Goal: Transaction & Acquisition: Download file/media

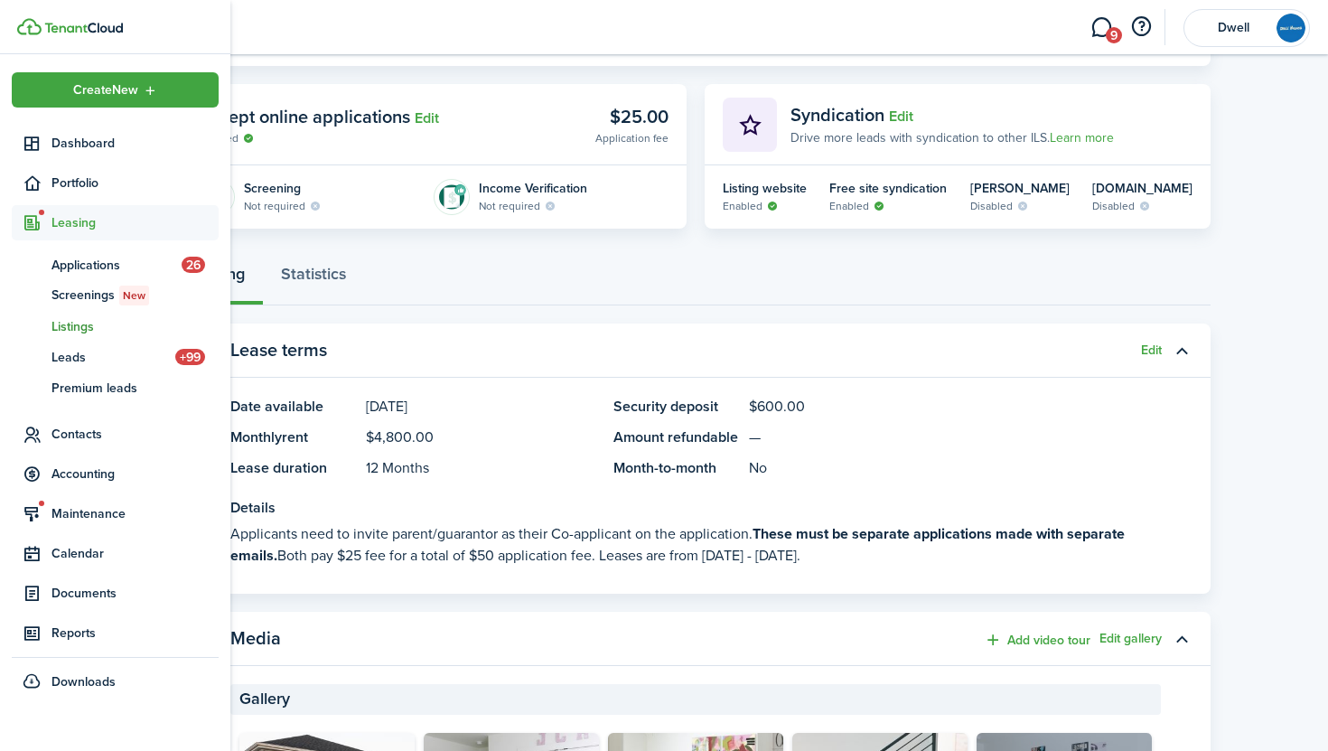
click at [72, 217] on span "Leasing" at bounding box center [135, 222] width 167 height 19
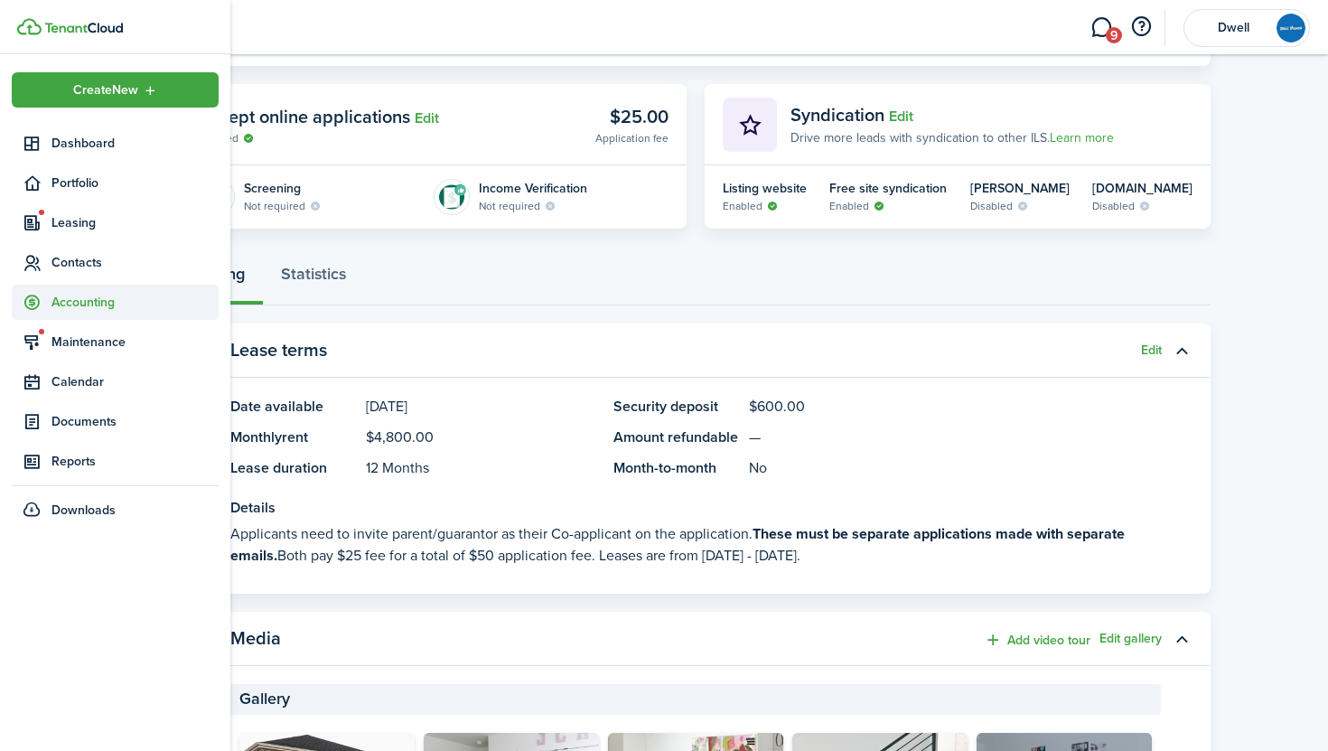
click at [90, 297] on span "Accounting" at bounding box center [135, 302] width 167 height 19
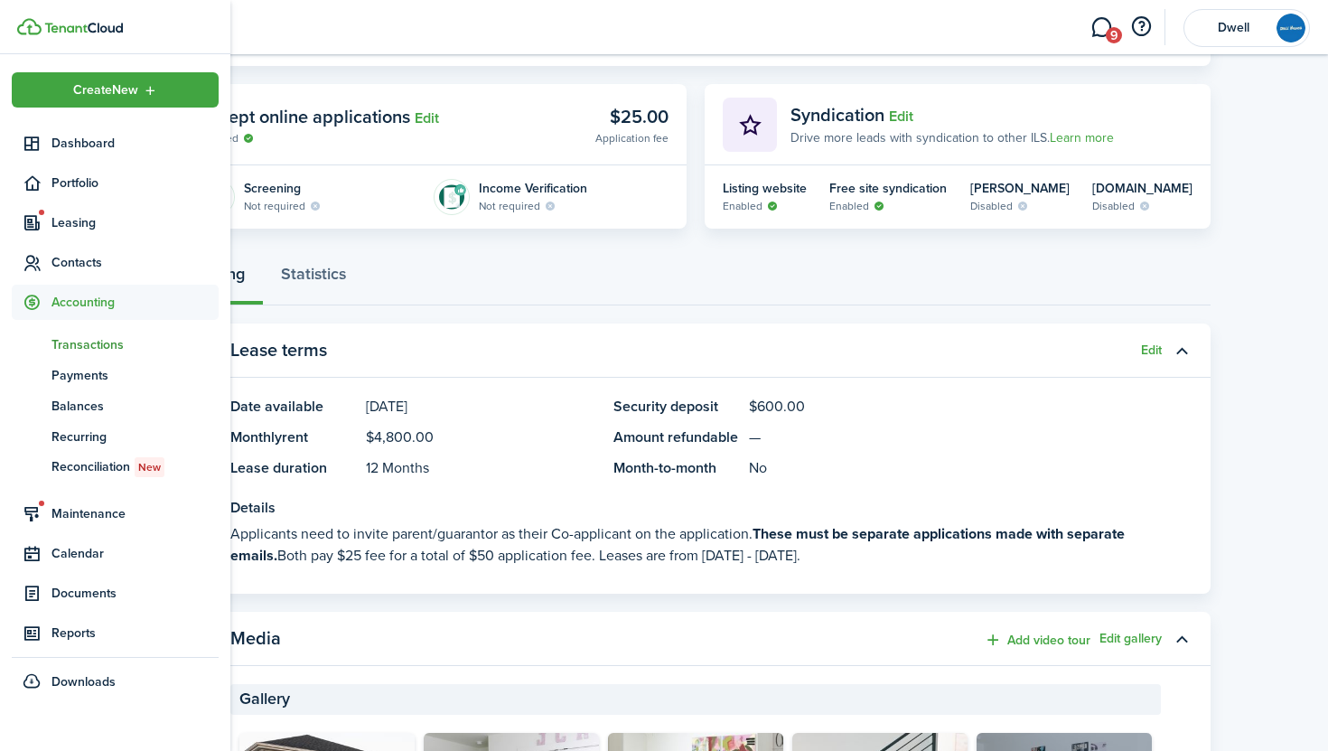
click at [100, 337] on span "Transactions" at bounding box center [135, 344] width 167 height 19
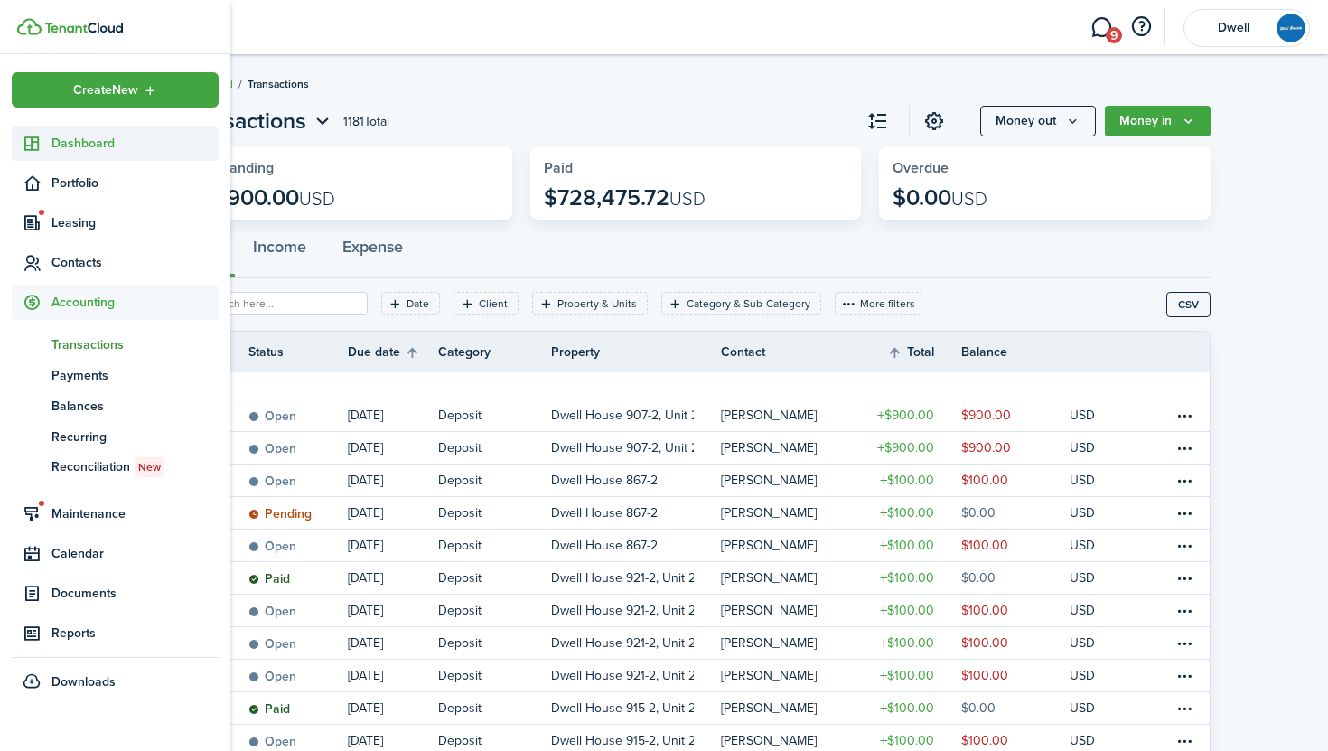
click at [98, 148] on span "Dashboard" at bounding box center [135, 143] width 167 height 19
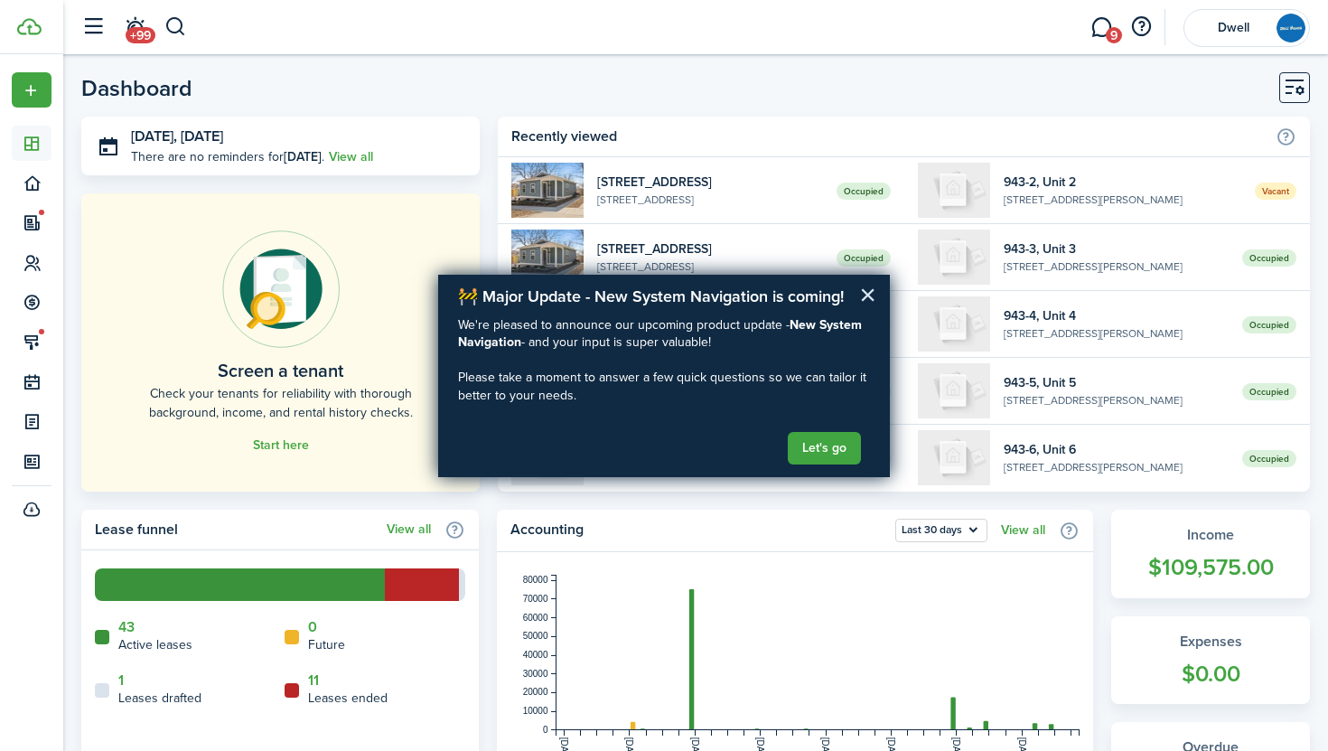
click at [866, 287] on button "×" at bounding box center [867, 294] width 17 height 29
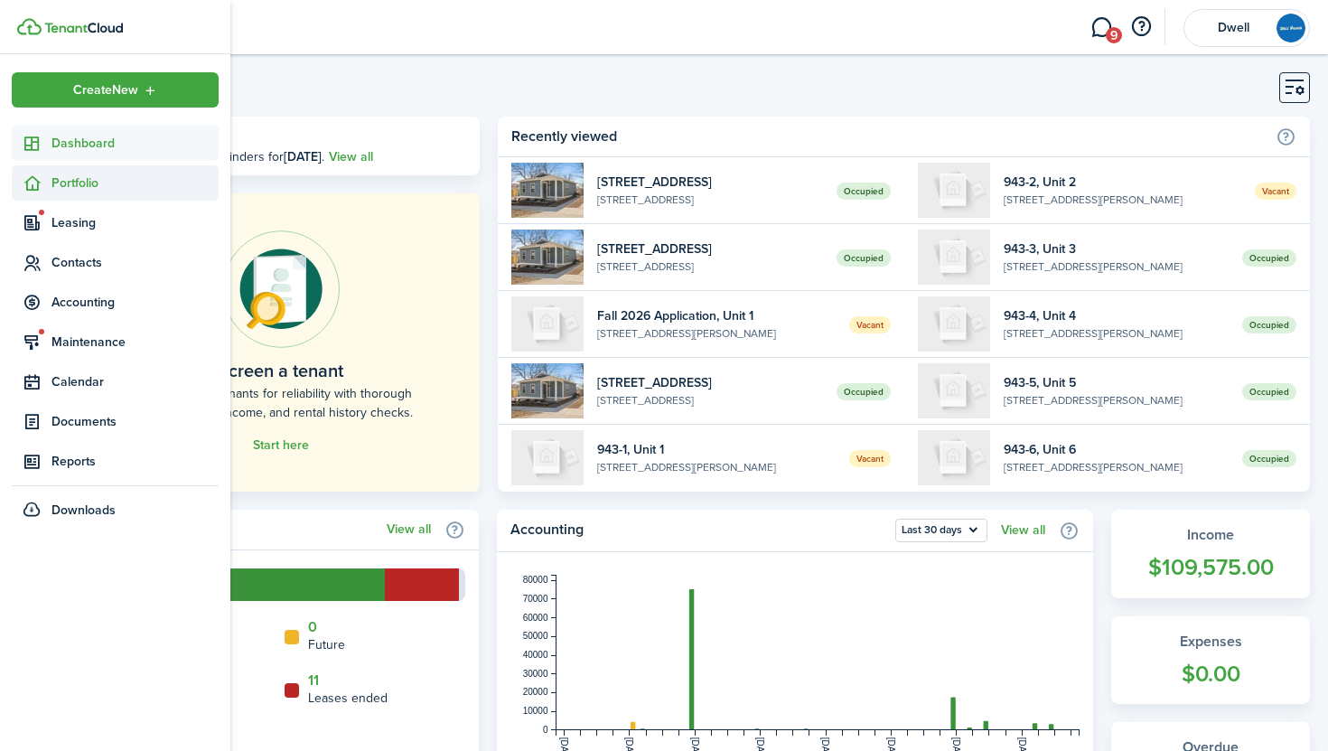
click at [83, 184] on span "Portfolio" at bounding box center [135, 182] width 167 height 19
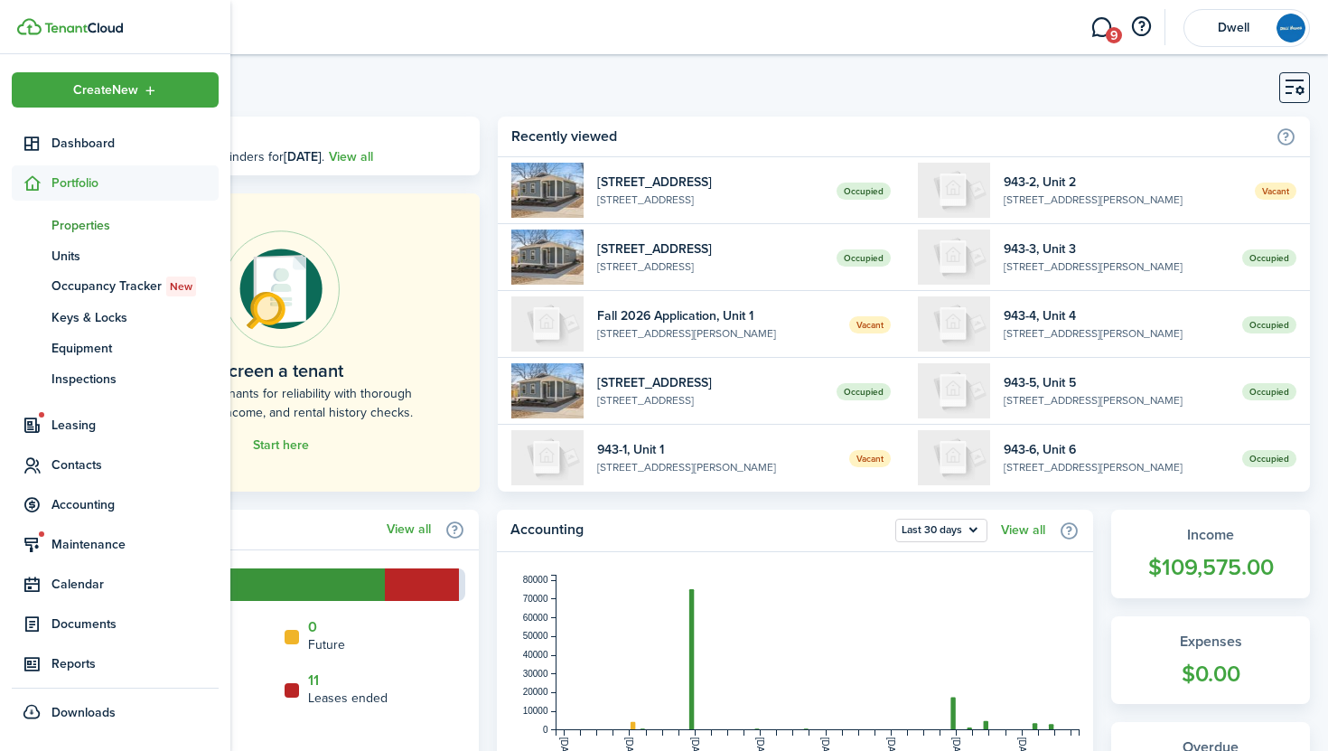
click at [91, 222] on span "Properties" at bounding box center [135, 225] width 167 height 19
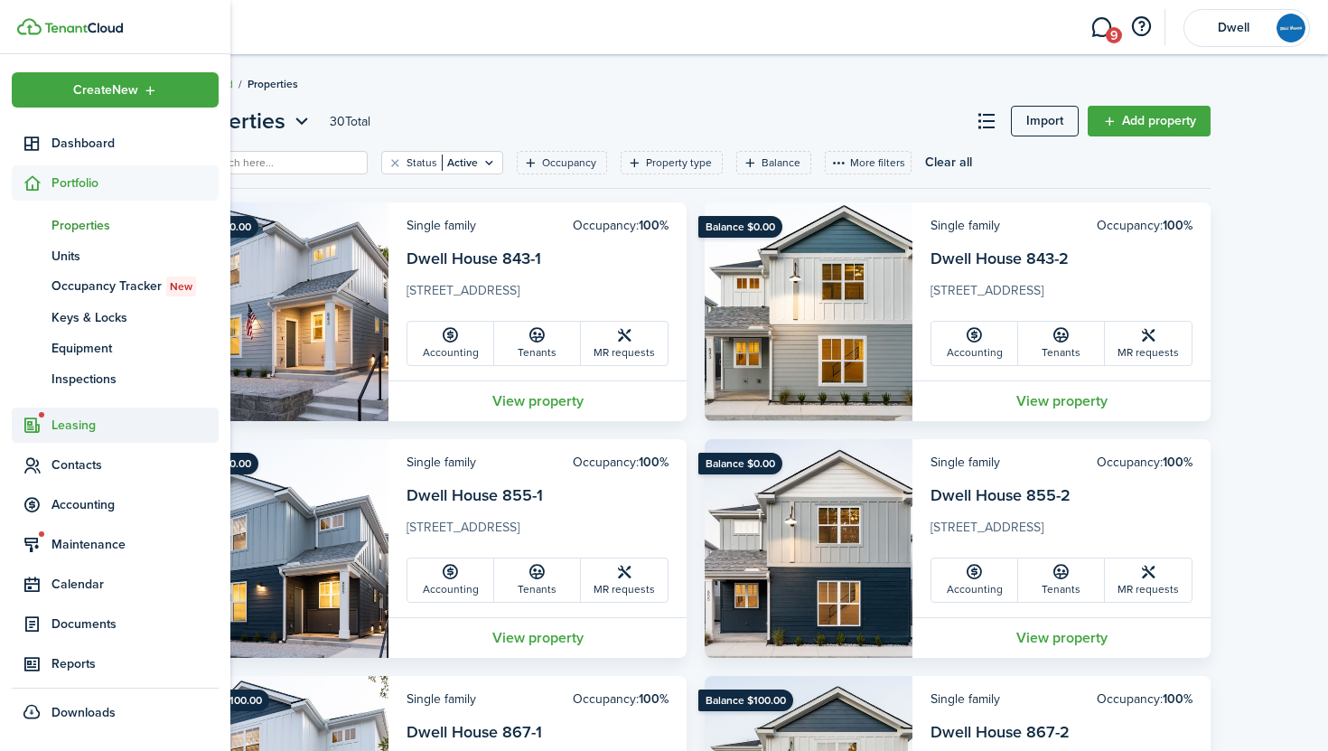
click at [86, 421] on span "Leasing" at bounding box center [135, 425] width 167 height 19
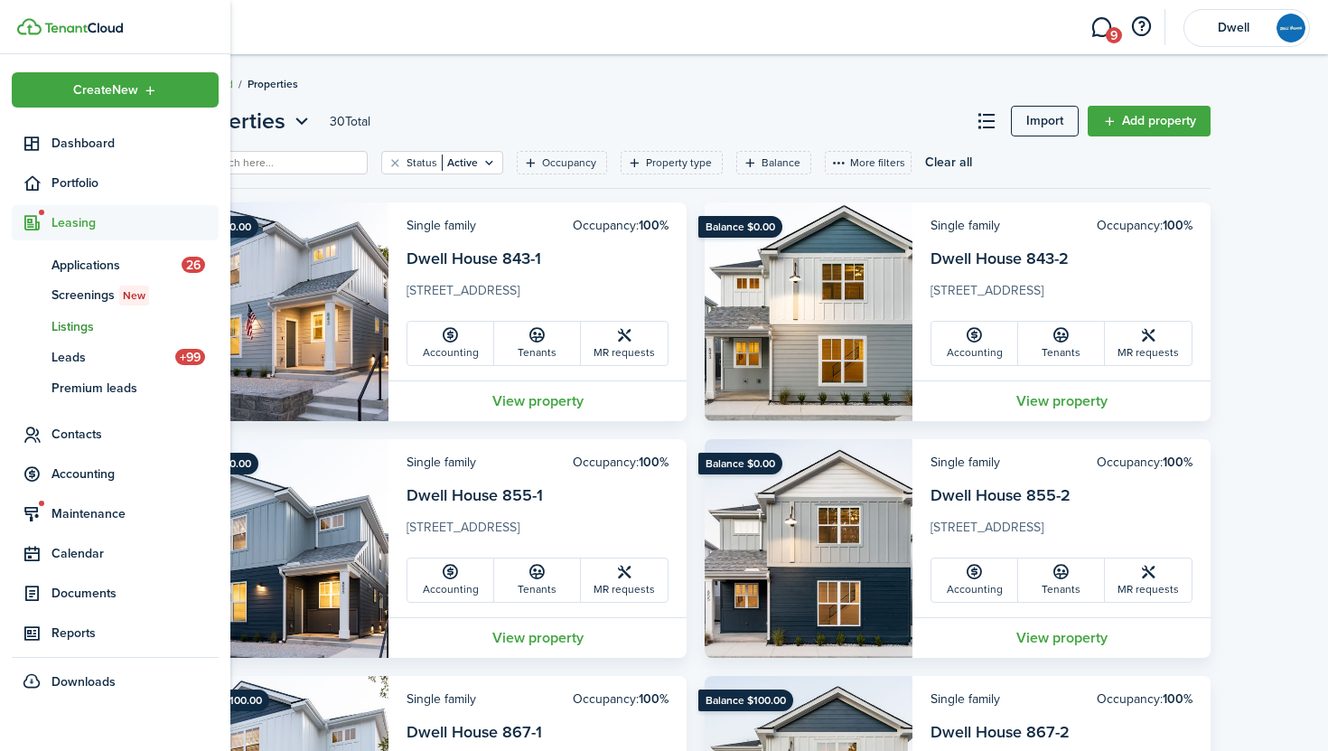
click at [80, 324] on span "Listings" at bounding box center [135, 326] width 167 height 19
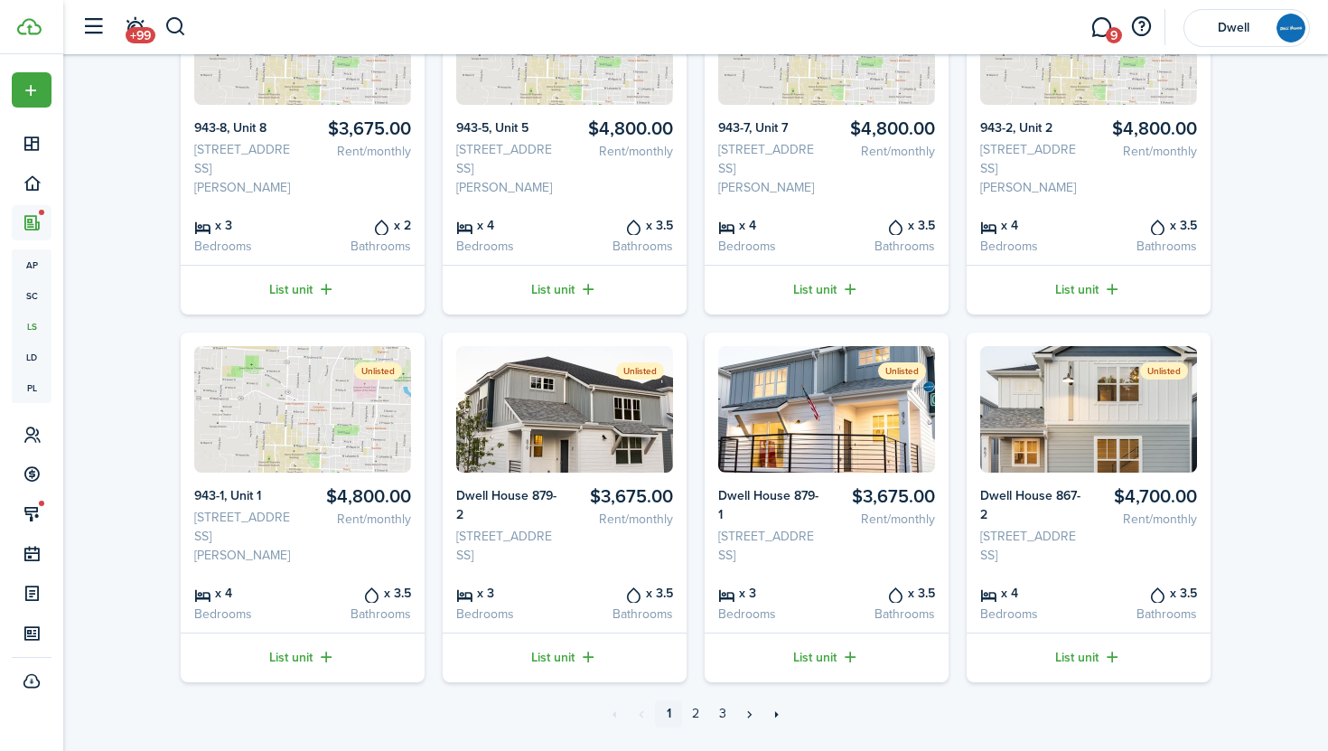
scroll to position [669, 0]
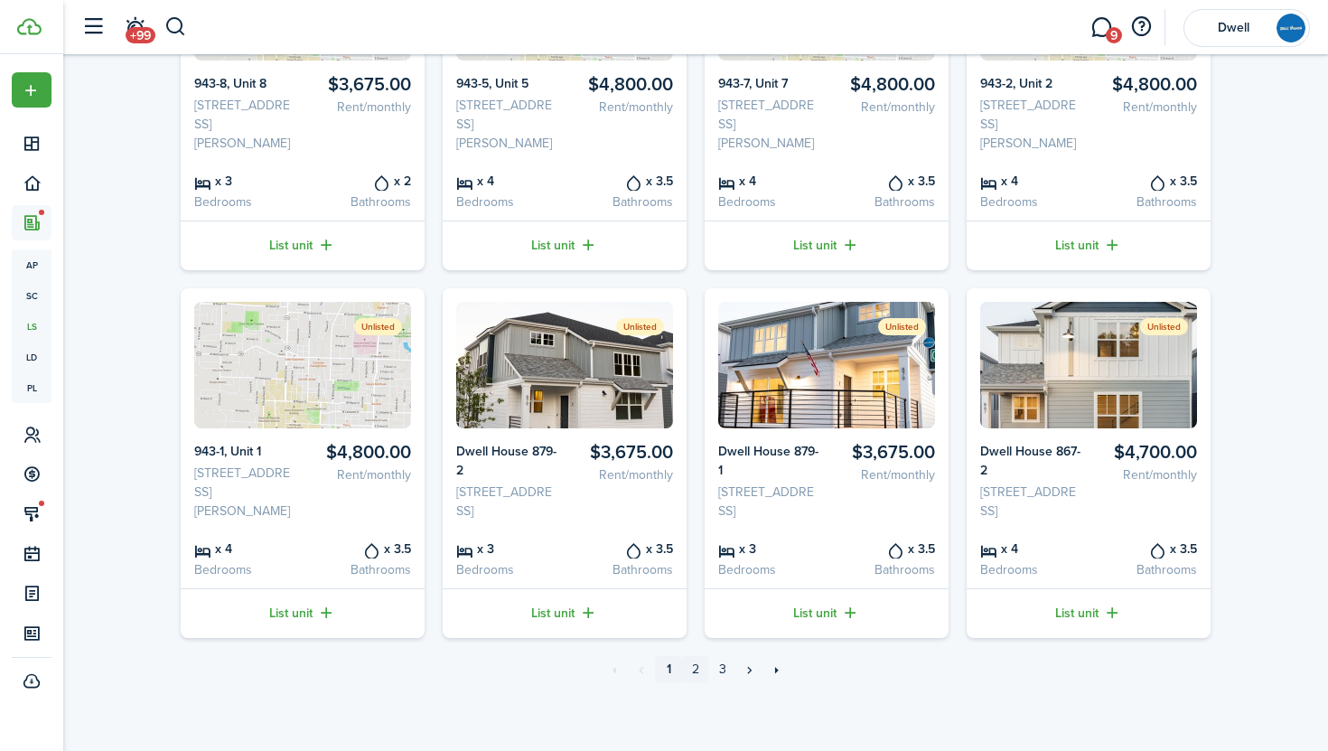
click at [694, 662] on link "2" at bounding box center [695, 669] width 27 height 27
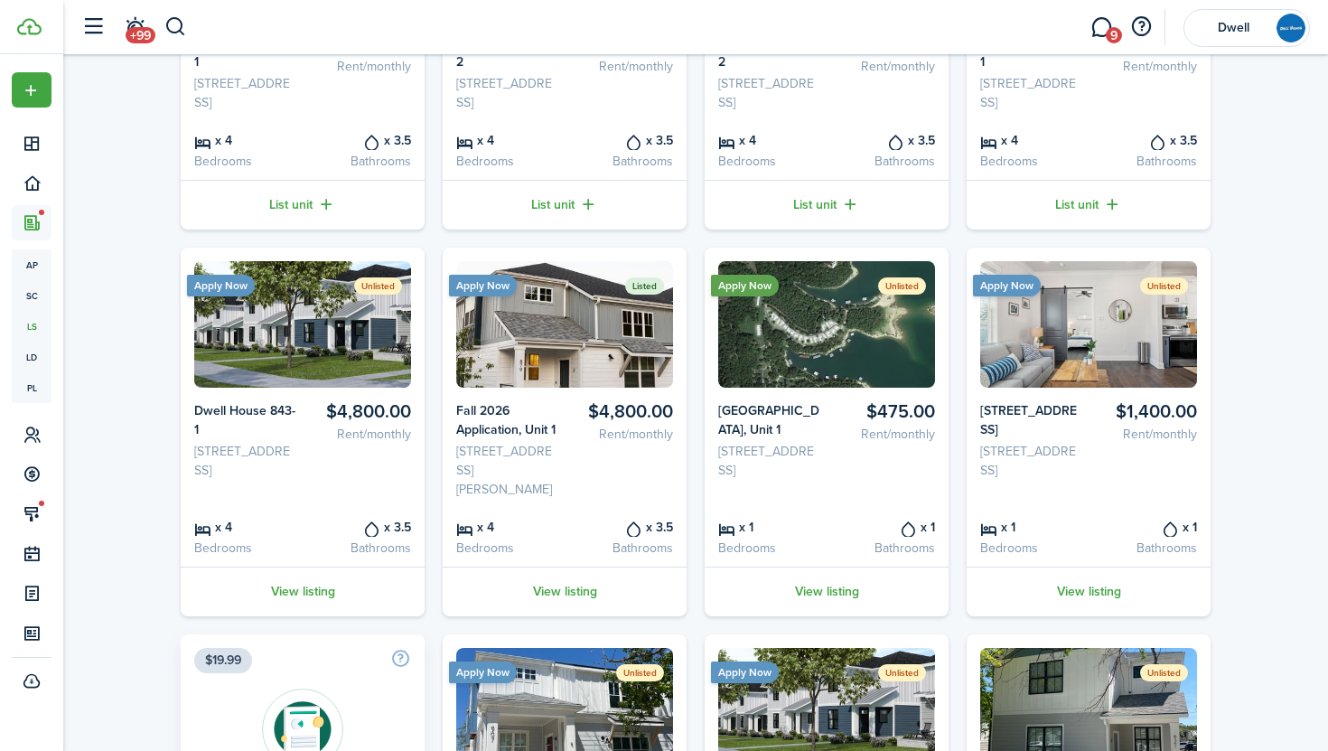
scroll to position [340, 0]
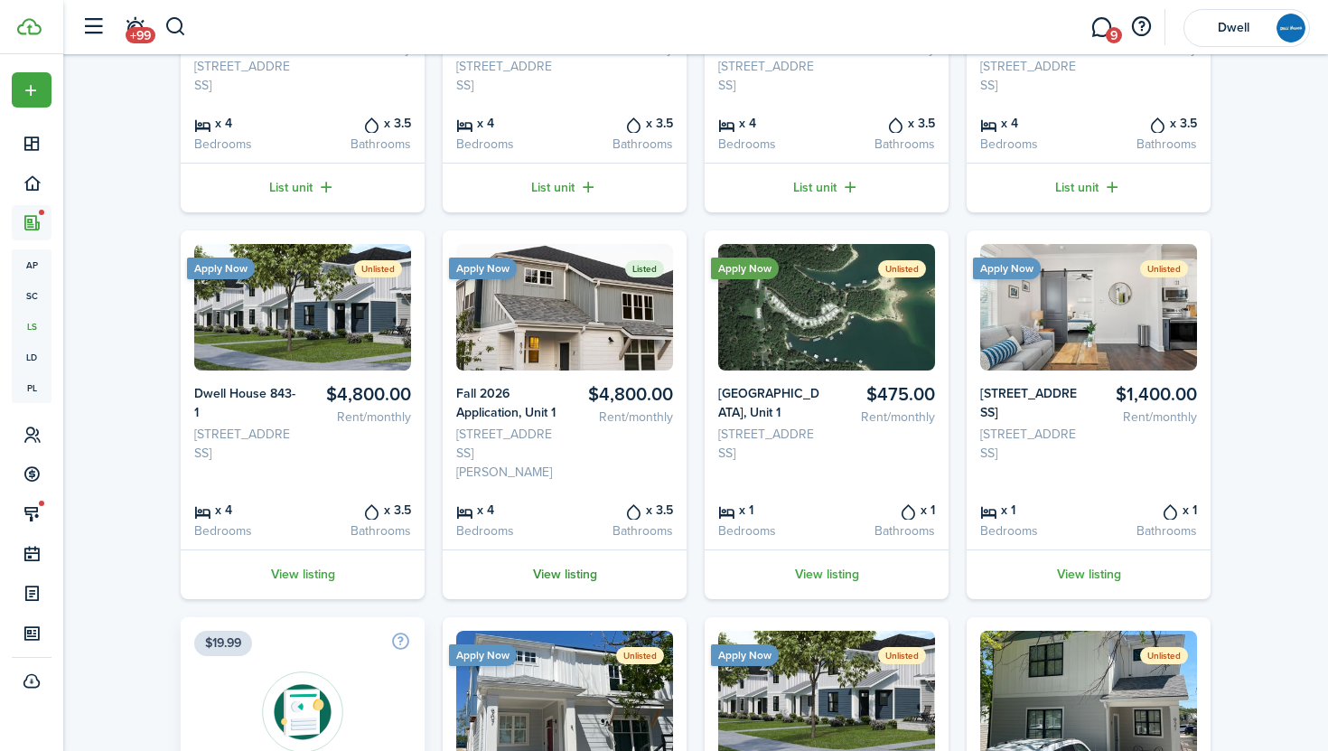
click at [564, 599] on link "View listing" at bounding box center [565, 574] width 244 height 50
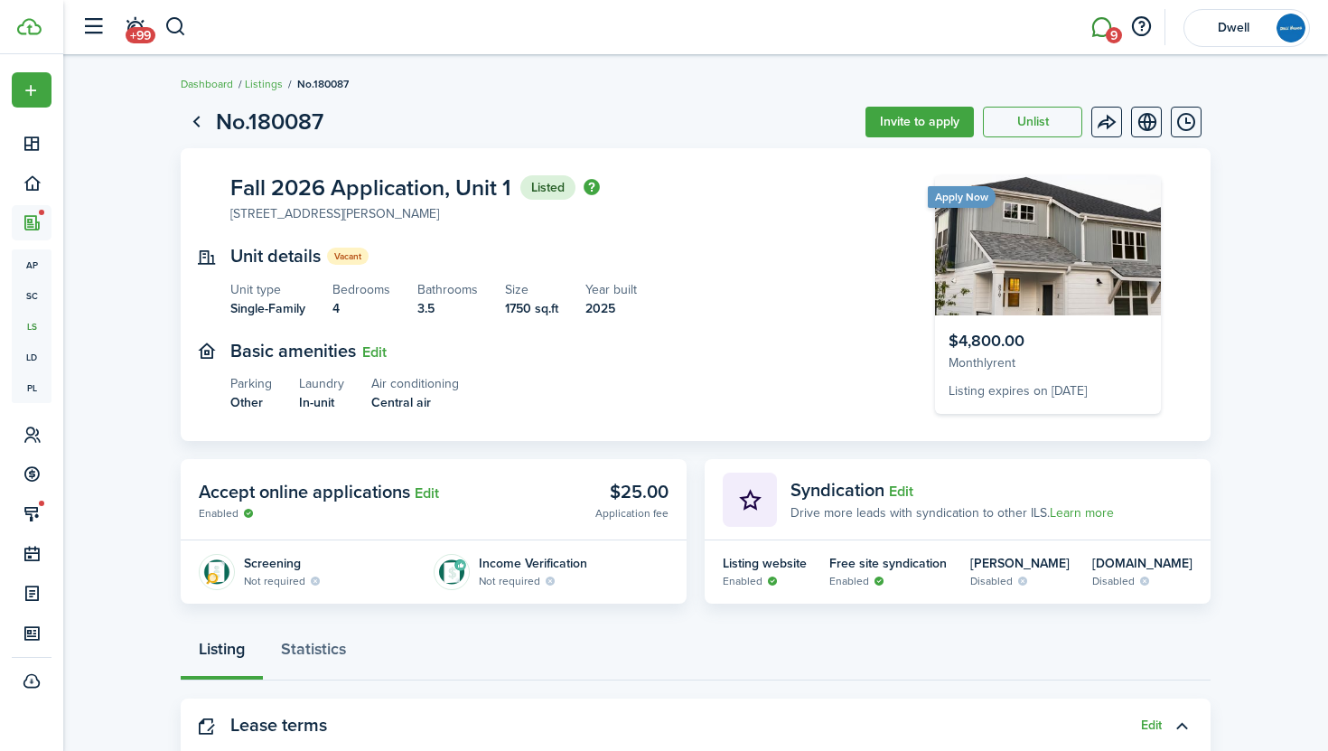
click at [1101, 23] on link "9" at bounding box center [1101, 28] width 34 height 46
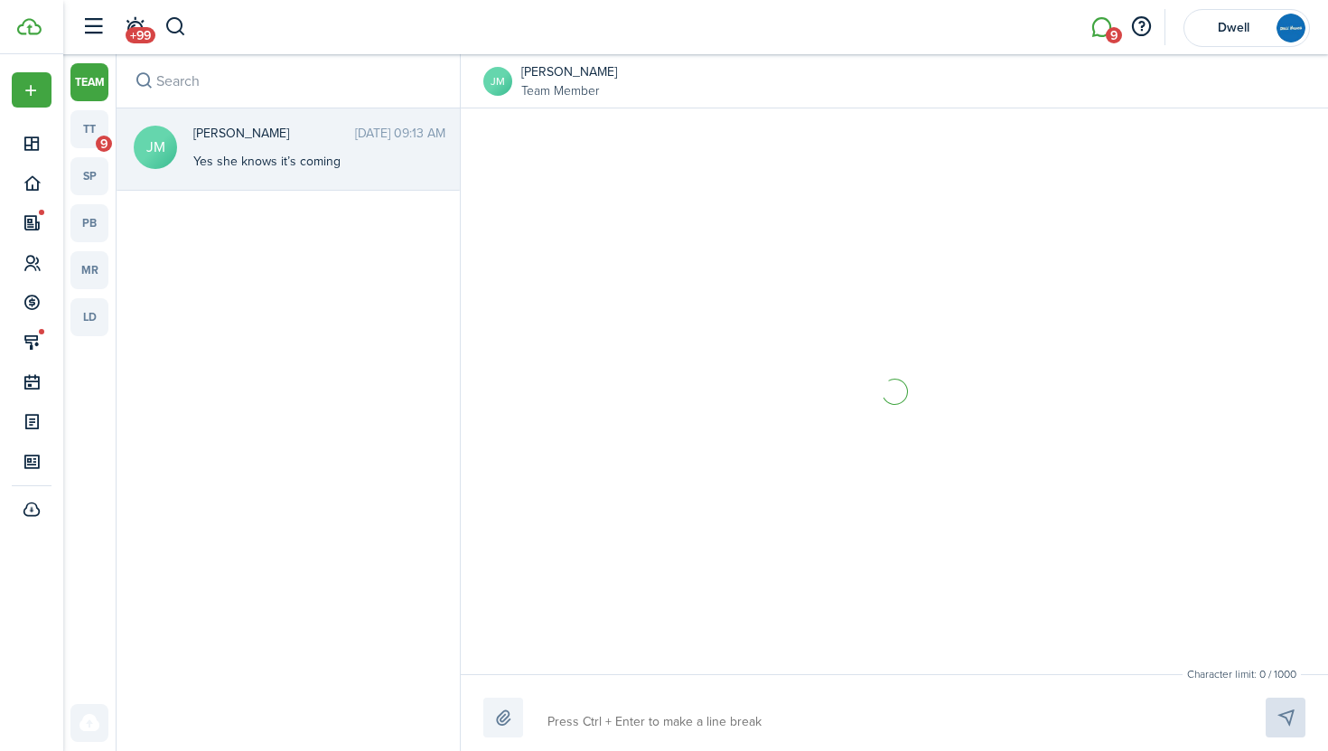
scroll to position [219, 0]
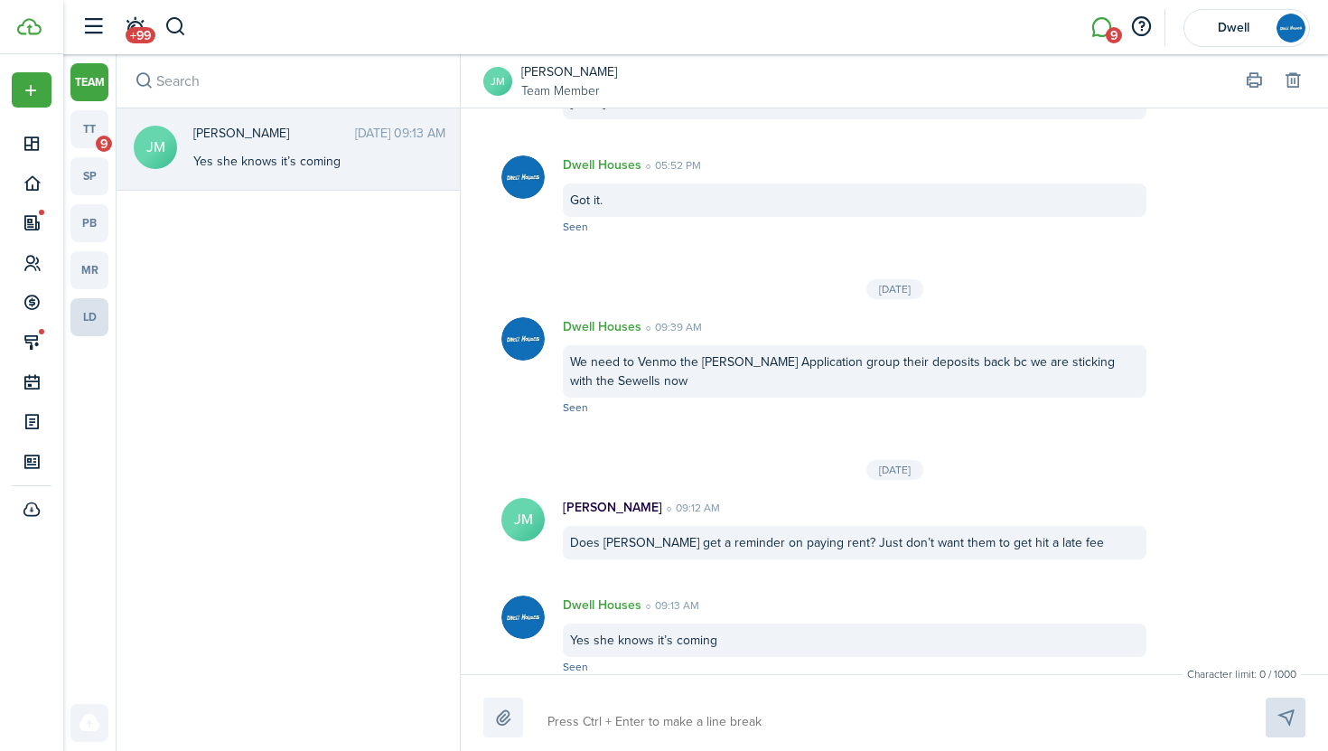
click at [85, 331] on link "ld" at bounding box center [89, 317] width 38 height 38
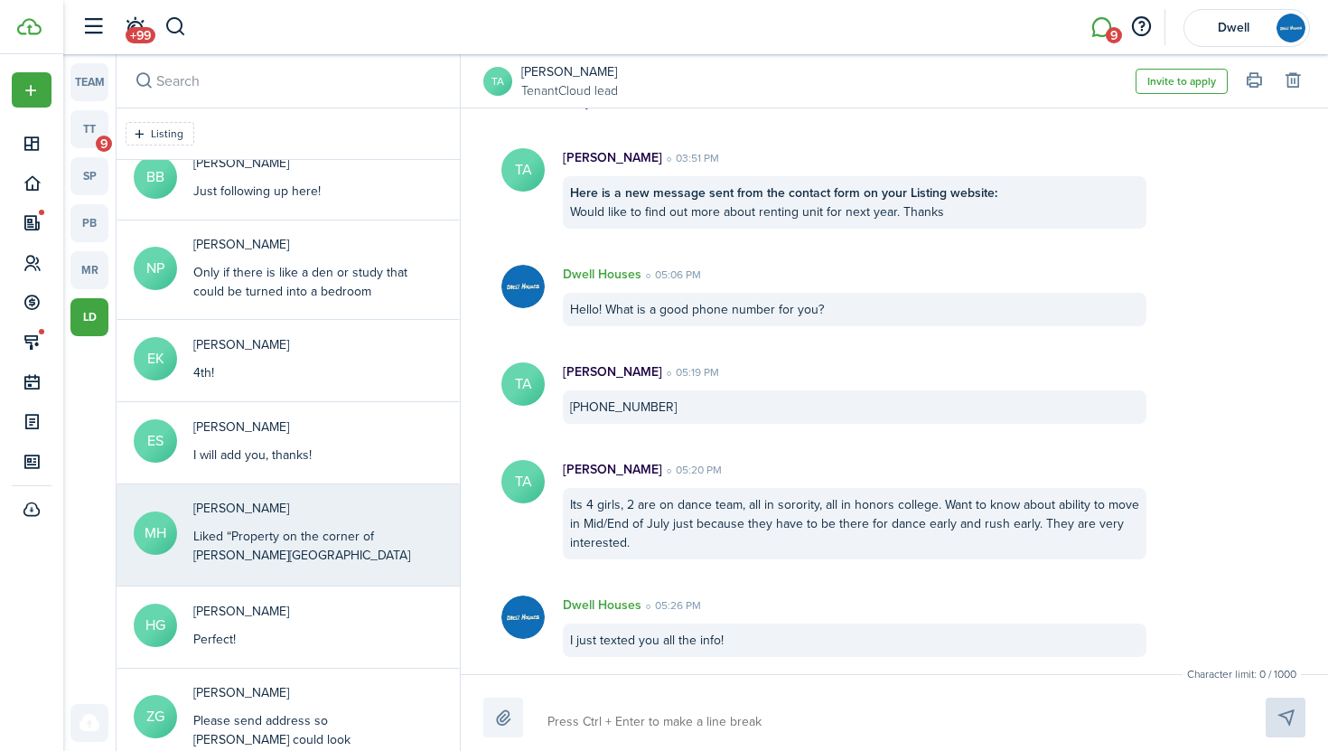
scroll to position [205, 0]
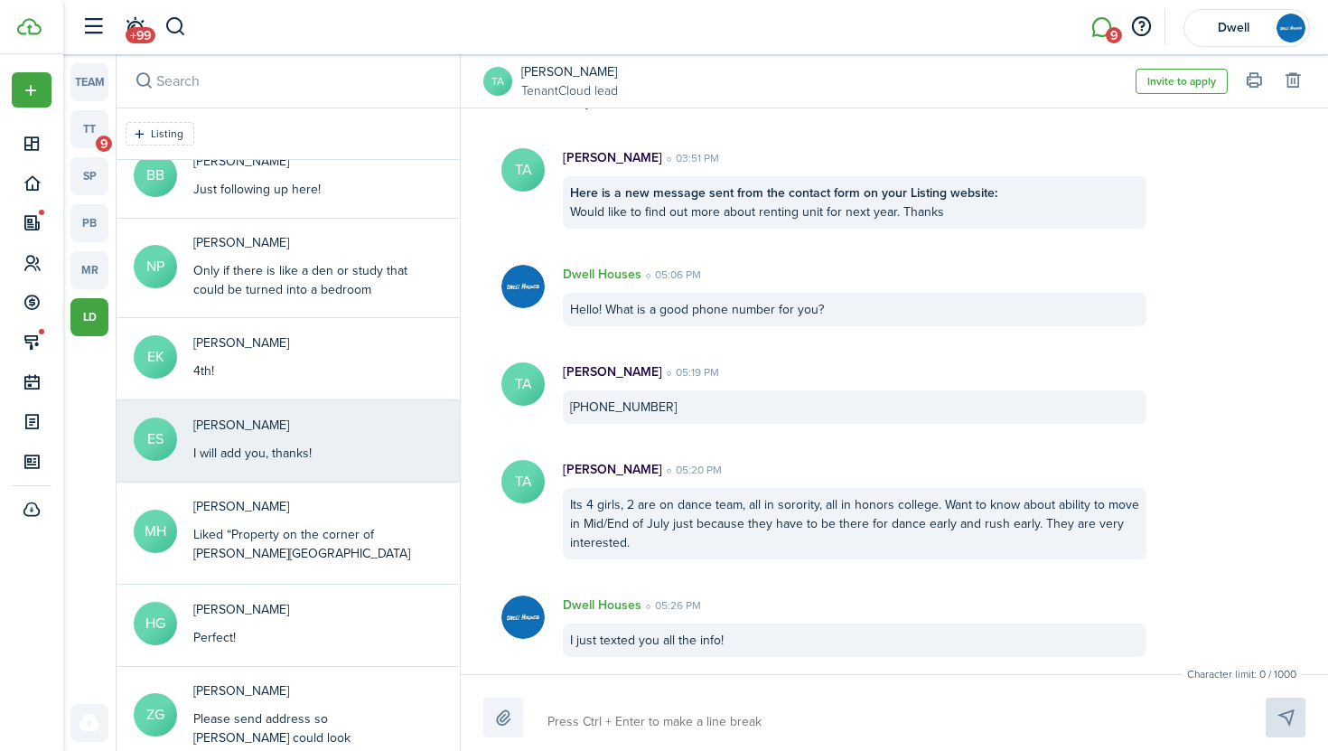
click at [370, 439] on div "[PERSON_NAME] I will add you, thanks!" at bounding box center [319, 439] width 279 height 47
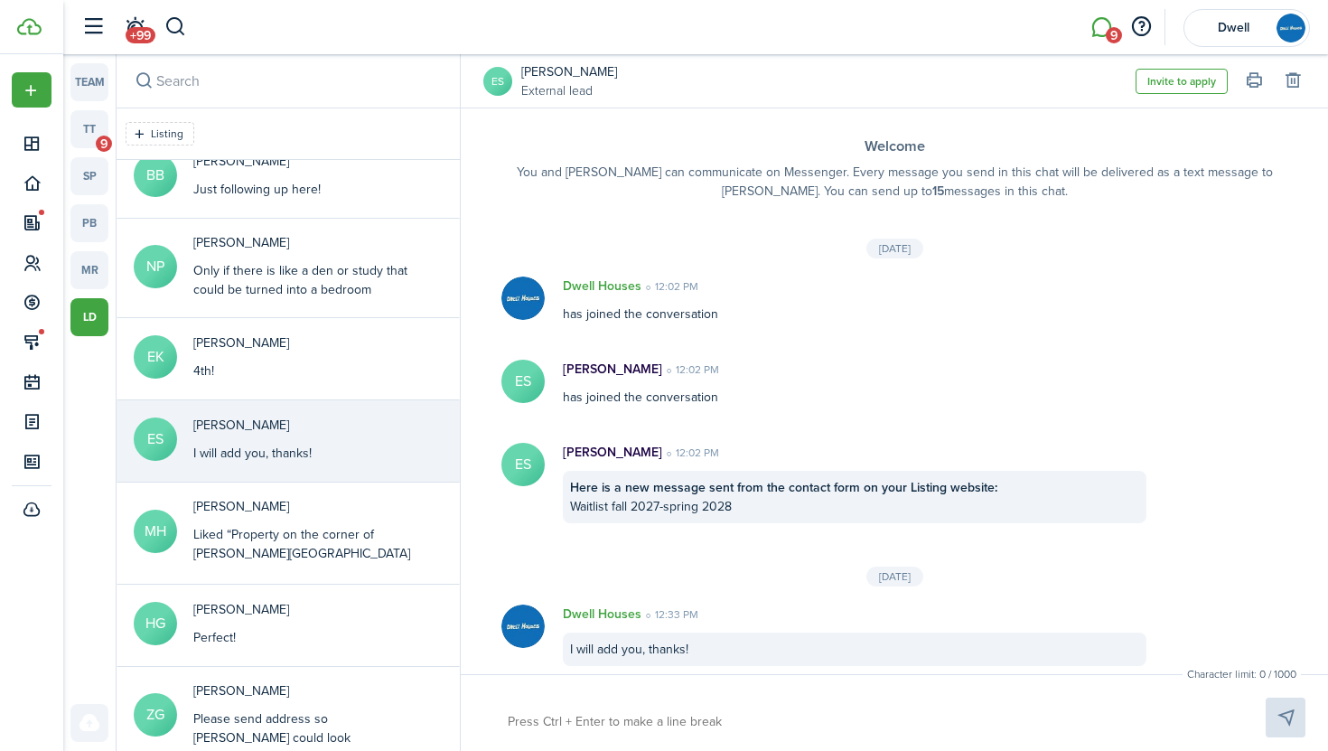
scroll to position [9, 0]
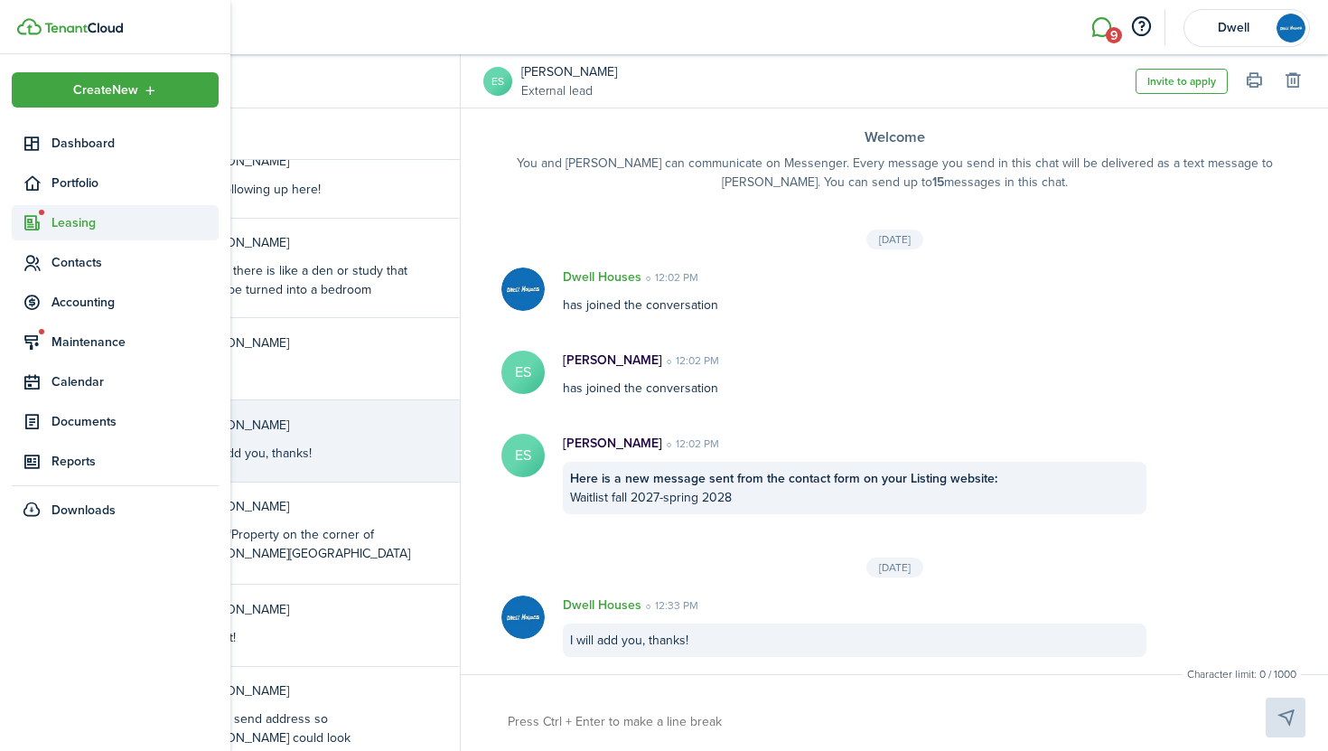
click at [76, 224] on span "Leasing" at bounding box center [135, 222] width 167 height 19
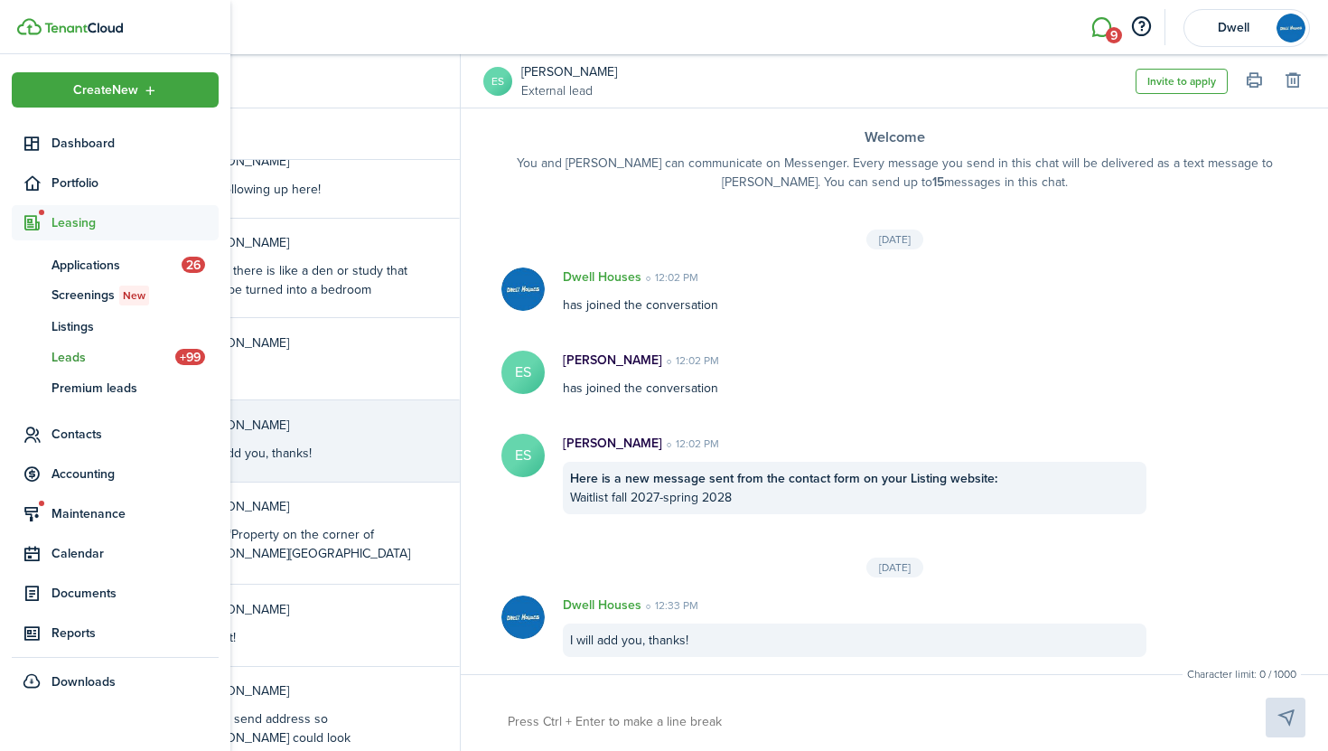
click at [76, 358] on span "Leads" at bounding box center [114, 357] width 124 height 19
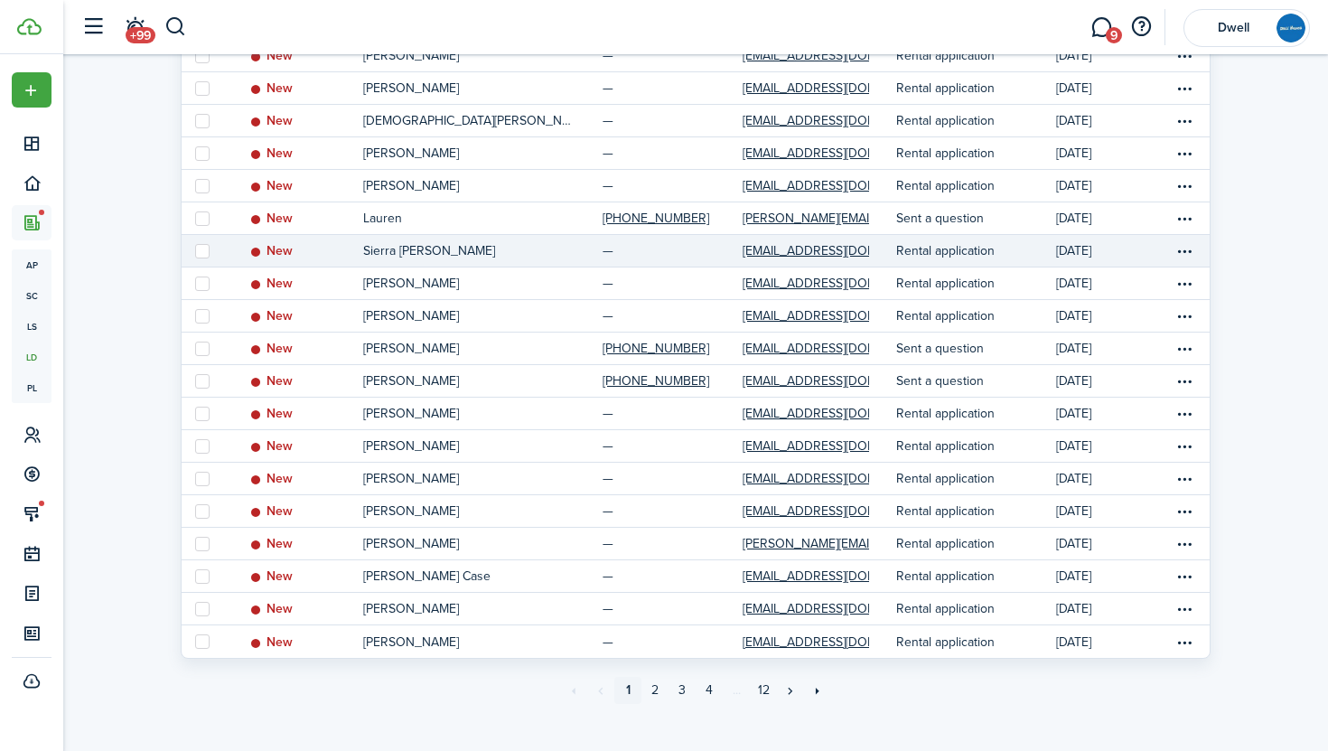
scroll to position [258, 0]
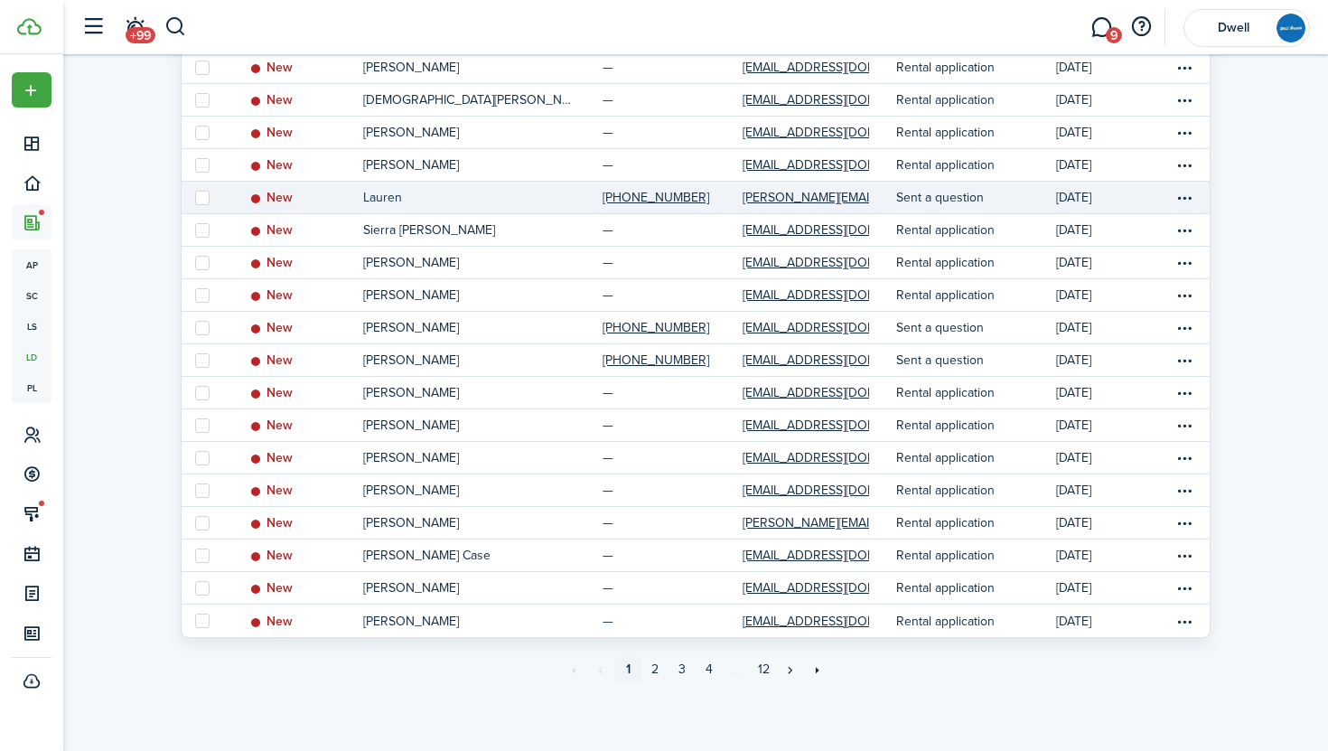
click at [1173, 192] on link "[DATE]" at bounding box center [1114, 198] width 117 height 32
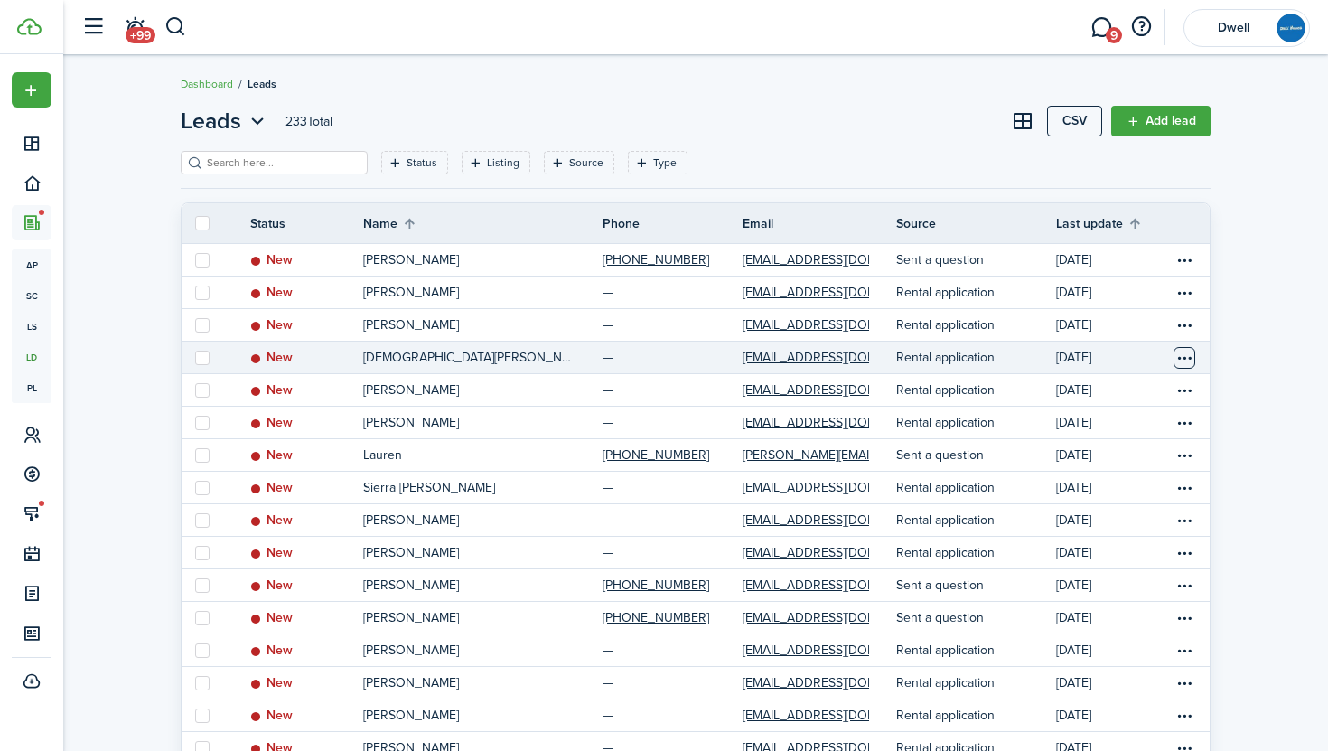
click at [1191, 356] on table-menu-btn-icon "Open menu" at bounding box center [1185, 358] width 22 height 22
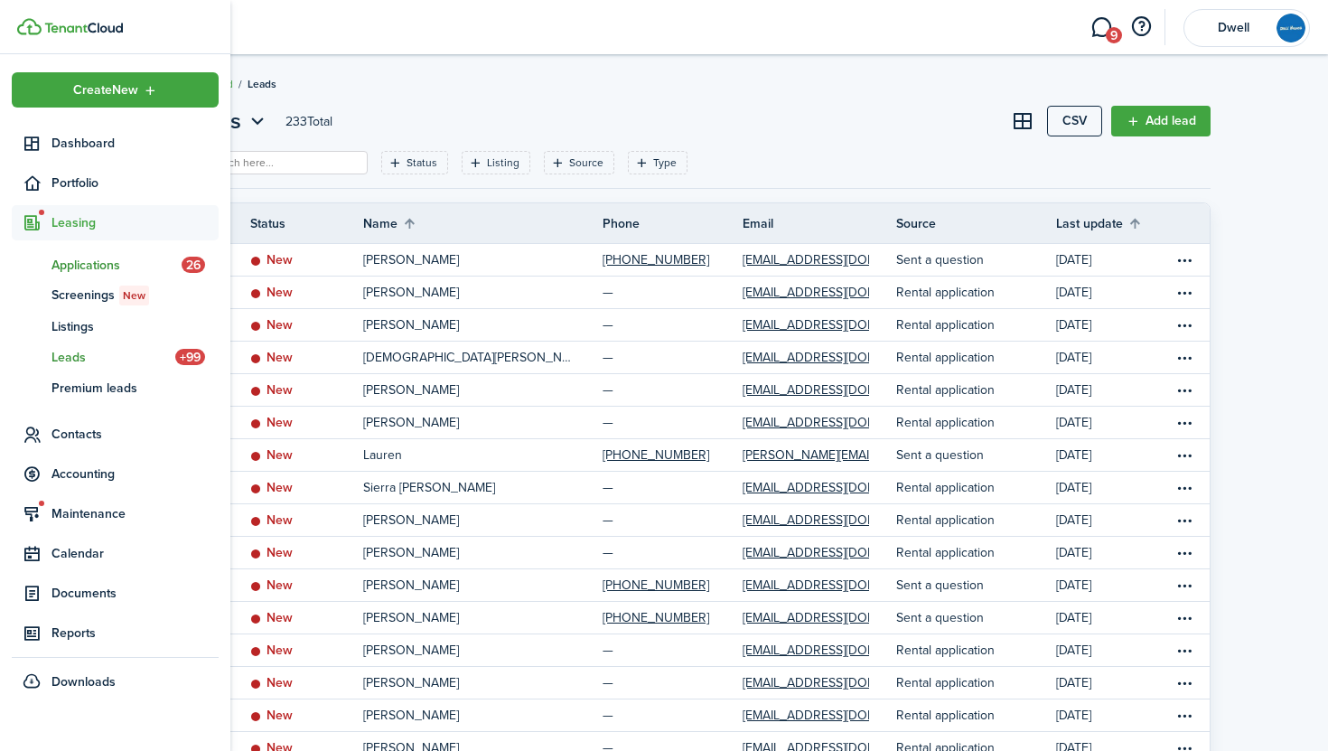
click at [70, 256] on span "Applications" at bounding box center [117, 265] width 130 height 19
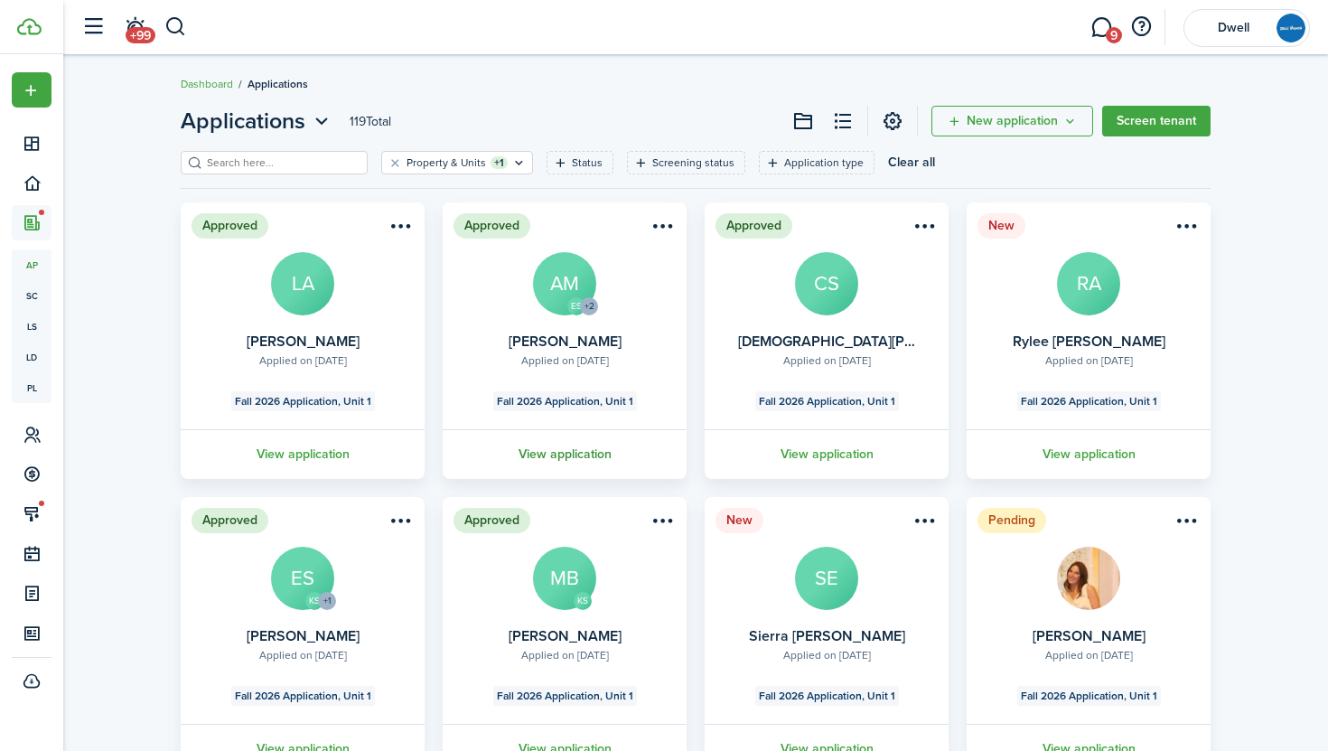
click at [586, 453] on link "View application" at bounding box center [564, 454] width 249 height 50
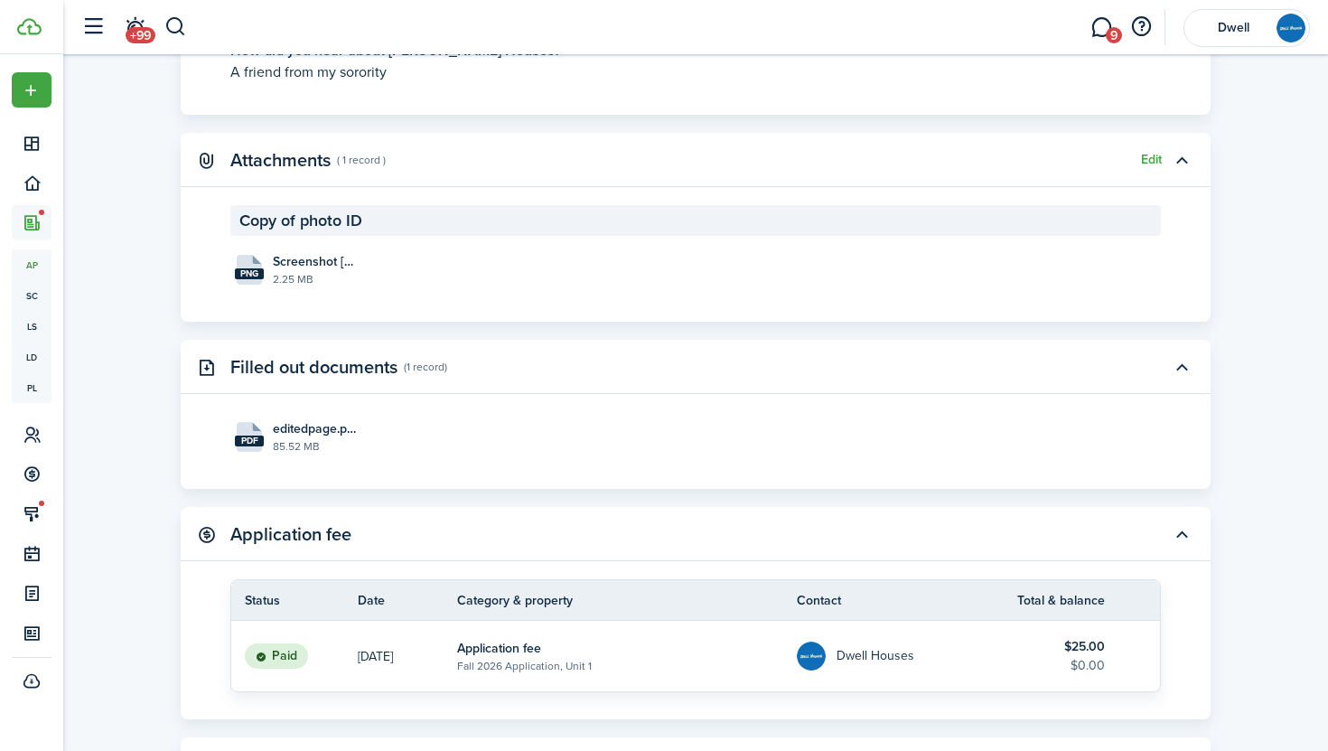
scroll to position [3605, 0]
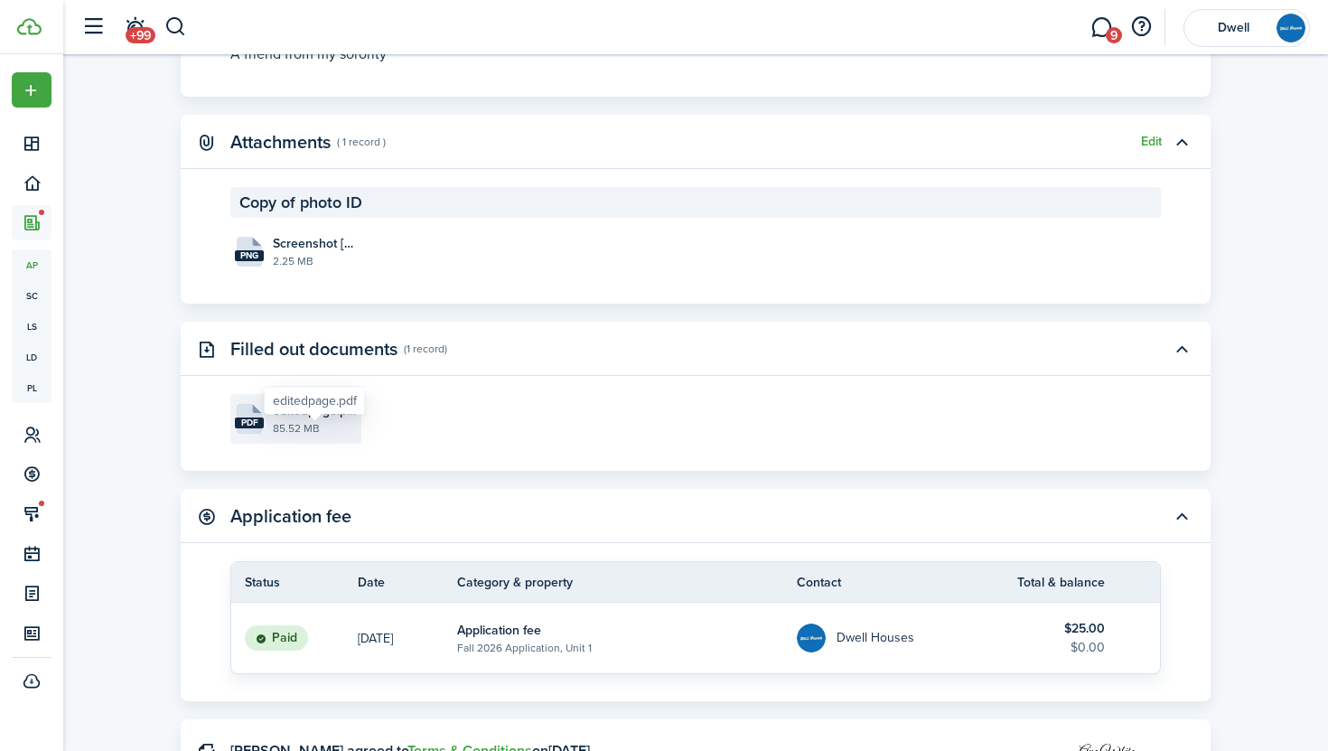
click at [289, 420] on span "editedpage.pdf" at bounding box center [315, 410] width 84 height 19
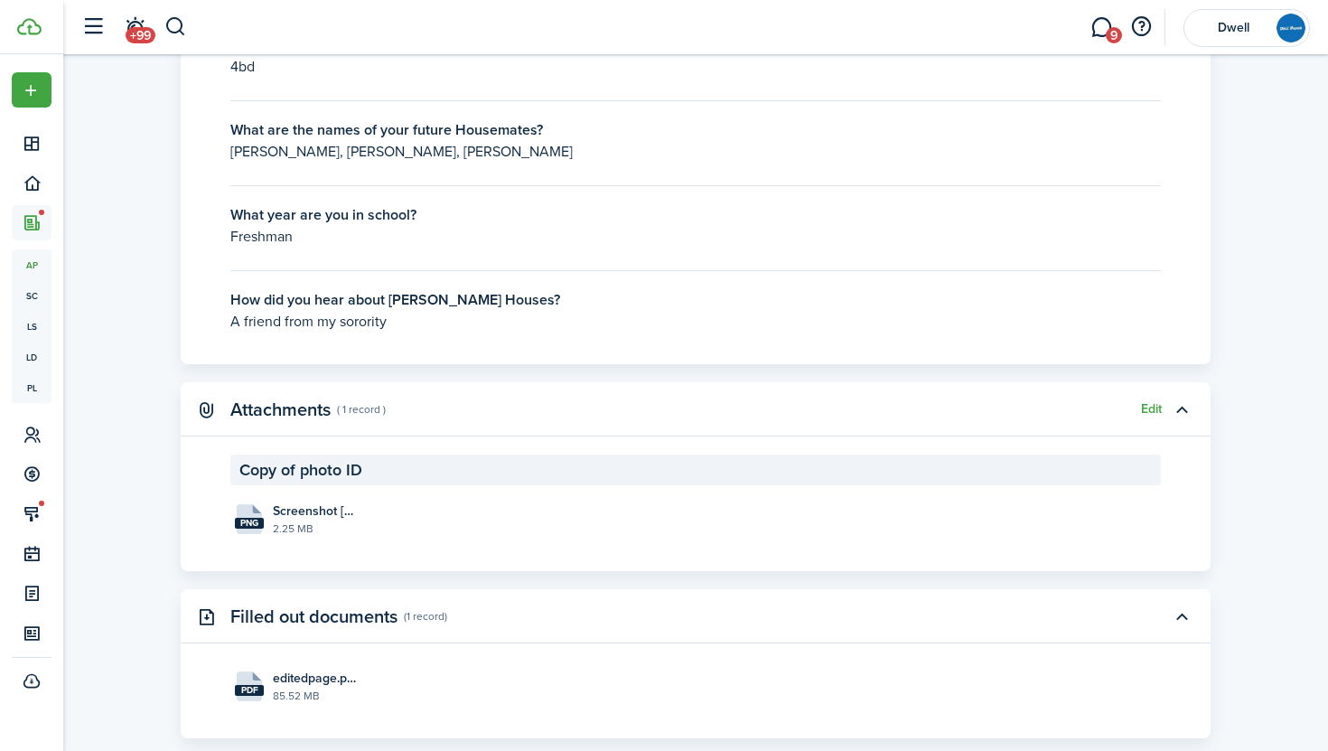
scroll to position [3274, 0]
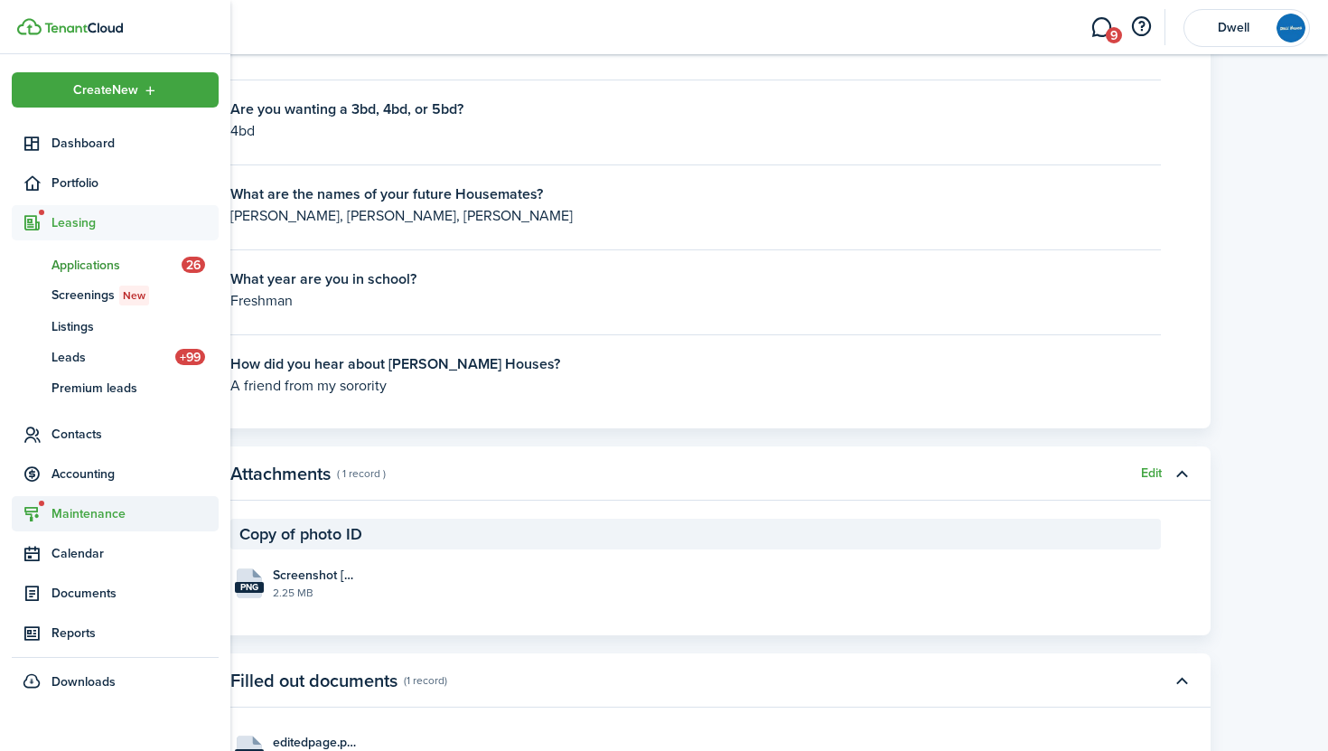
click at [118, 502] on span "Maintenance" at bounding box center [115, 513] width 207 height 35
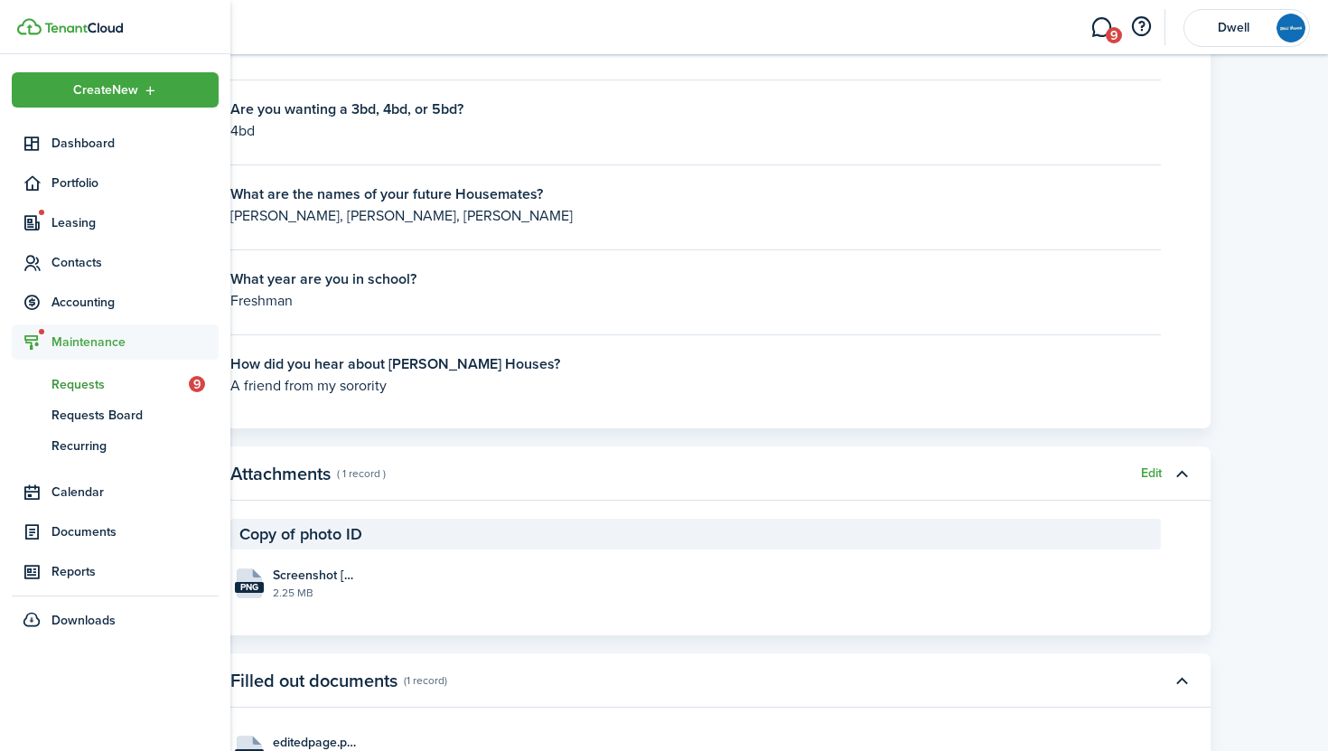
click at [86, 378] on span "Requests" at bounding box center [120, 384] width 137 height 19
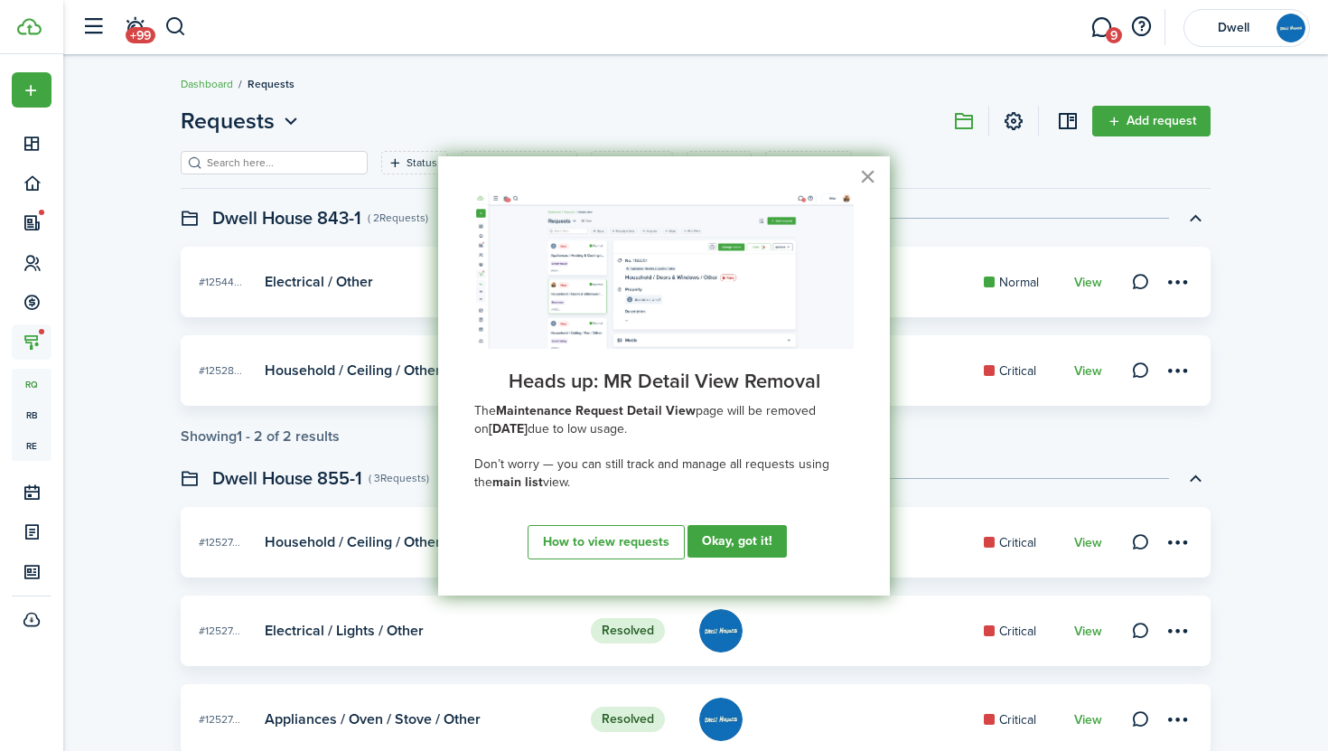
click at [861, 172] on button "×" at bounding box center [867, 176] width 17 height 29
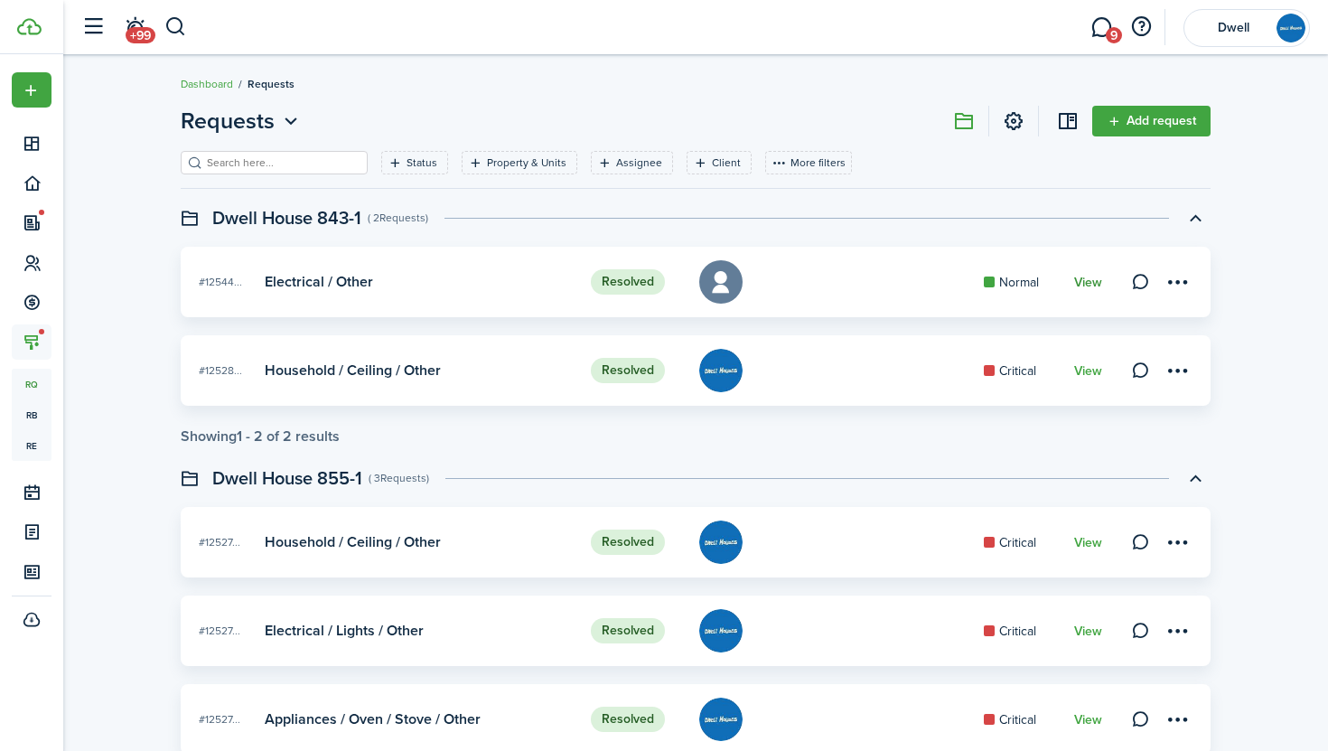
click at [1085, 277] on link "View" at bounding box center [1088, 283] width 28 height 14
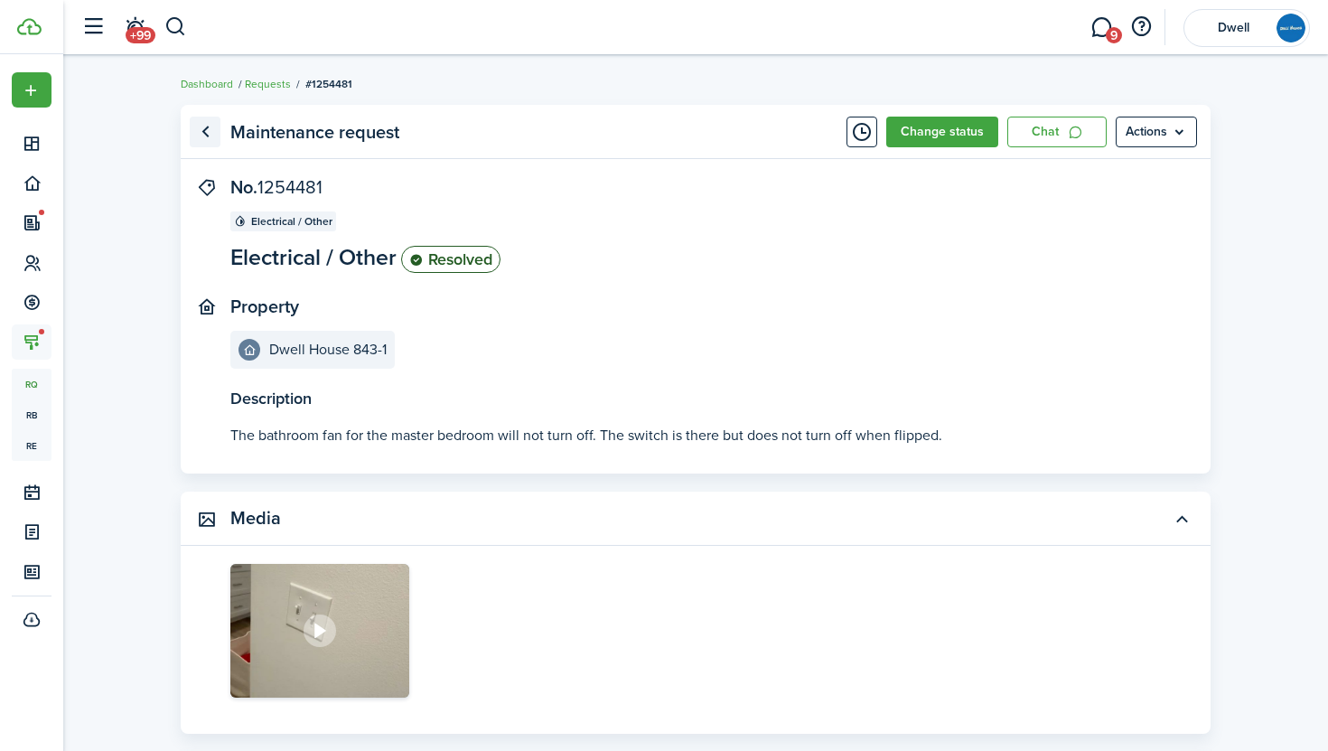
click at [207, 134] on link "Go back" at bounding box center [205, 132] width 31 height 31
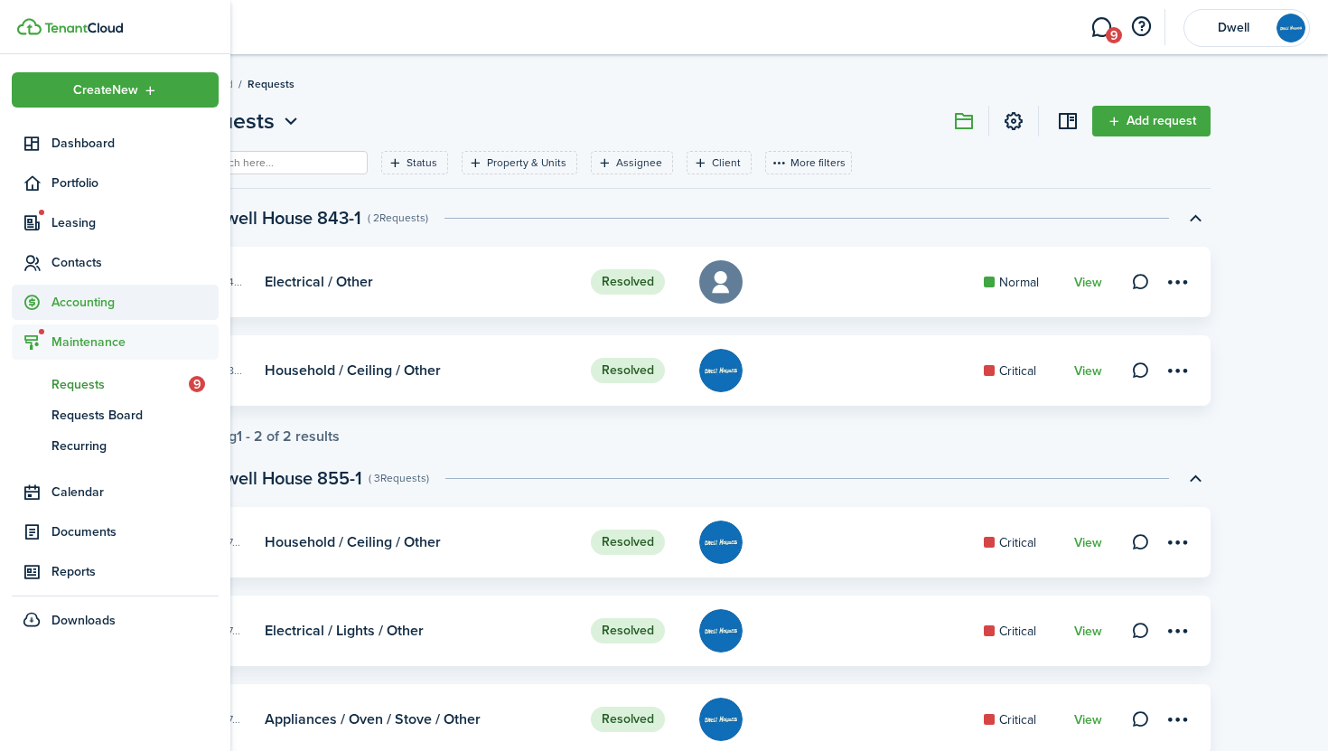
click at [107, 312] on span "Accounting" at bounding box center [115, 302] width 207 height 35
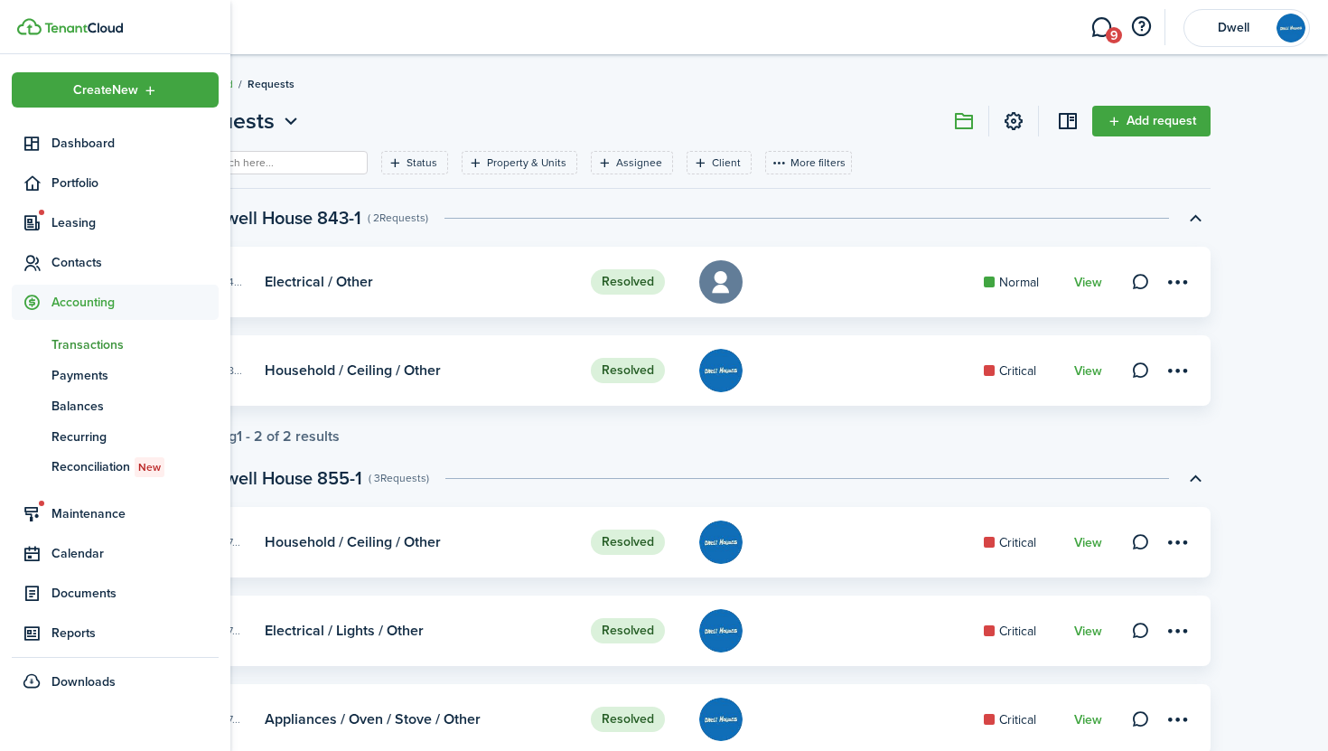
click at [104, 339] on span "Transactions" at bounding box center [135, 344] width 167 height 19
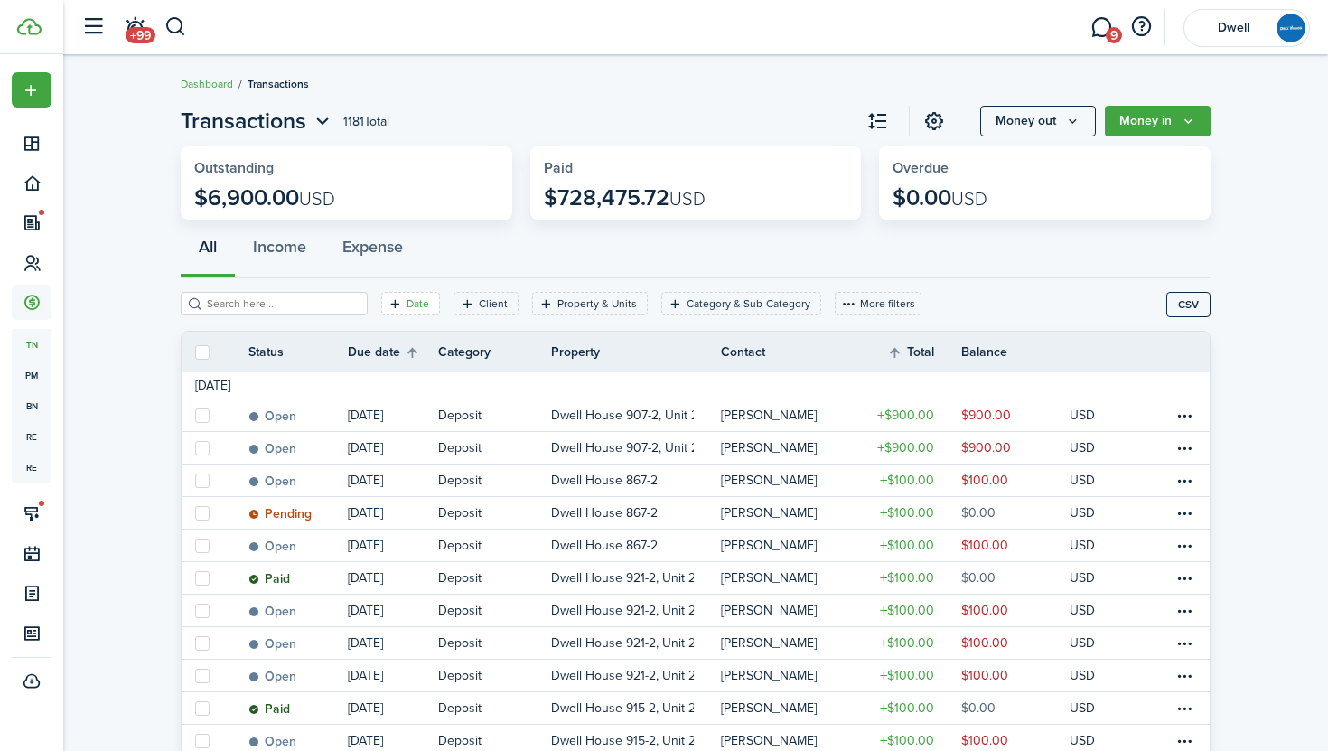
click at [407, 302] on filter-tag-label "Date" at bounding box center [418, 303] width 23 height 16
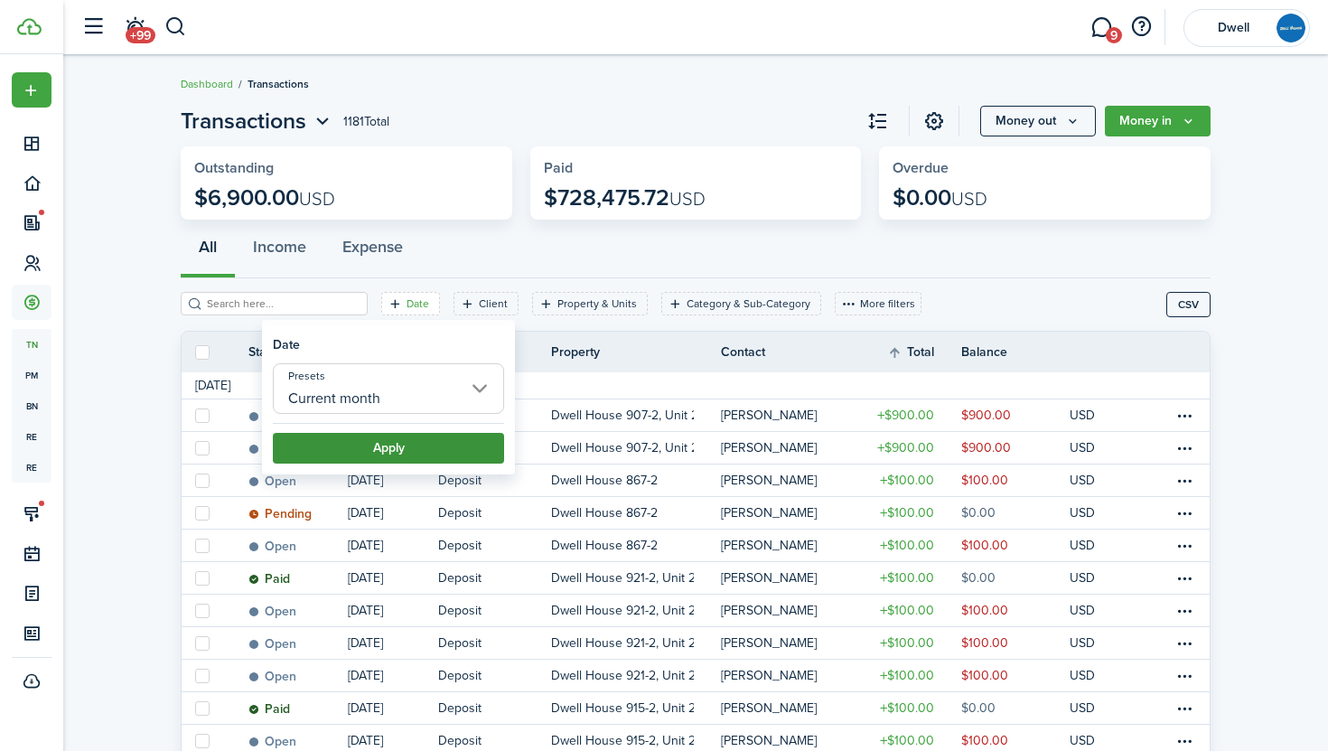
click at [426, 448] on button "Apply" at bounding box center [388, 448] width 231 height 31
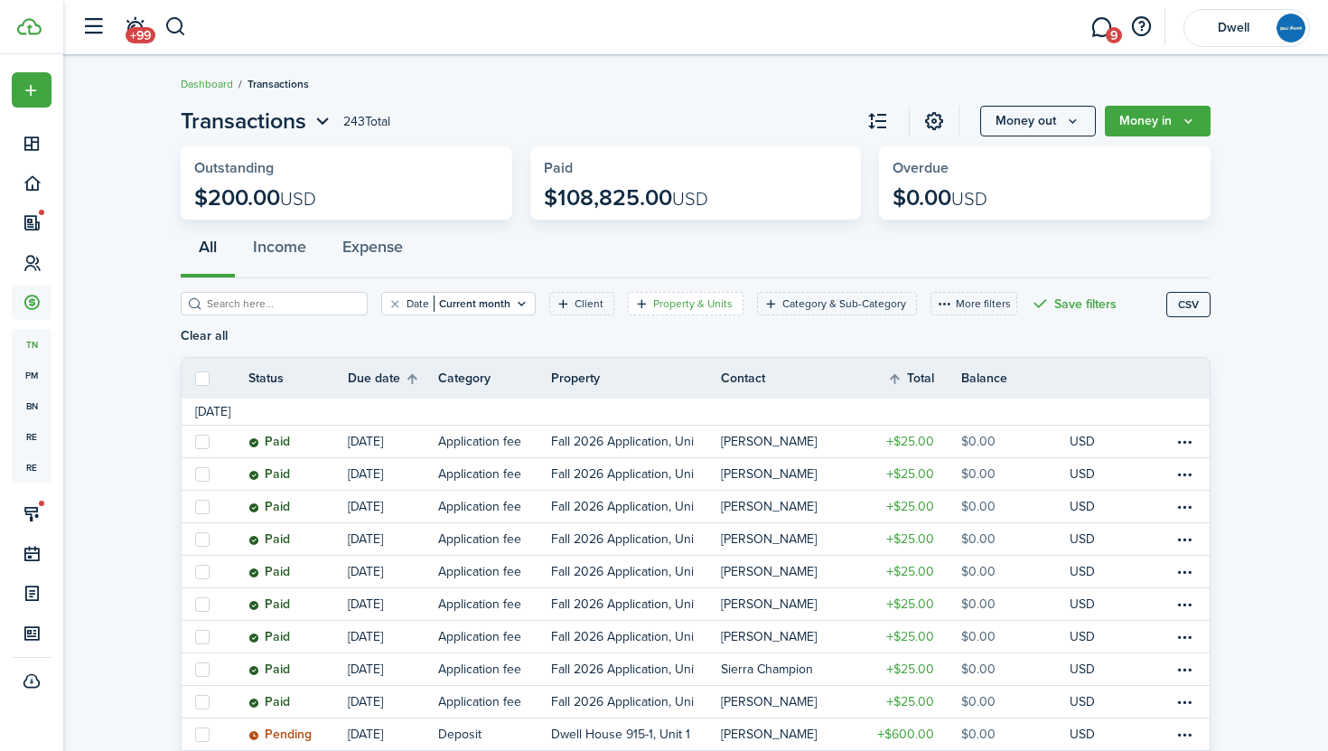
click at [651, 295] on filter-tag "Property & Units" at bounding box center [686, 303] width 116 height 23
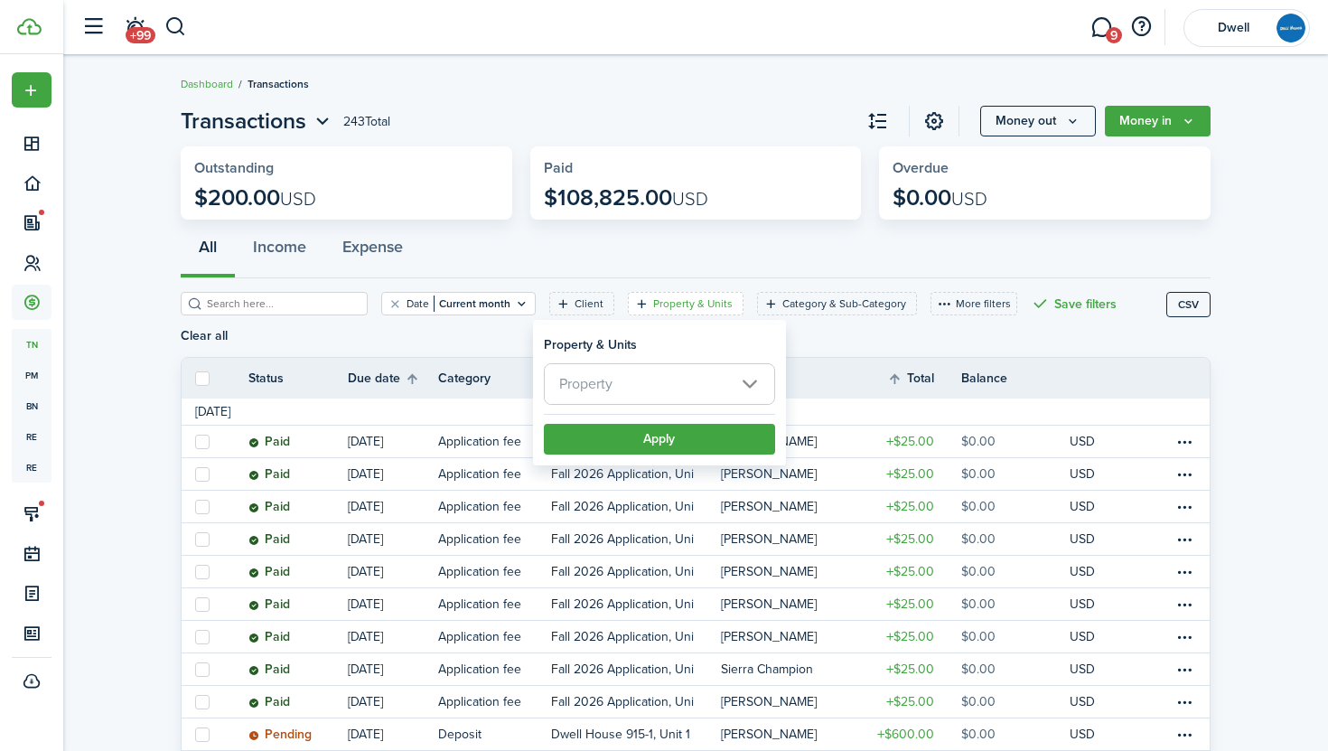
click at [675, 379] on span "Property" at bounding box center [660, 384] width 230 height 40
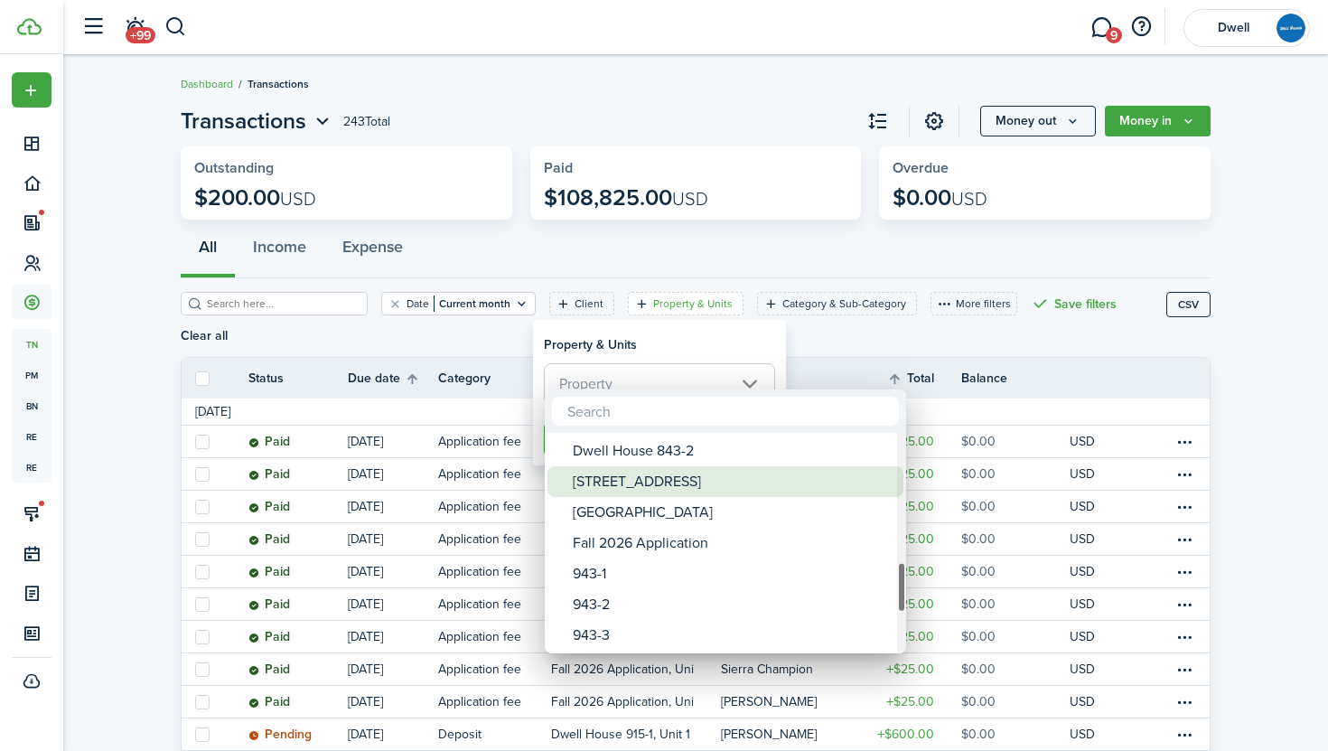
click at [670, 485] on div "[STREET_ADDRESS]" at bounding box center [733, 481] width 320 height 31
type input "[STREET_ADDRESS]"
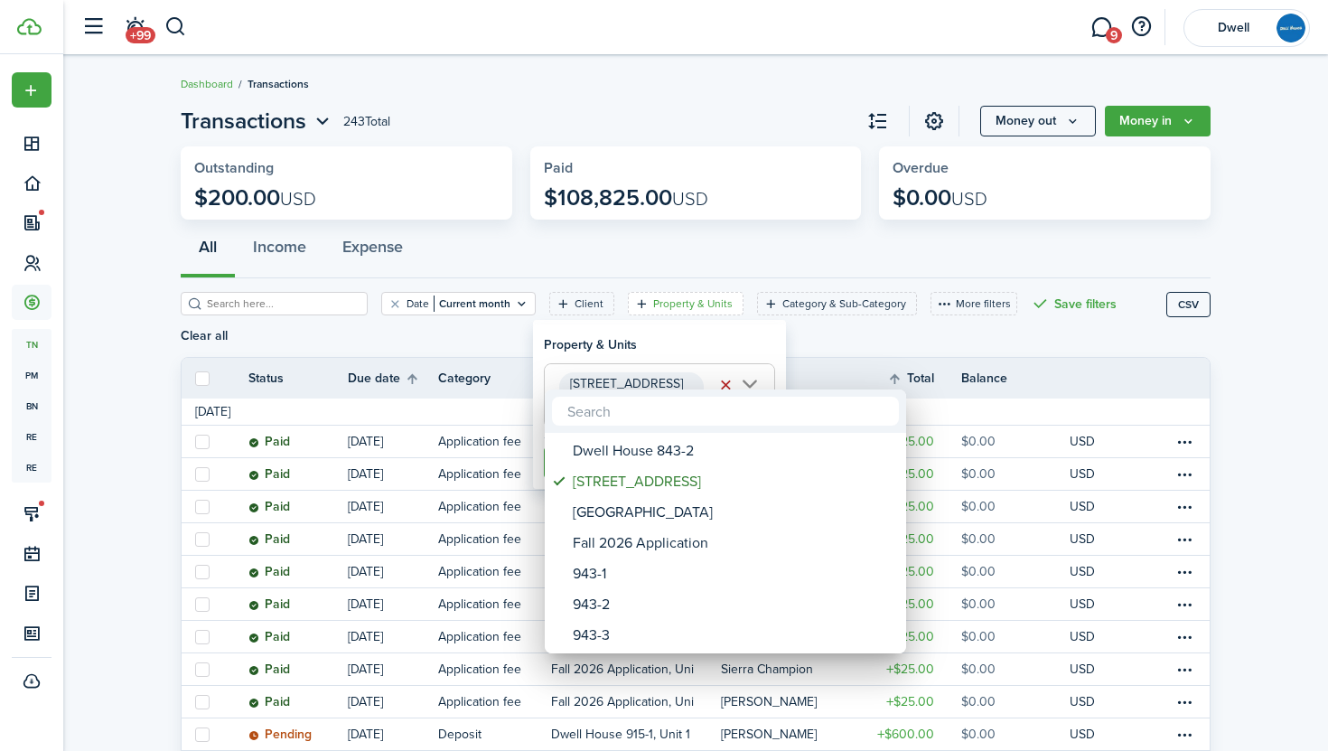
click at [665, 329] on div at bounding box center [664, 375] width 1618 height 1040
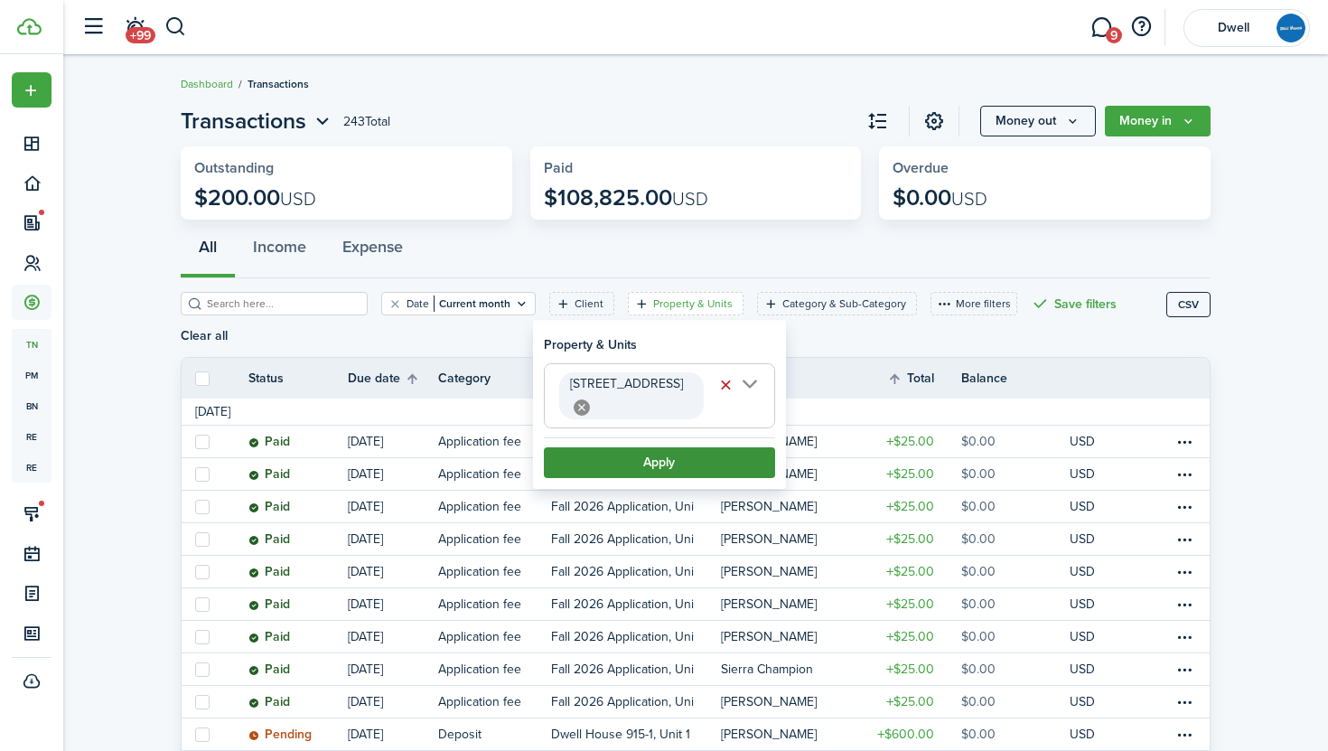
click at [669, 447] on button "Apply" at bounding box center [659, 462] width 231 height 31
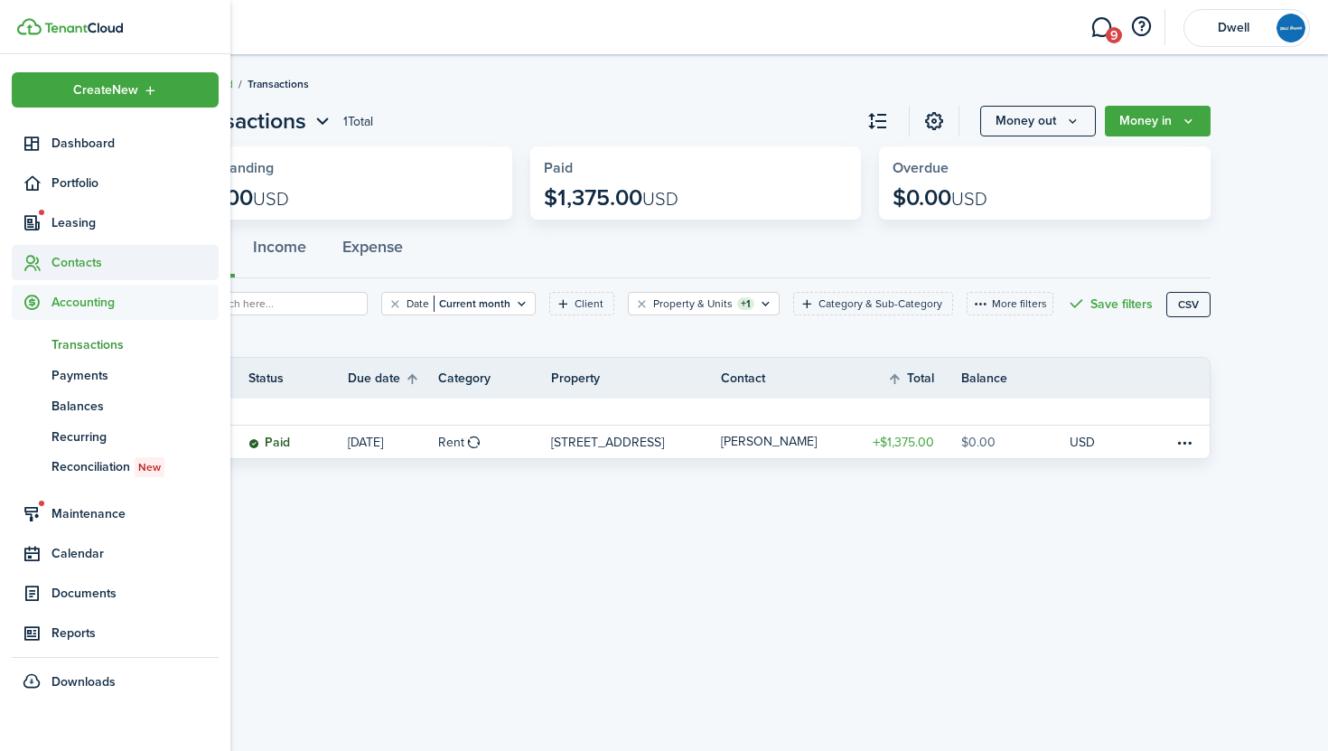
click at [69, 264] on span "Contacts" at bounding box center [135, 262] width 167 height 19
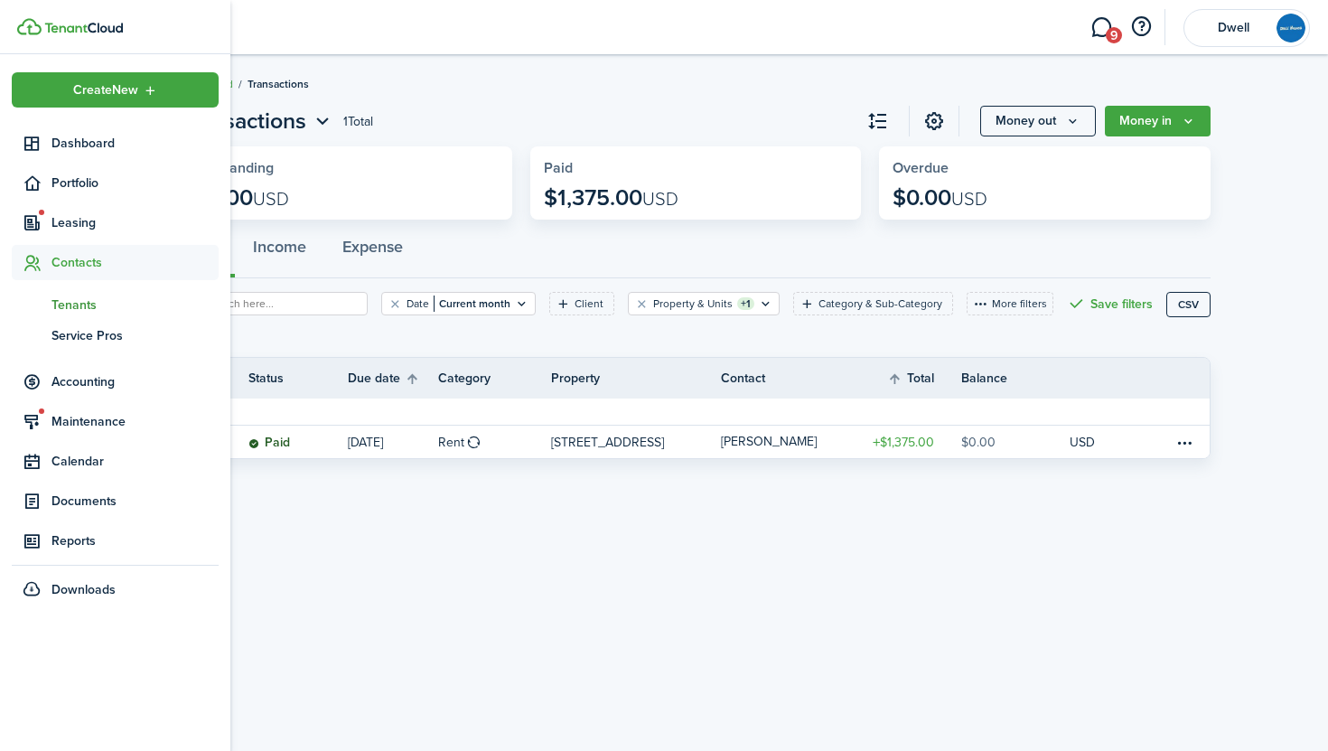
click at [75, 305] on span "Tenants" at bounding box center [135, 304] width 167 height 19
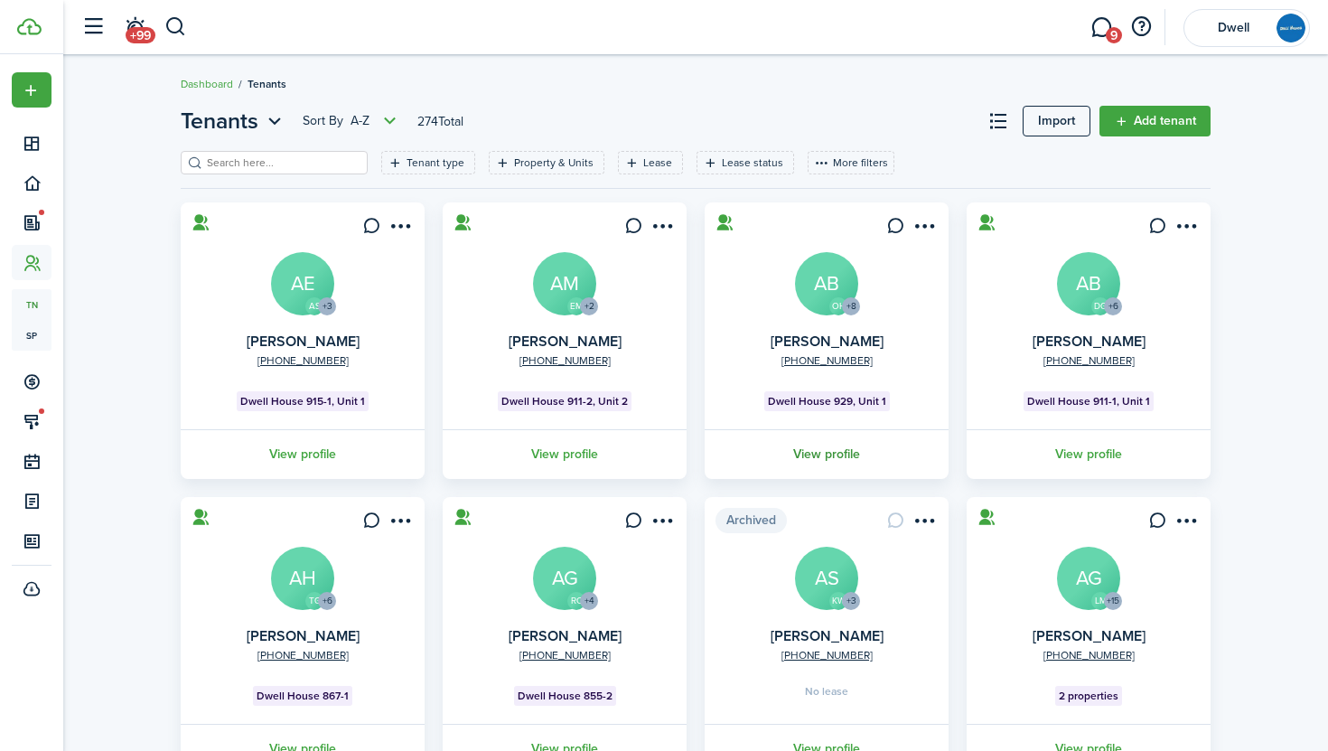
click at [827, 451] on link "View profile" at bounding box center [826, 454] width 249 height 50
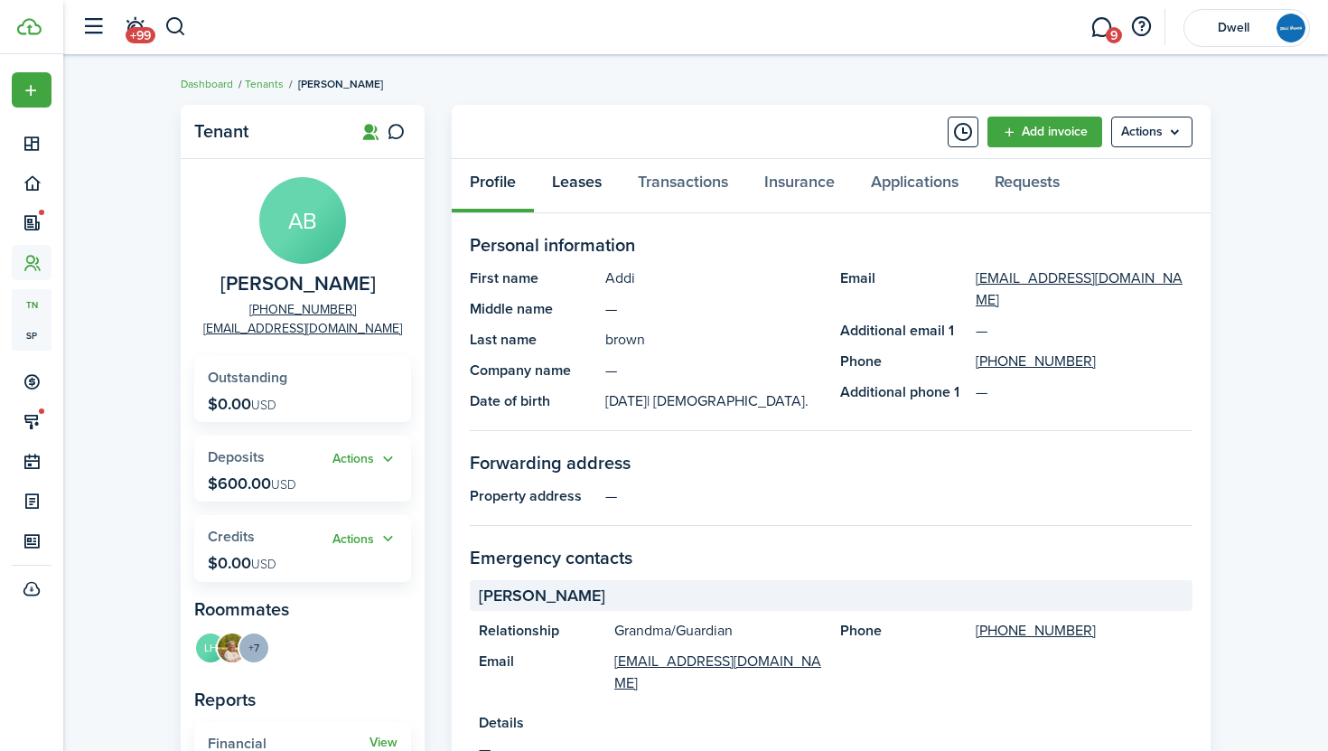
click at [577, 184] on link "Leases" at bounding box center [577, 186] width 86 height 54
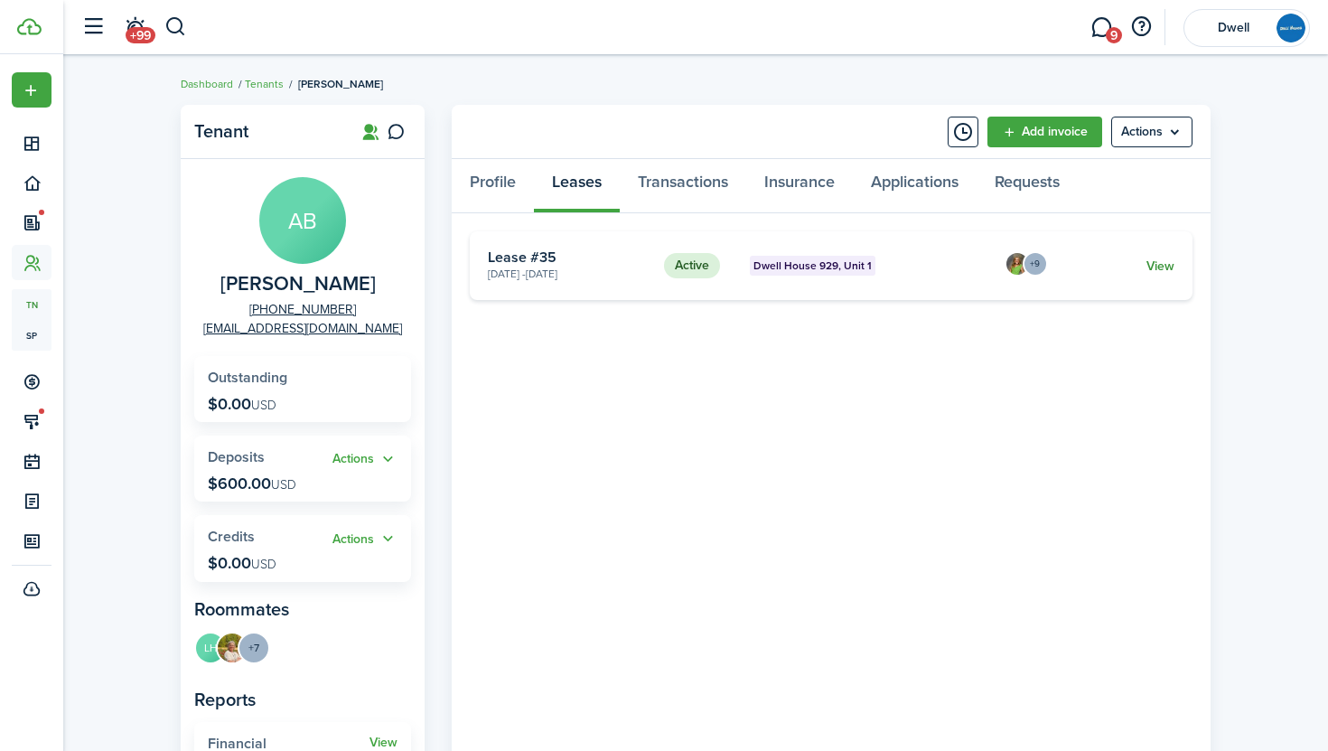
click at [1172, 265] on link "View" at bounding box center [1161, 266] width 28 height 19
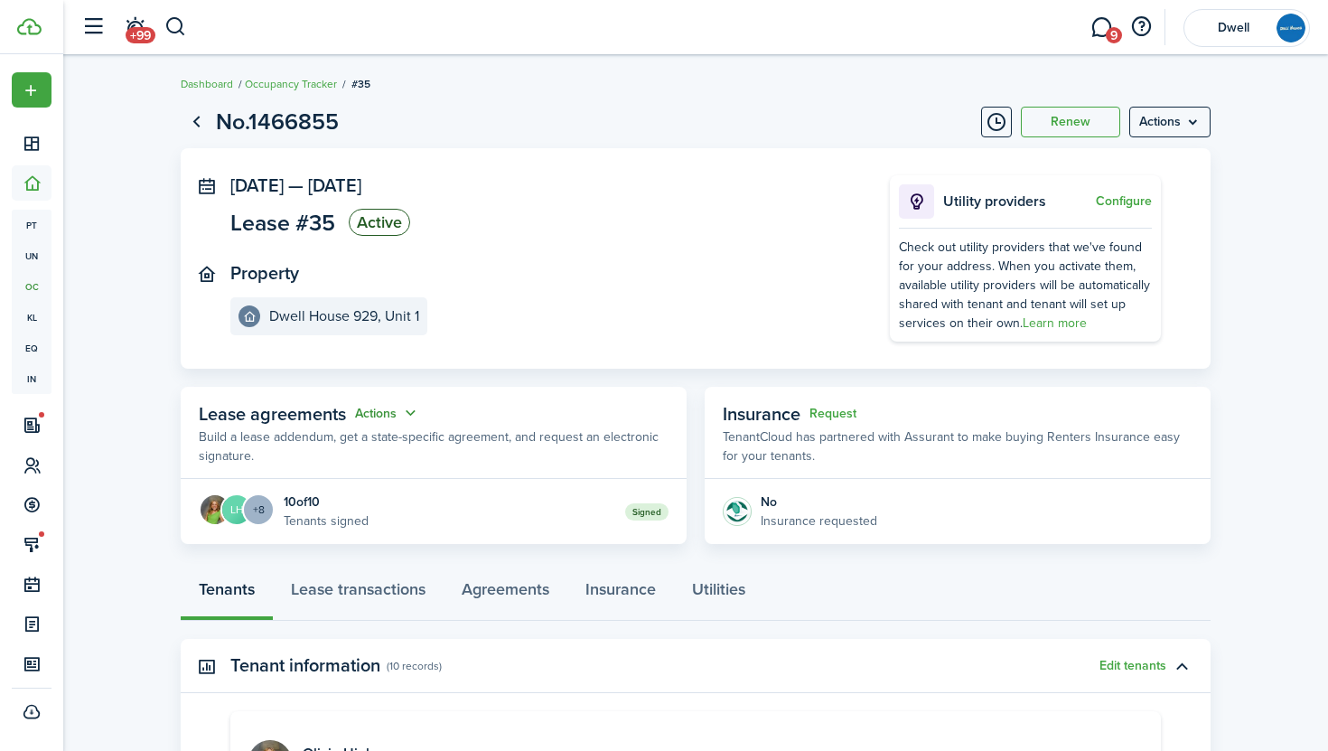
click at [383, 407] on button "Actions" at bounding box center [387, 413] width 65 height 21
click at [371, 447] on link "Edit" at bounding box center [343, 449] width 158 height 32
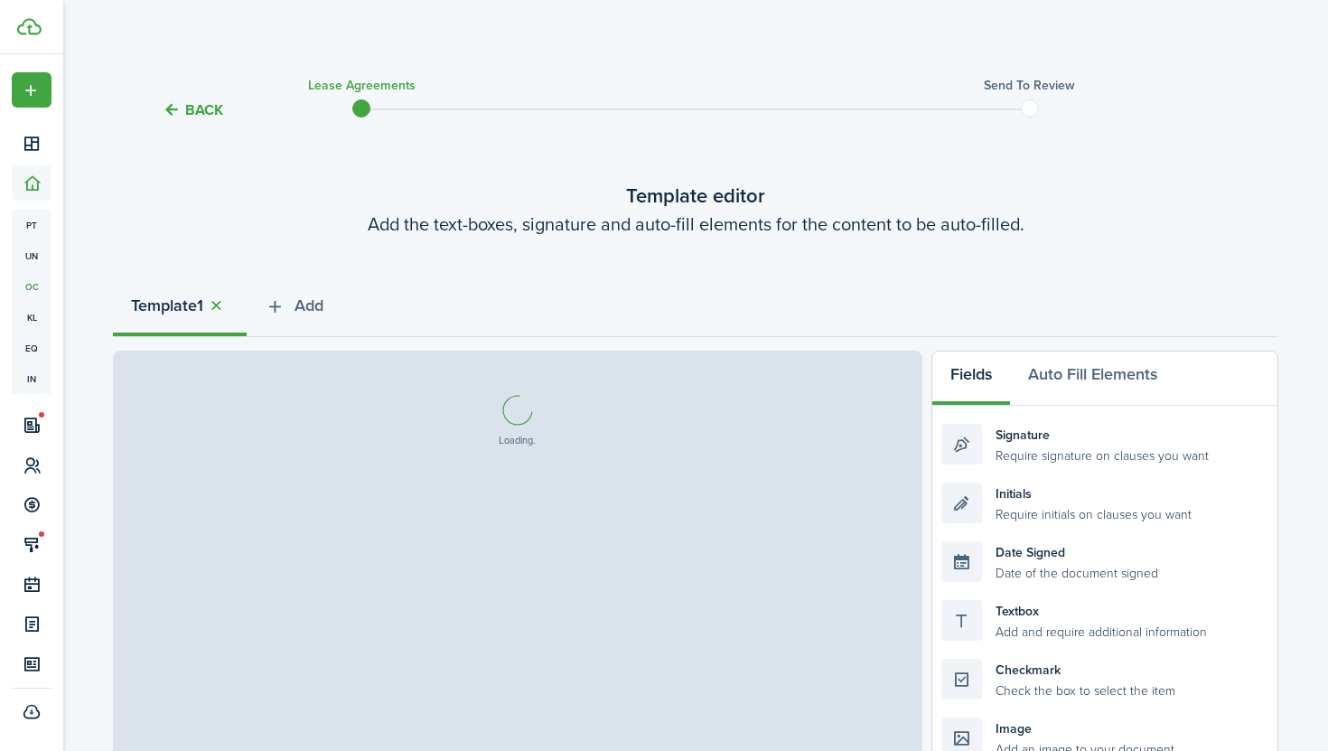
select select "fit"
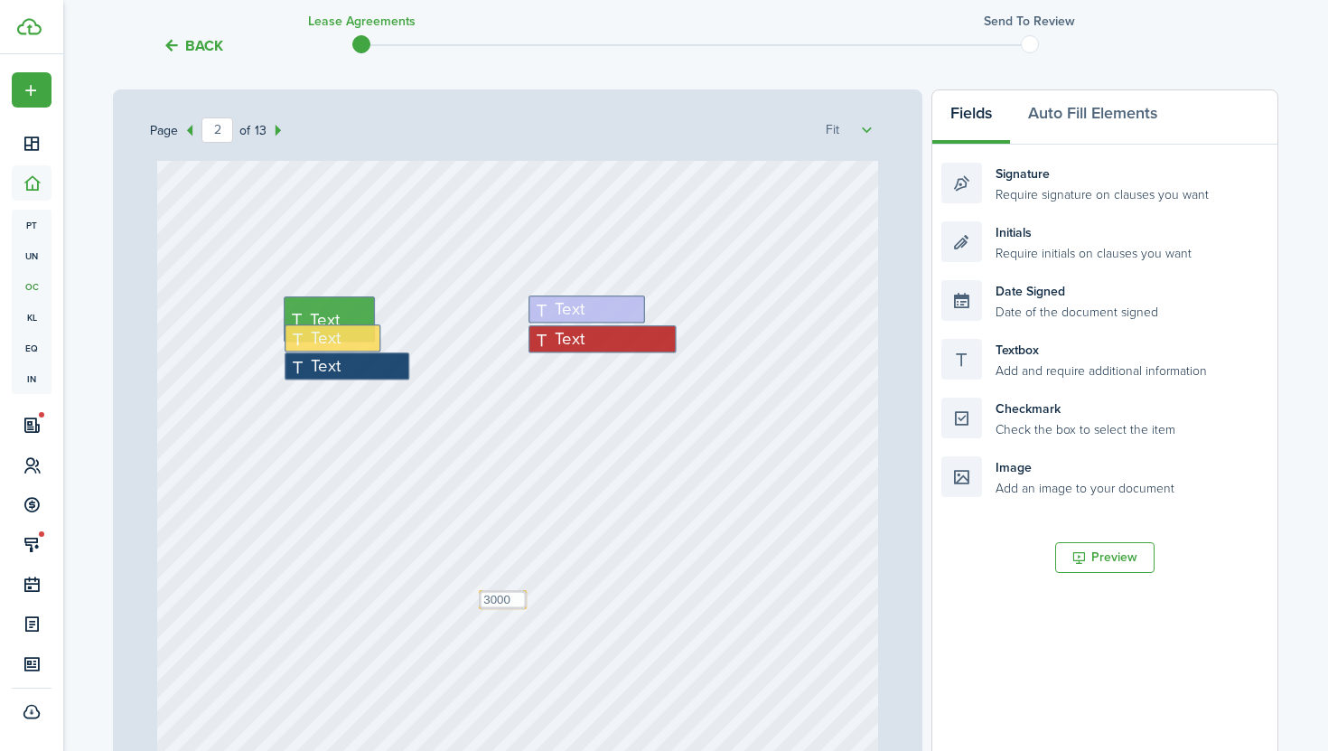
scroll to position [1029, 0]
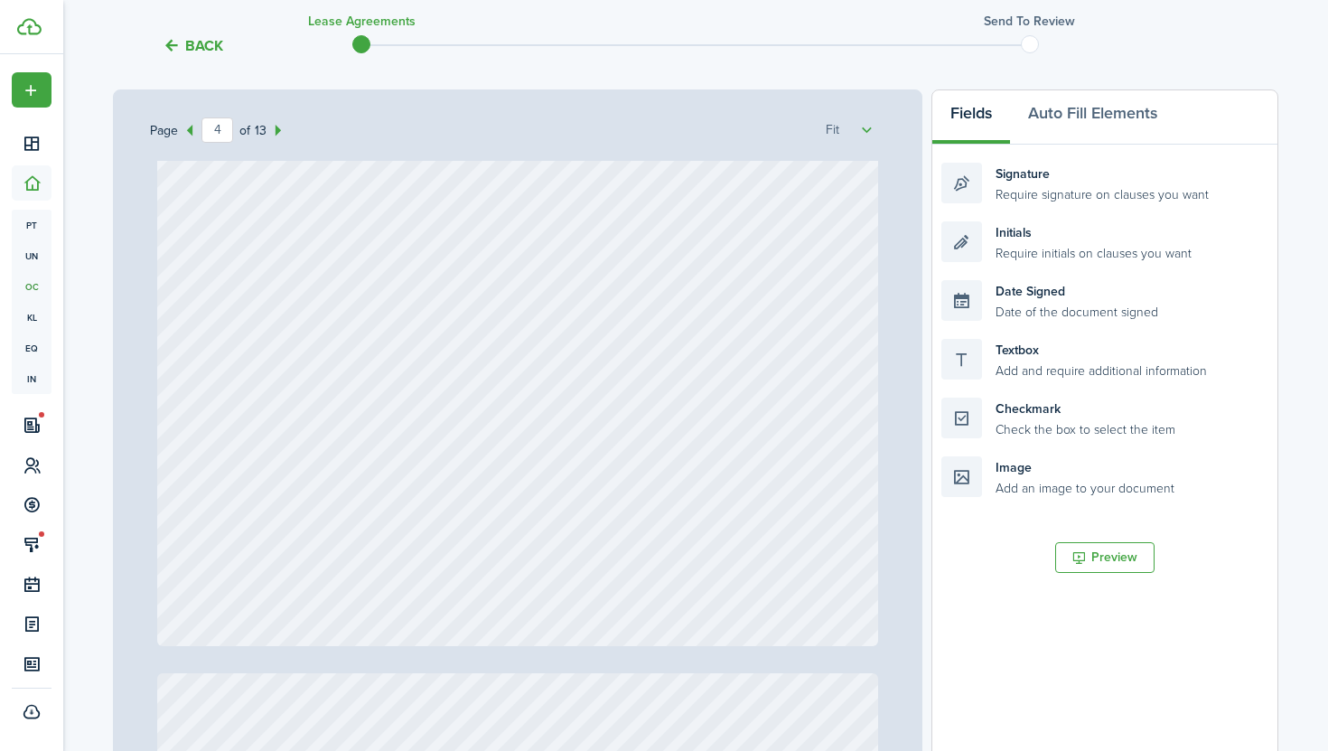
type input "3"
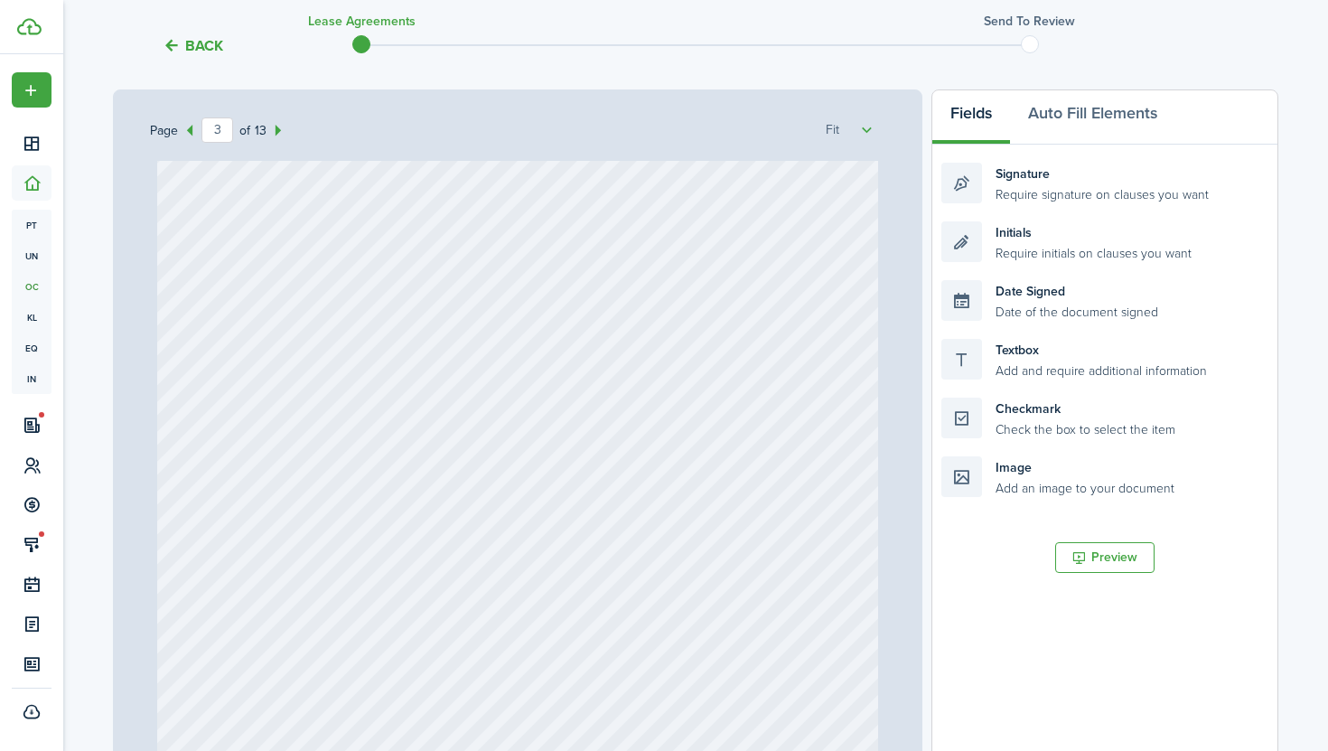
click at [179, 46] on button "Back" at bounding box center [193, 45] width 61 height 19
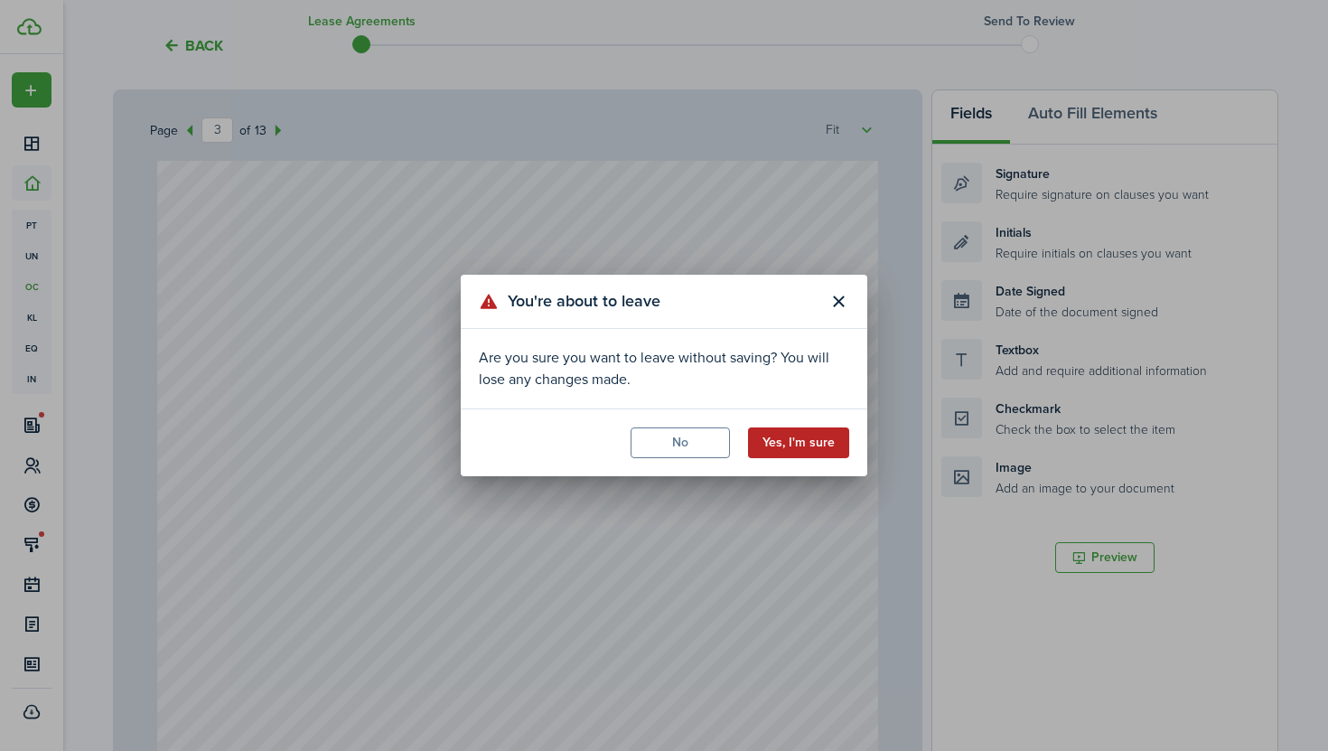
click at [793, 441] on button "Yes, I'm sure" at bounding box center [798, 442] width 101 height 31
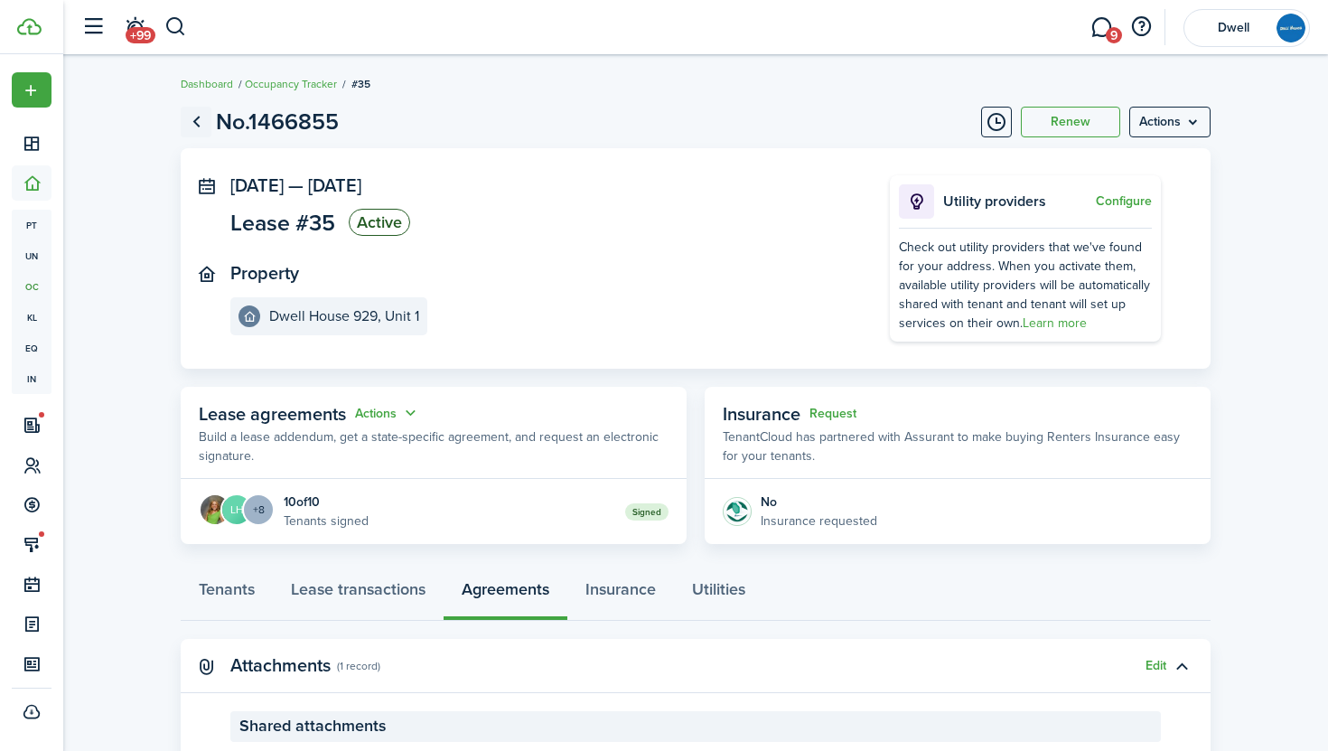
click at [190, 115] on link "Go back" at bounding box center [196, 122] width 31 height 31
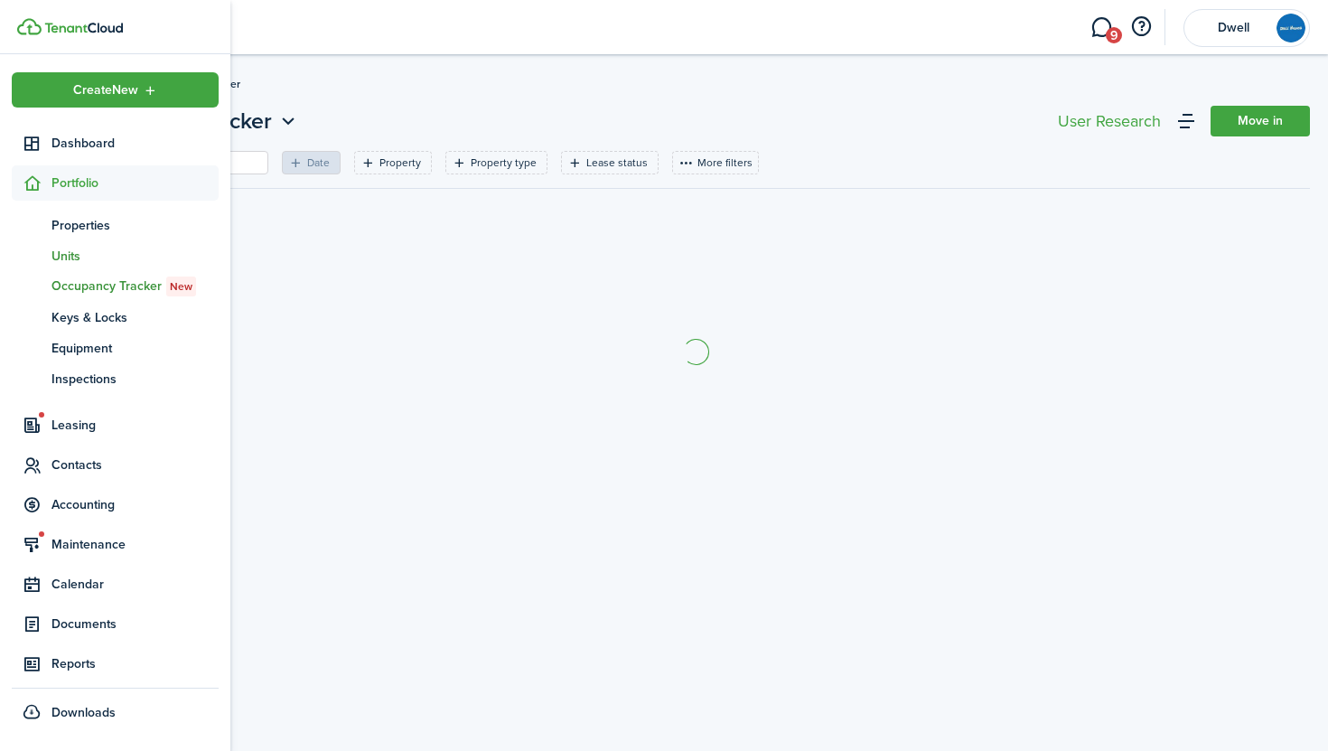
click at [62, 252] on span "Units" at bounding box center [135, 256] width 167 height 19
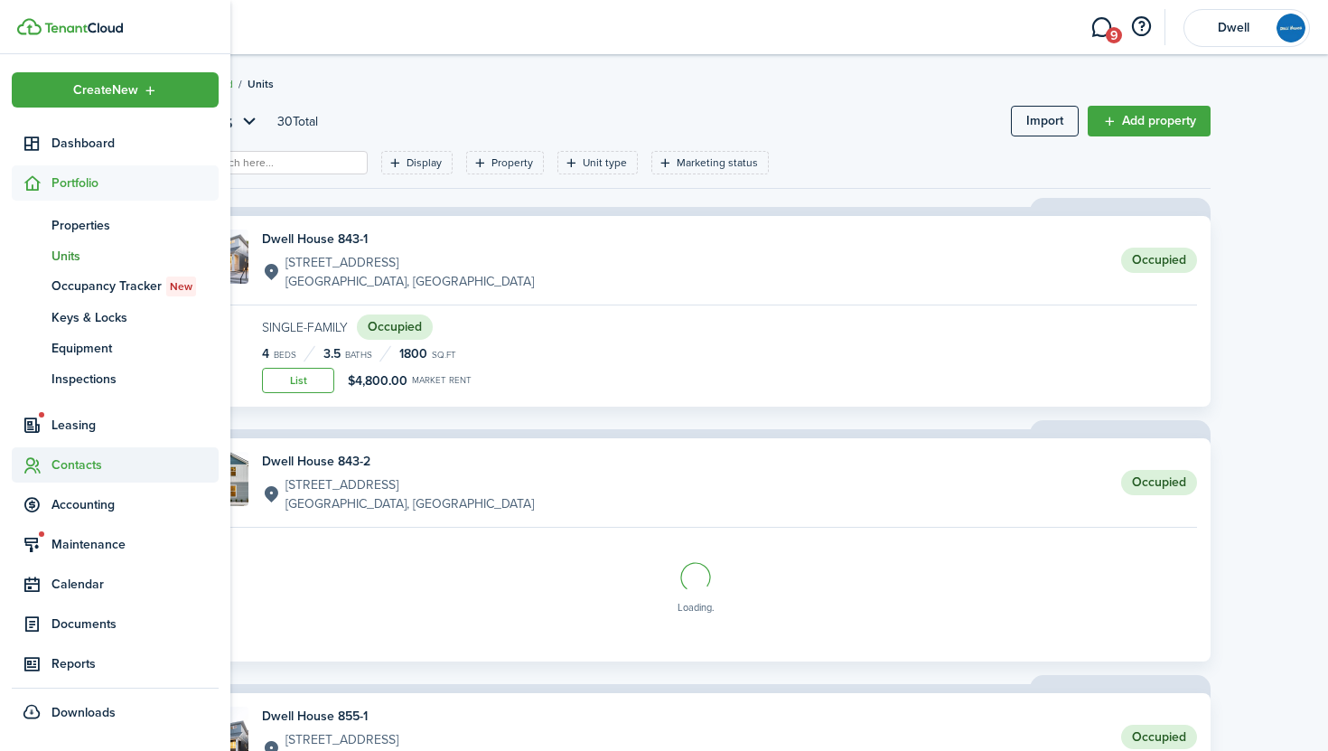
click at [86, 464] on span "Contacts" at bounding box center [135, 464] width 167 height 19
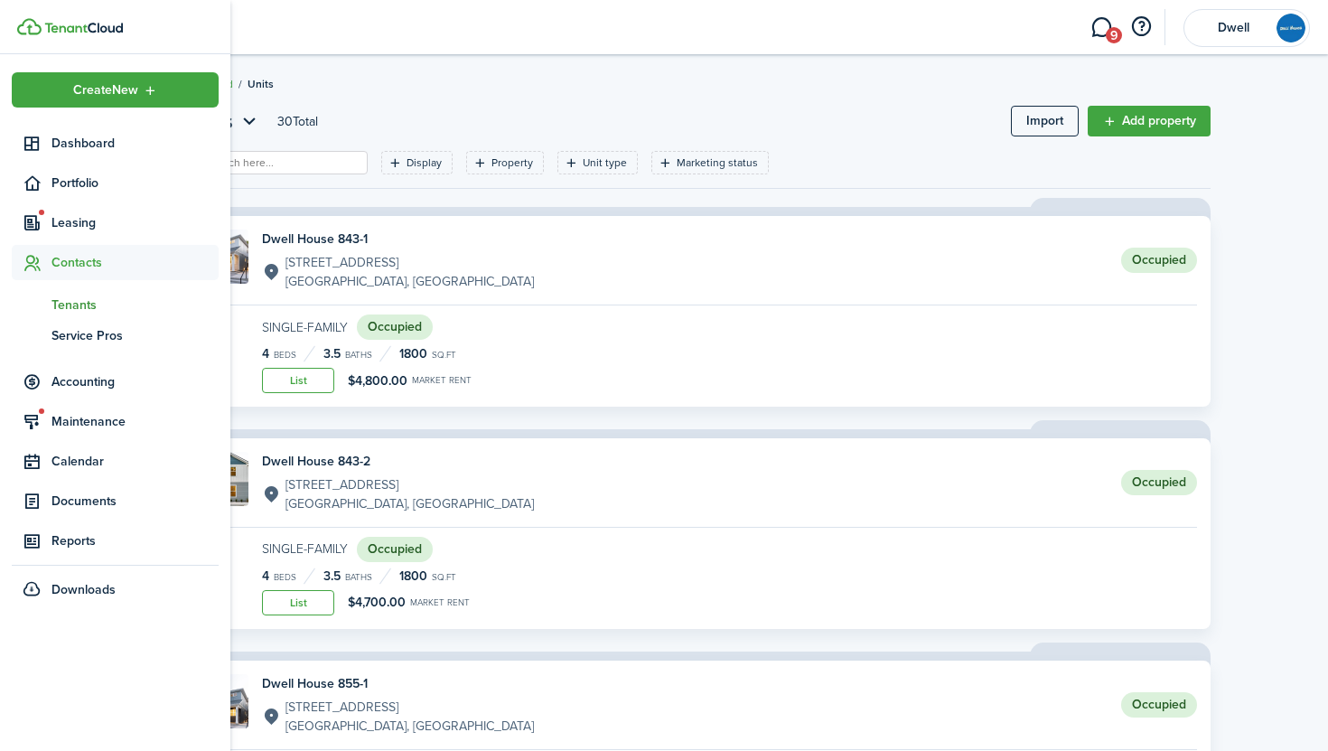
click at [76, 305] on span "Tenants" at bounding box center [135, 304] width 167 height 19
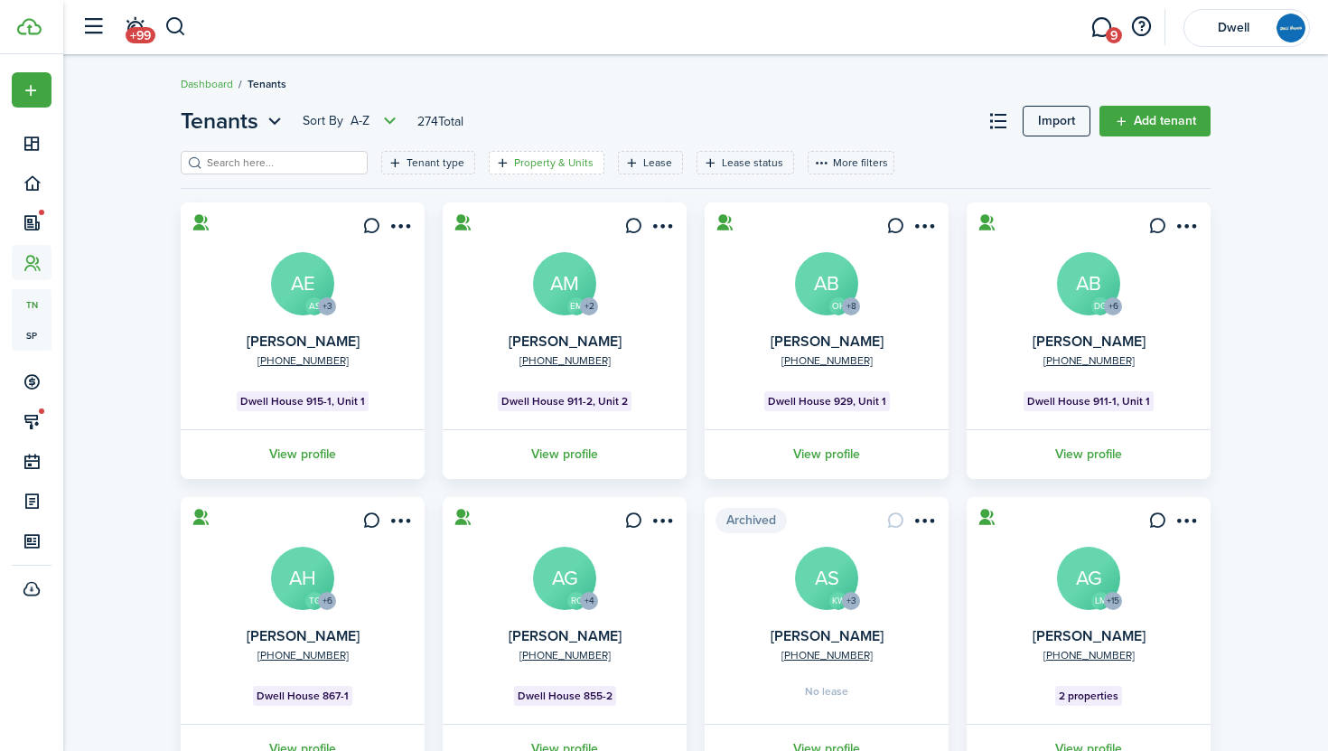
click at [519, 173] on filter-tag "Property & Units" at bounding box center [547, 162] width 116 height 23
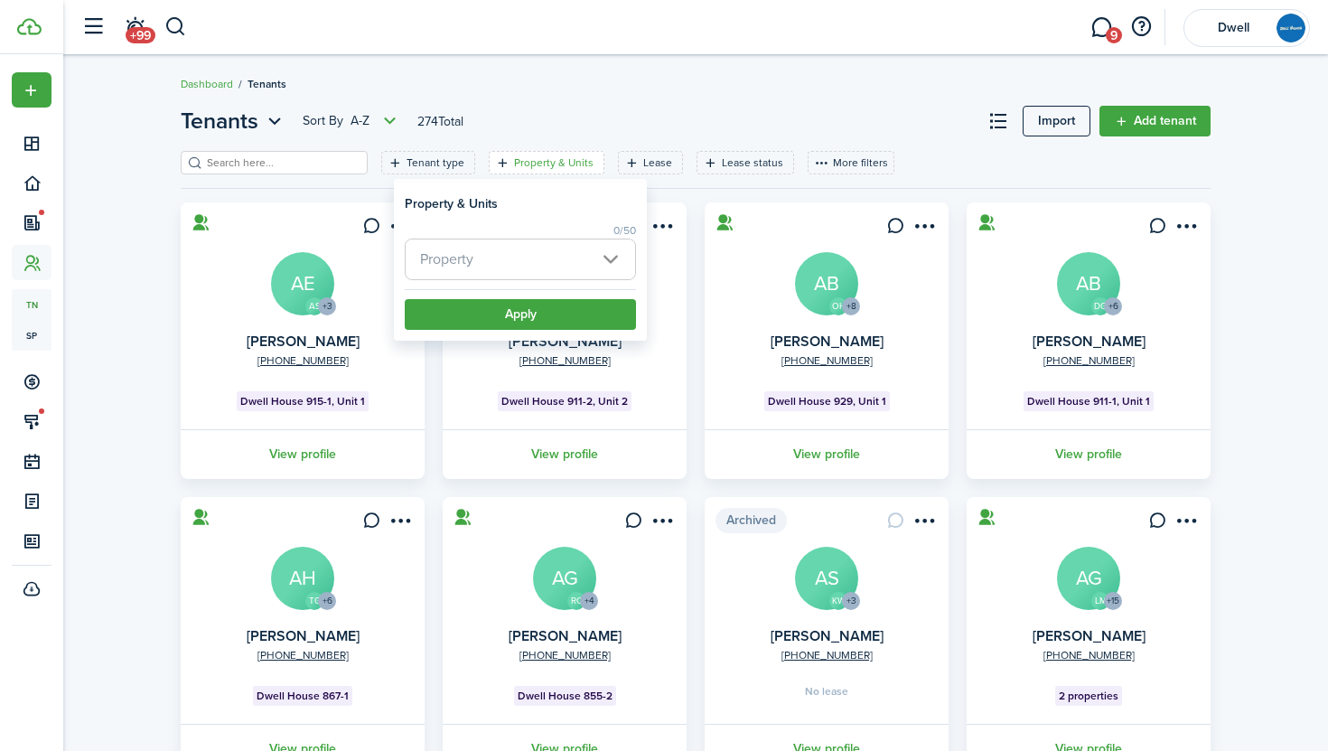
click at [553, 266] on span "Property" at bounding box center [521, 259] width 230 height 40
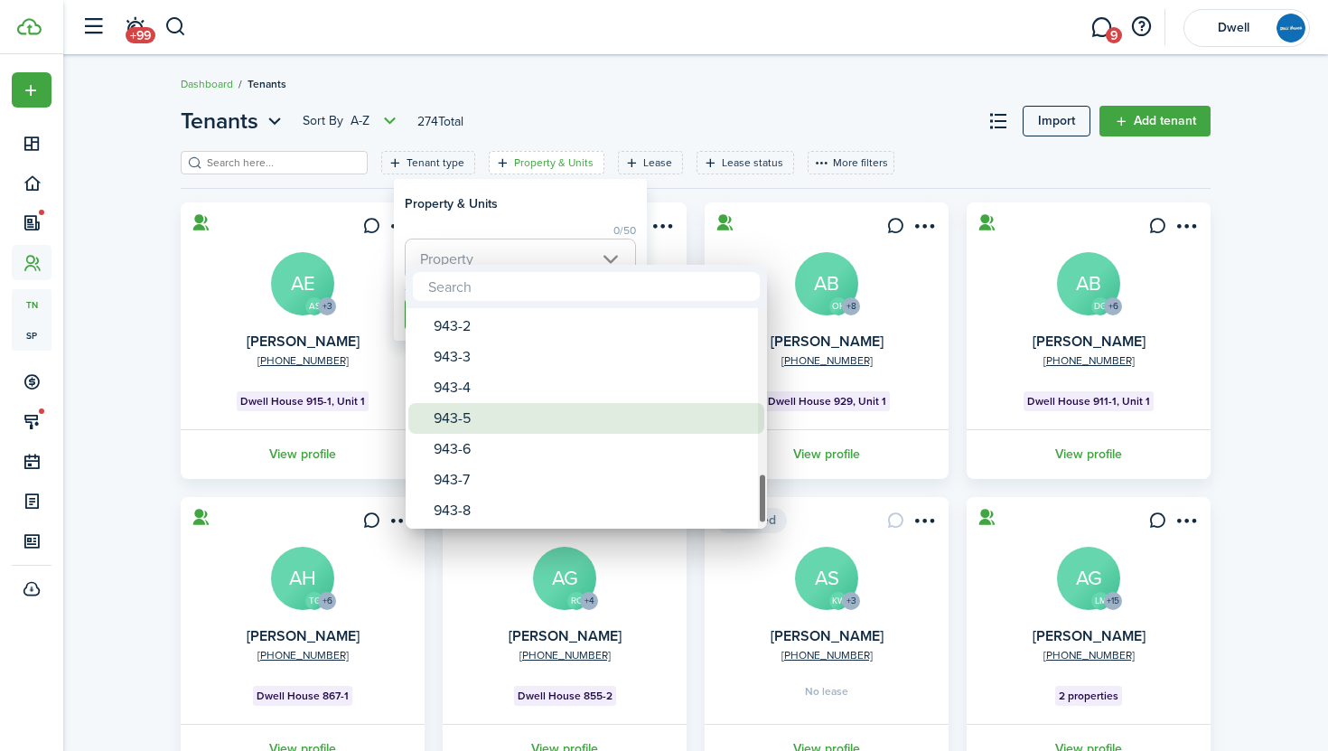
click at [553, 412] on div "943-5" at bounding box center [594, 418] width 320 height 31
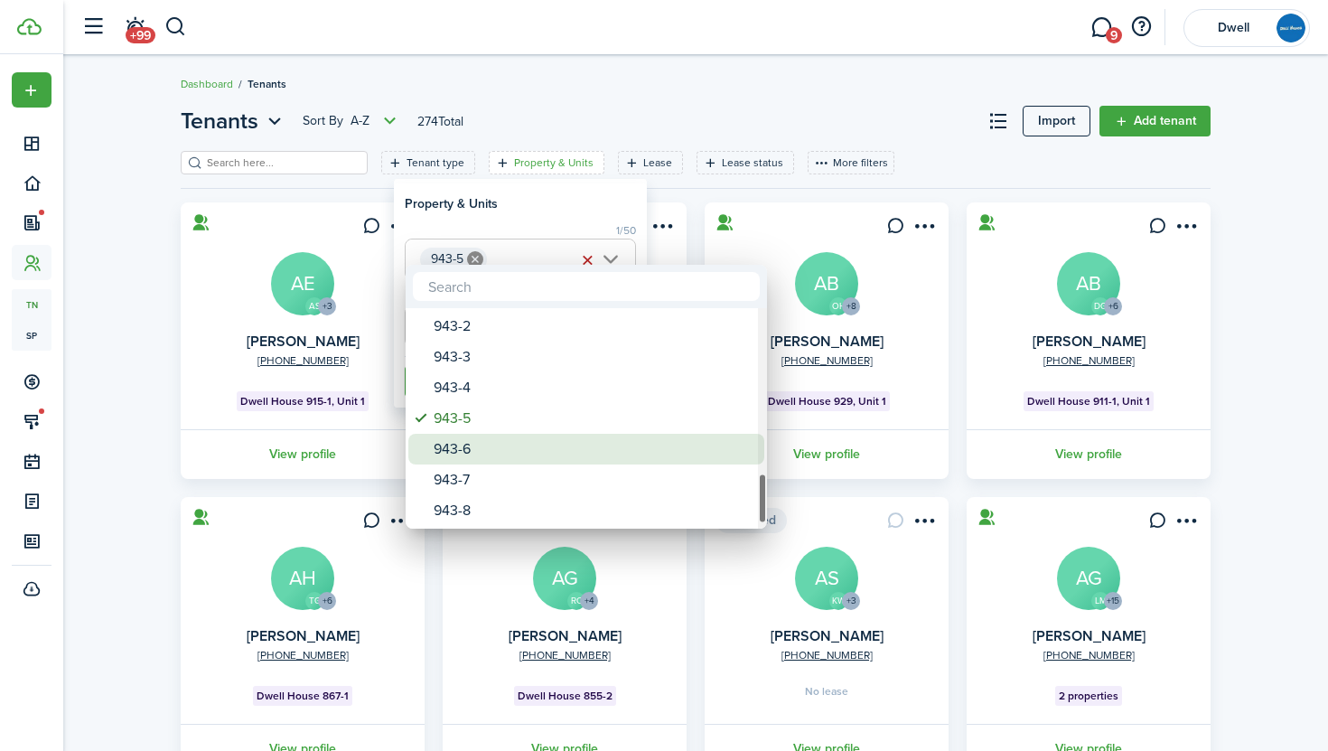
click at [558, 449] on div "943-6" at bounding box center [594, 449] width 320 height 31
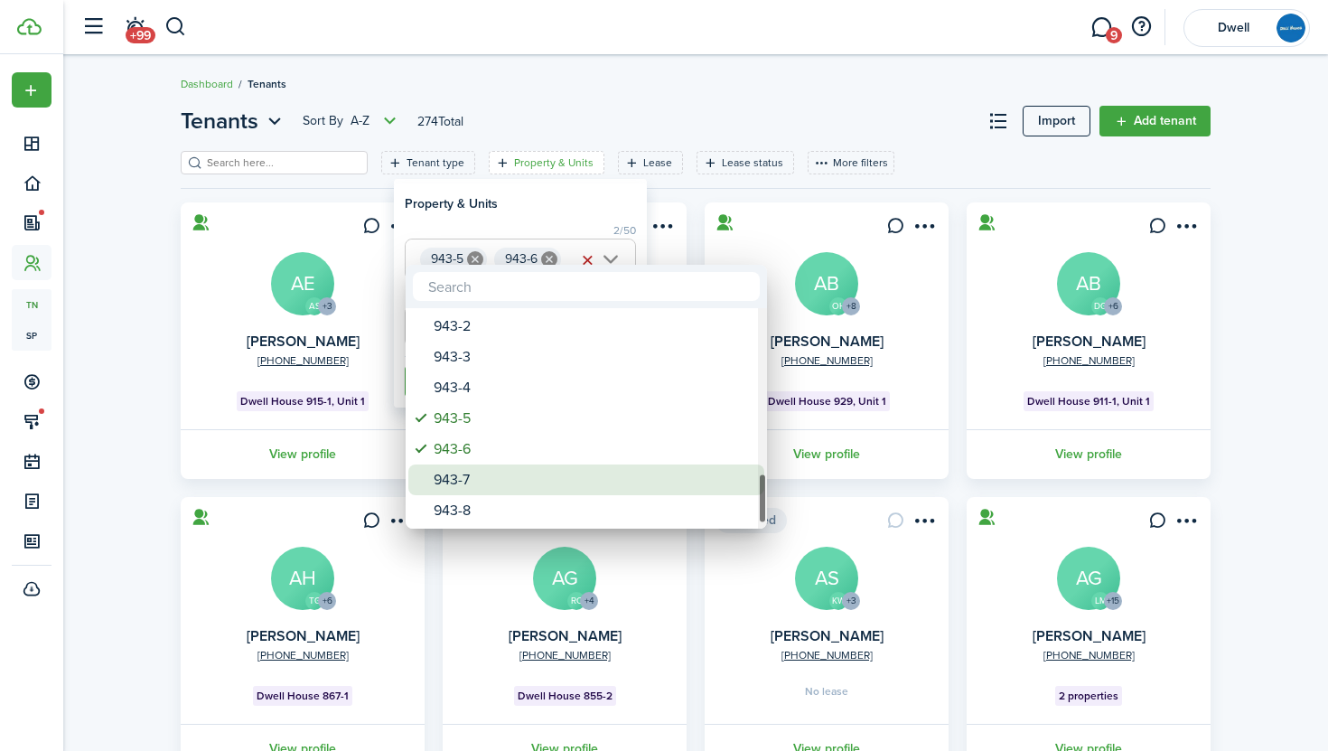
click at [567, 484] on div "943-7" at bounding box center [594, 479] width 320 height 31
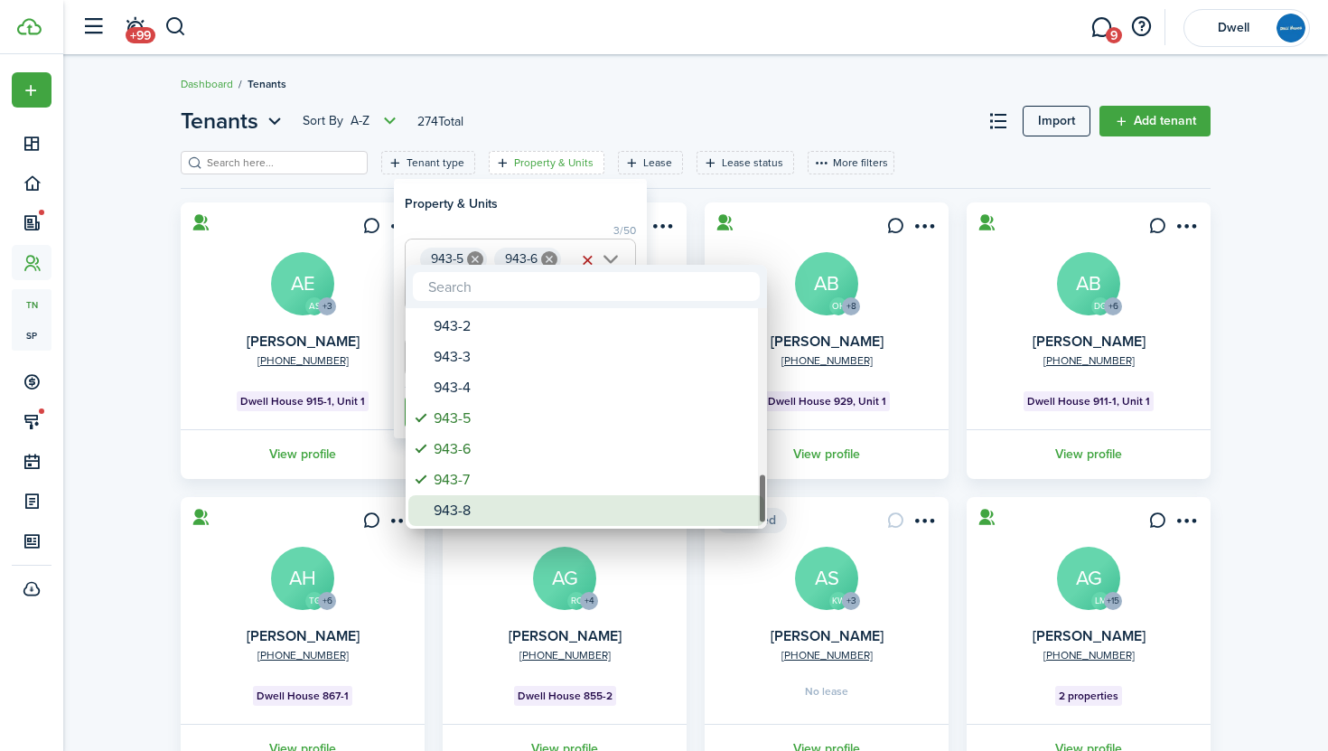
click at [577, 506] on div "943-8" at bounding box center [594, 510] width 320 height 31
type input "943-5, 943-6, 943-7, 943-8"
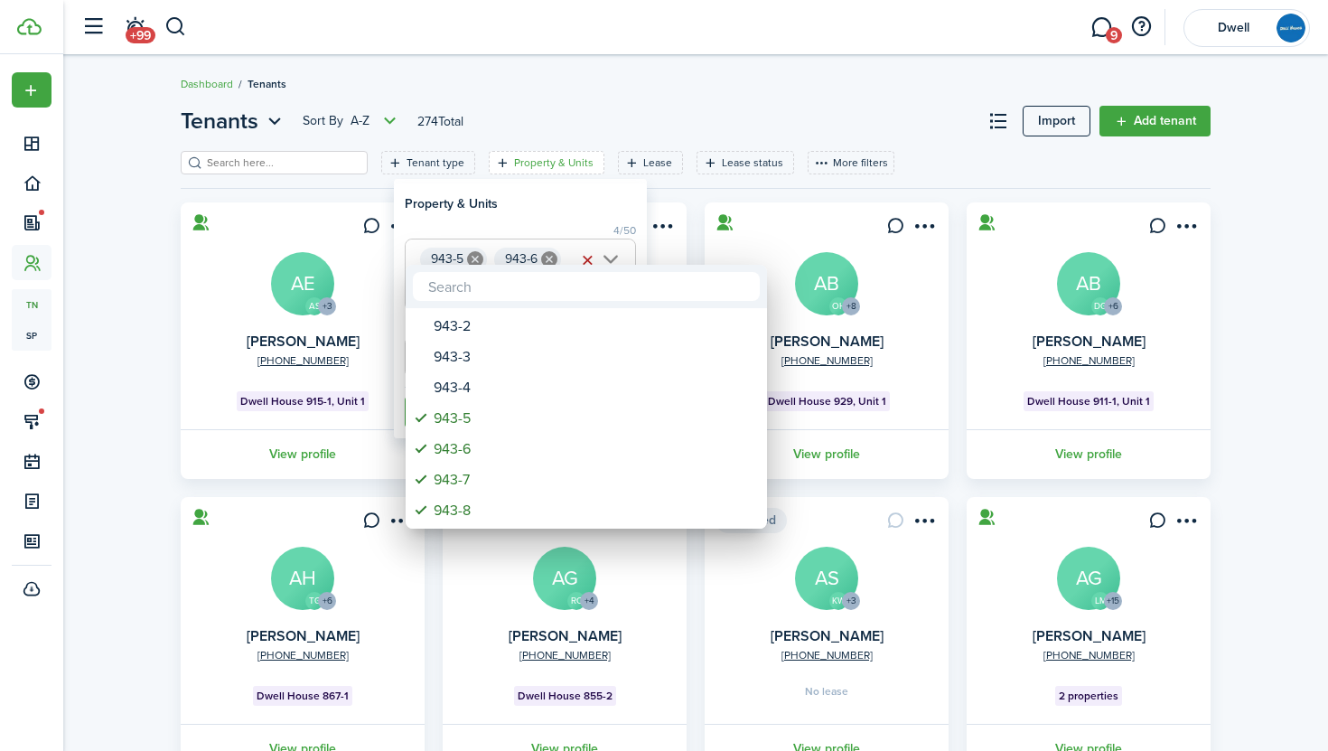
click at [594, 211] on div at bounding box center [664, 375] width 1618 height 1040
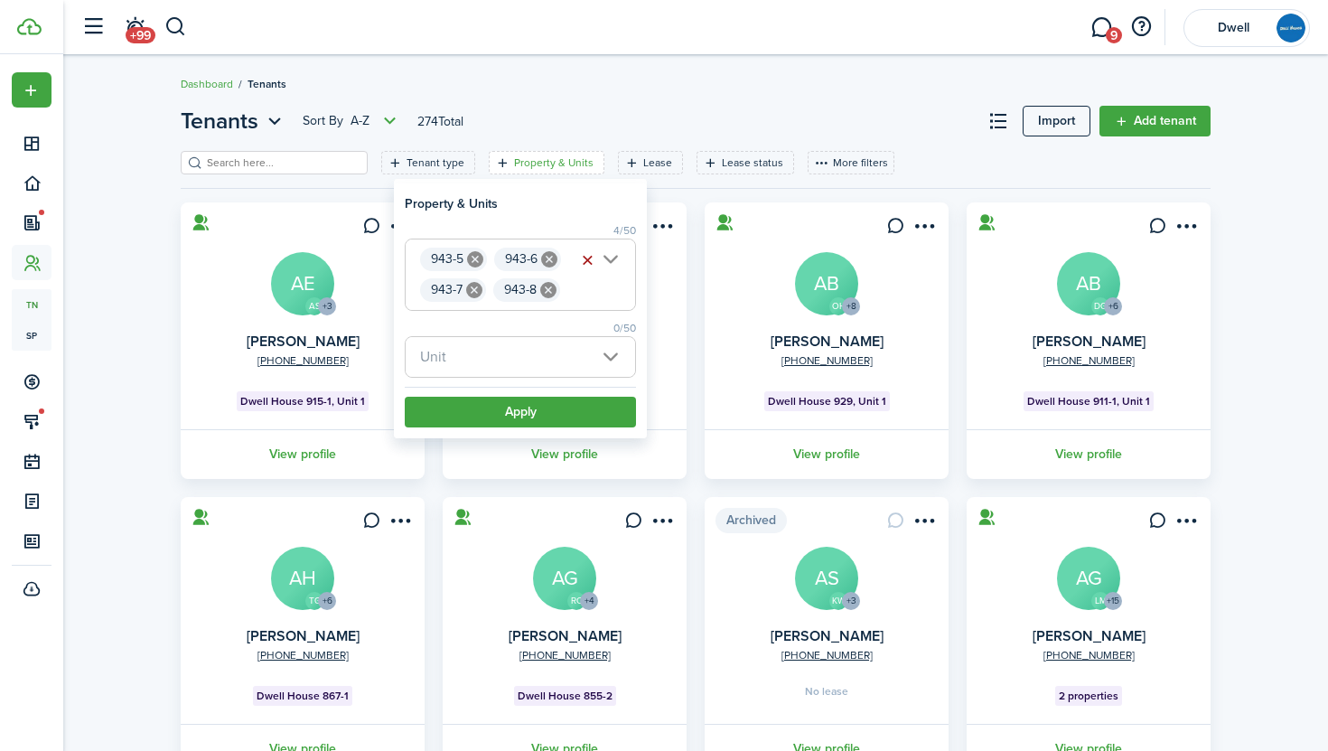
scroll to position [0, 2]
click at [576, 409] on button "Apply" at bounding box center [520, 412] width 231 height 31
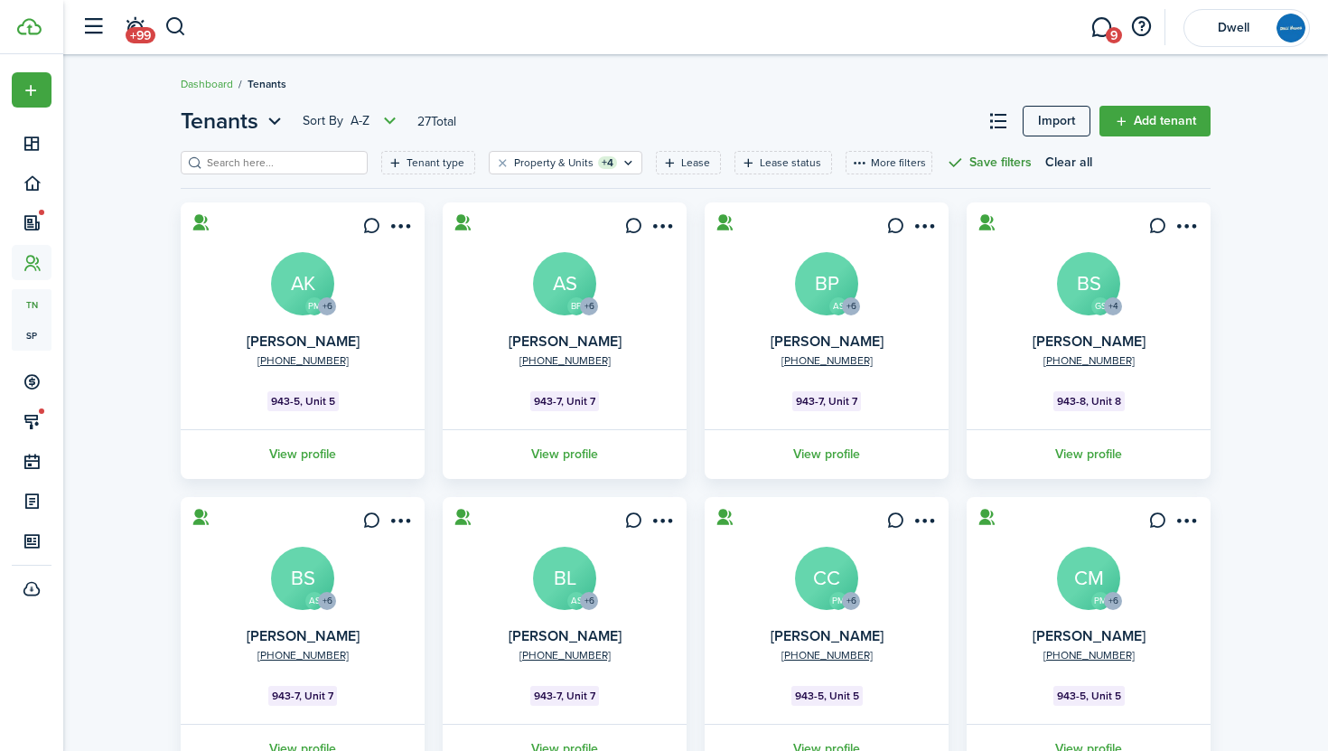
click at [968, 158] on button "Save filters" at bounding box center [989, 162] width 86 height 23
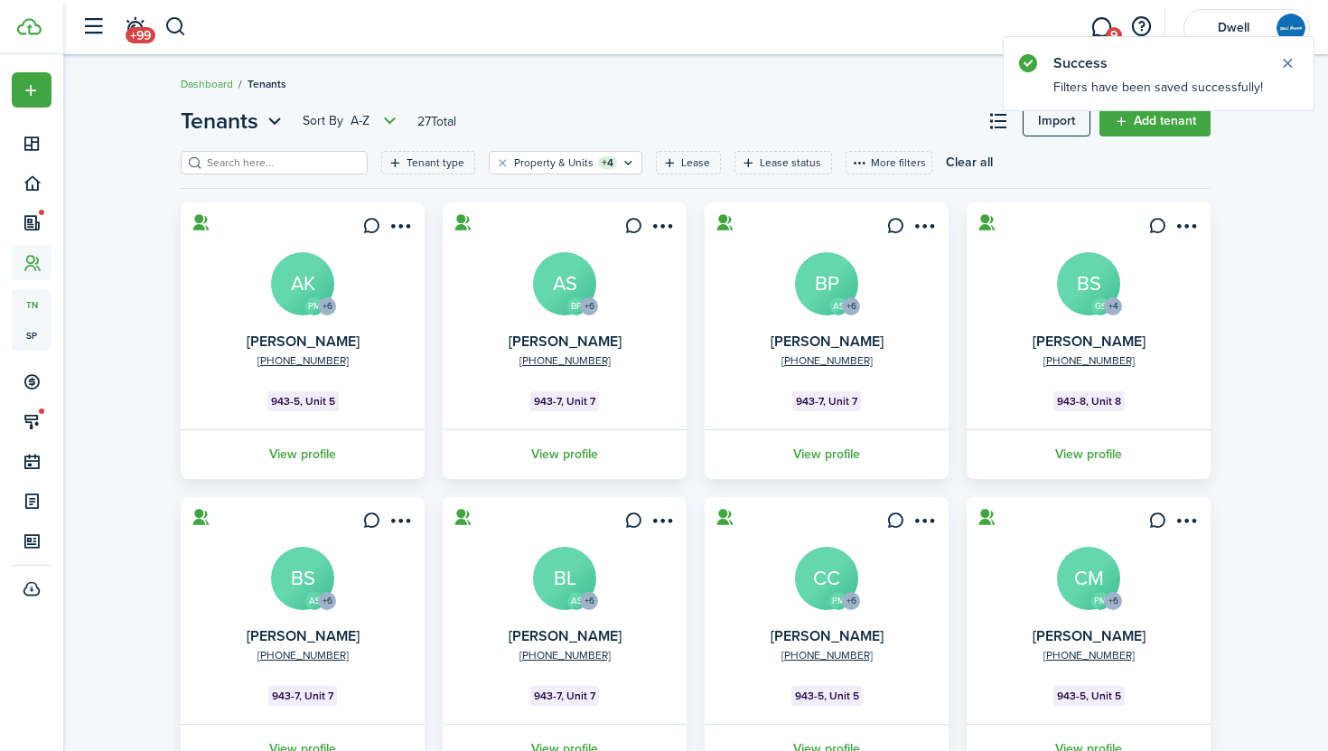
click at [290, 273] on avatar-text "AK" at bounding box center [302, 283] width 63 height 63
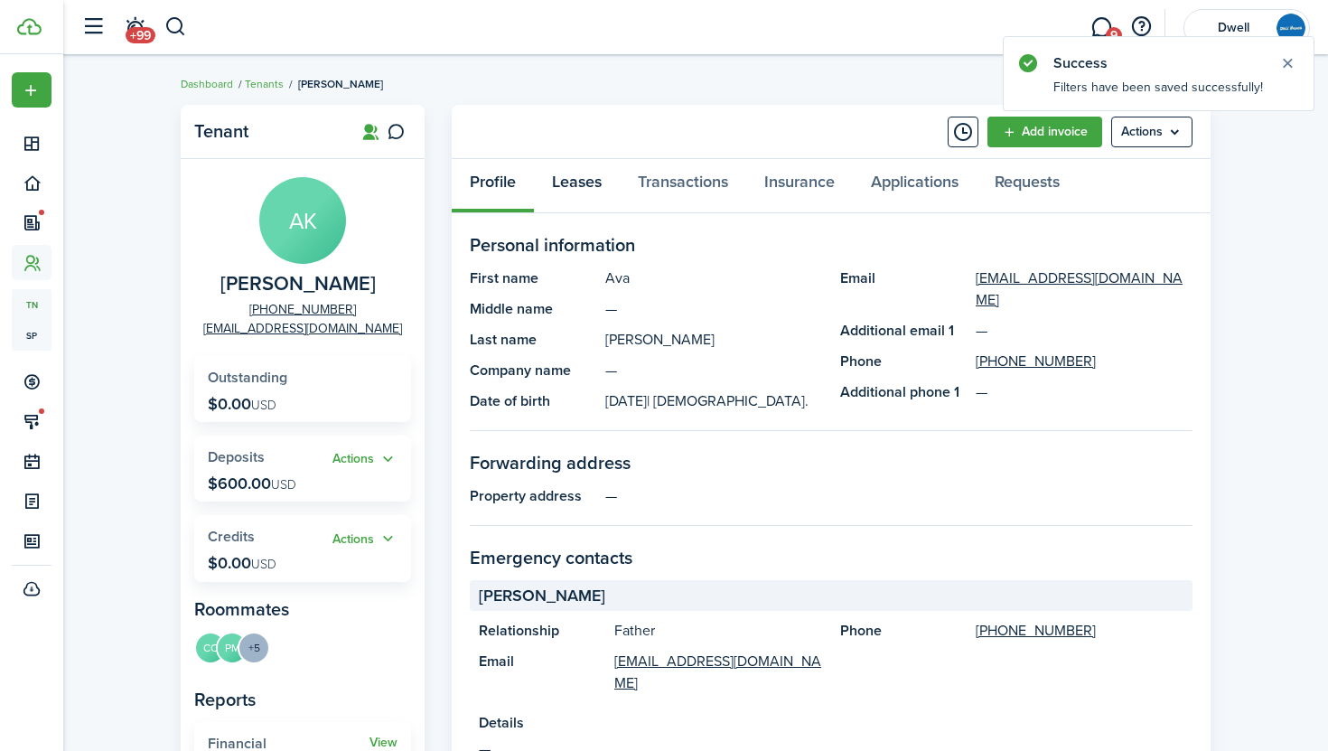
click at [578, 184] on link "Leases" at bounding box center [577, 186] width 86 height 54
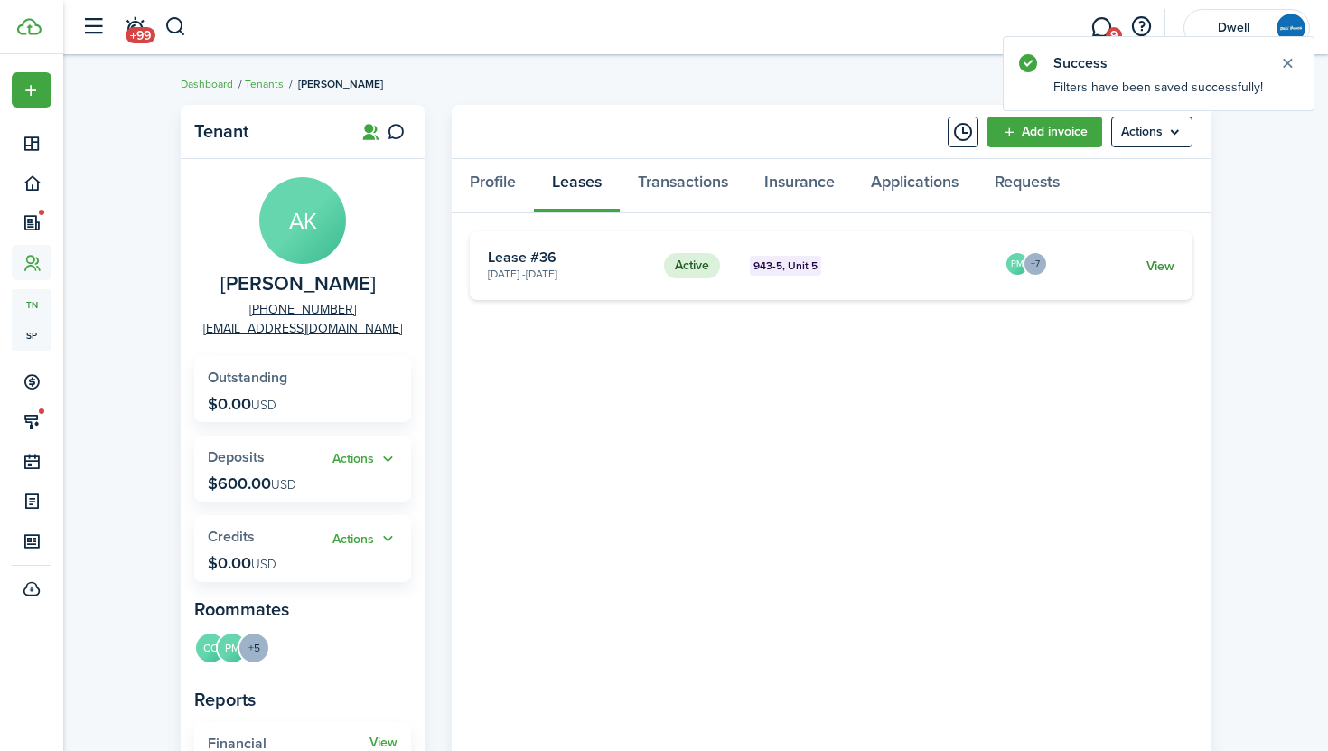
click at [1165, 263] on link "View" at bounding box center [1161, 266] width 28 height 19
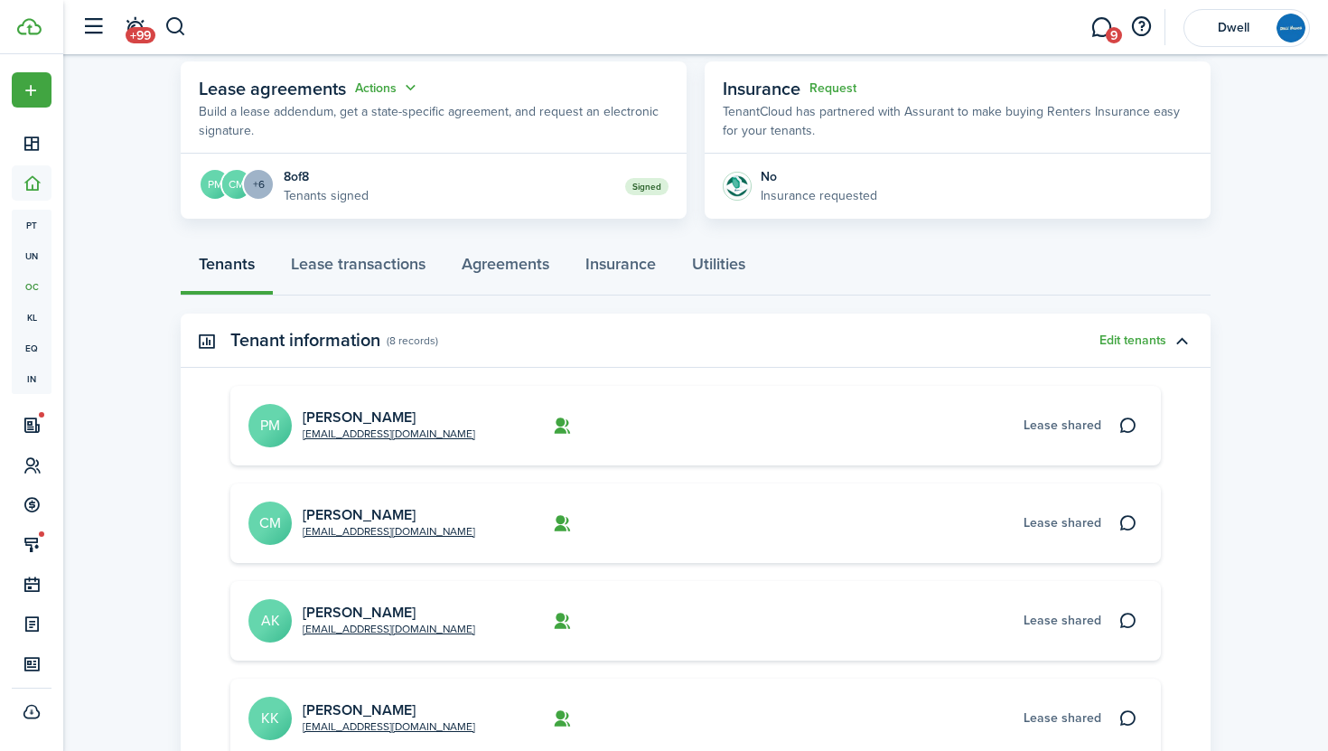
scroll to position [341, 0]
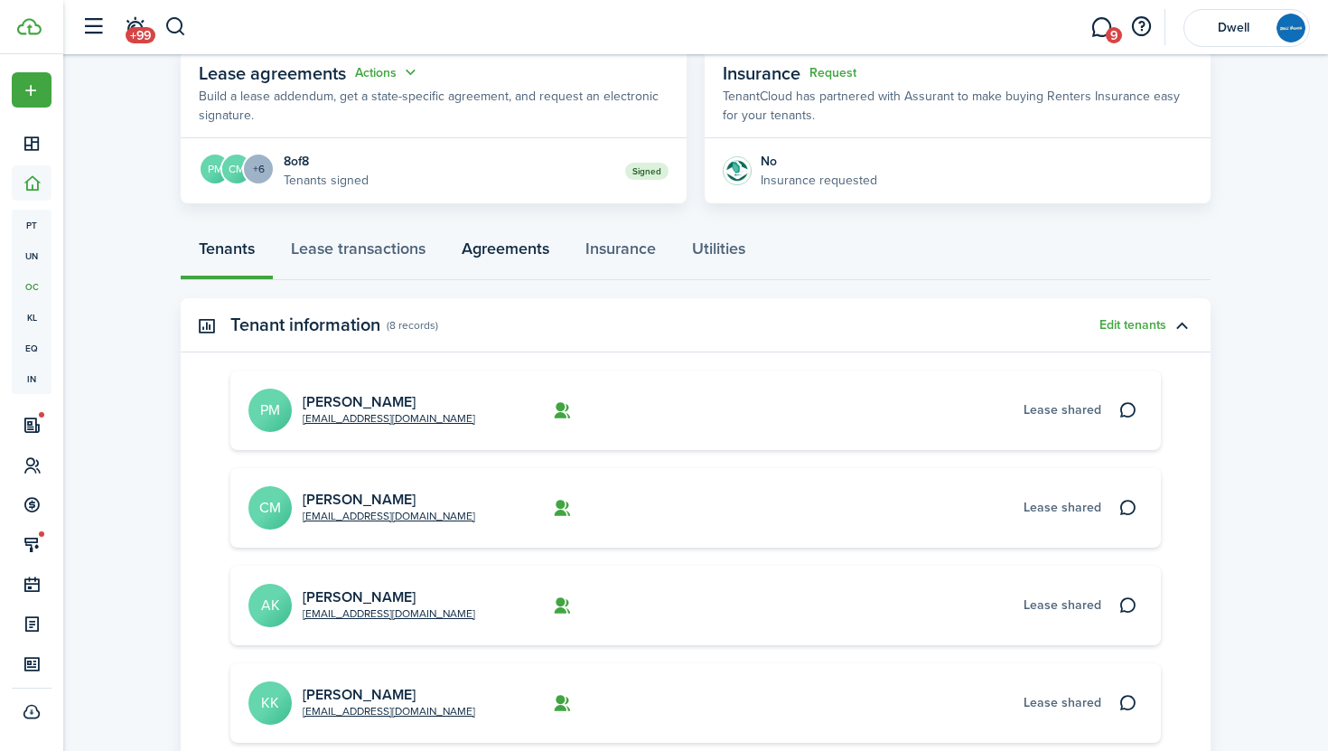
click at [492, 249] on link "Agreements" at bounding box center [506, 253] width 124 height 54
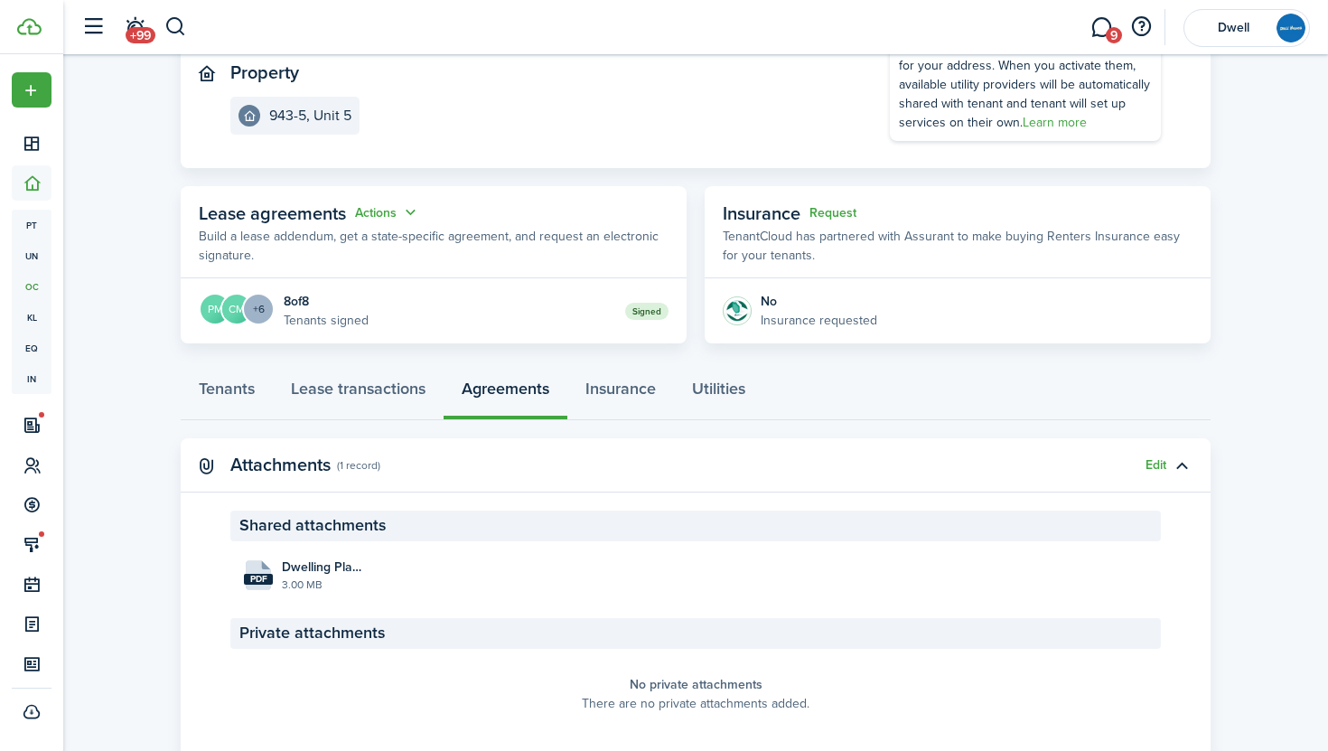
scroll to position [256, 0]
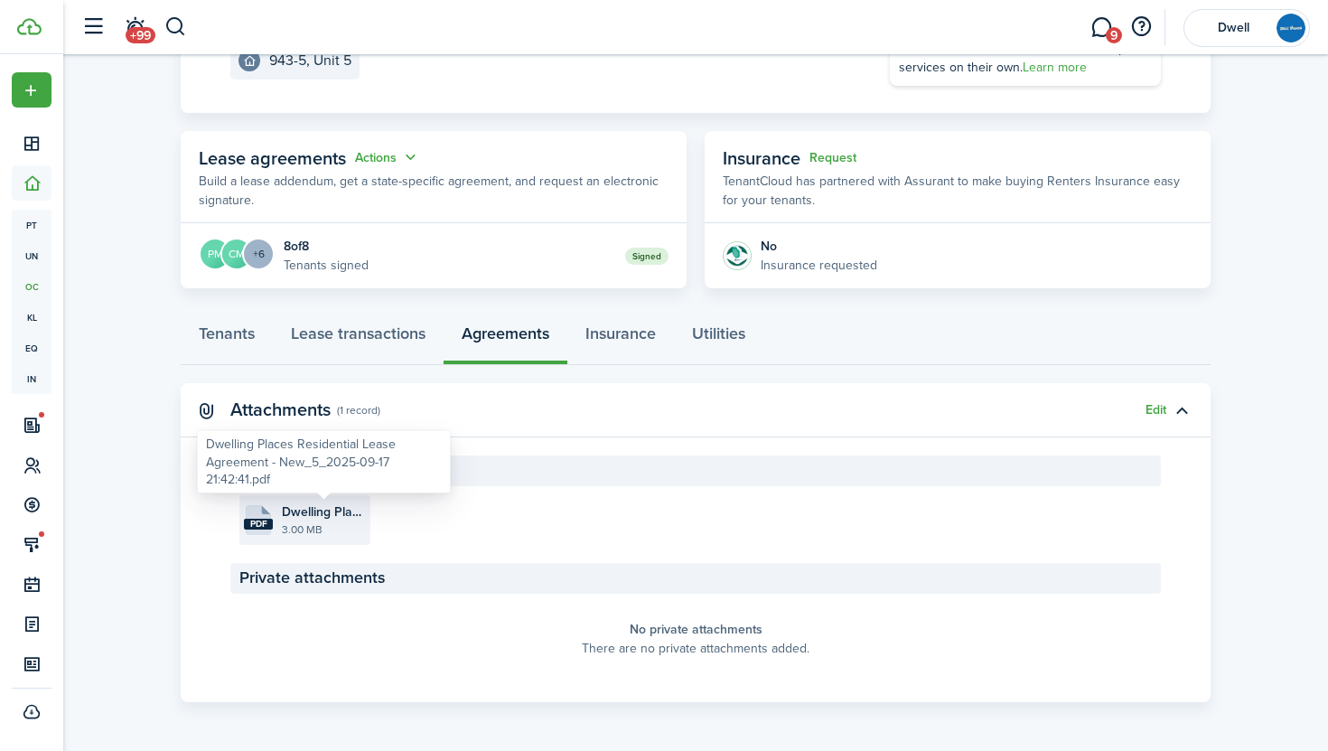
click at [311, 515] on span "Dwelling Places Residential Lease Agreement - New_5_2025-09-17 21:42:41.pdf" at bounding box center [324, 511] width 84 height 19
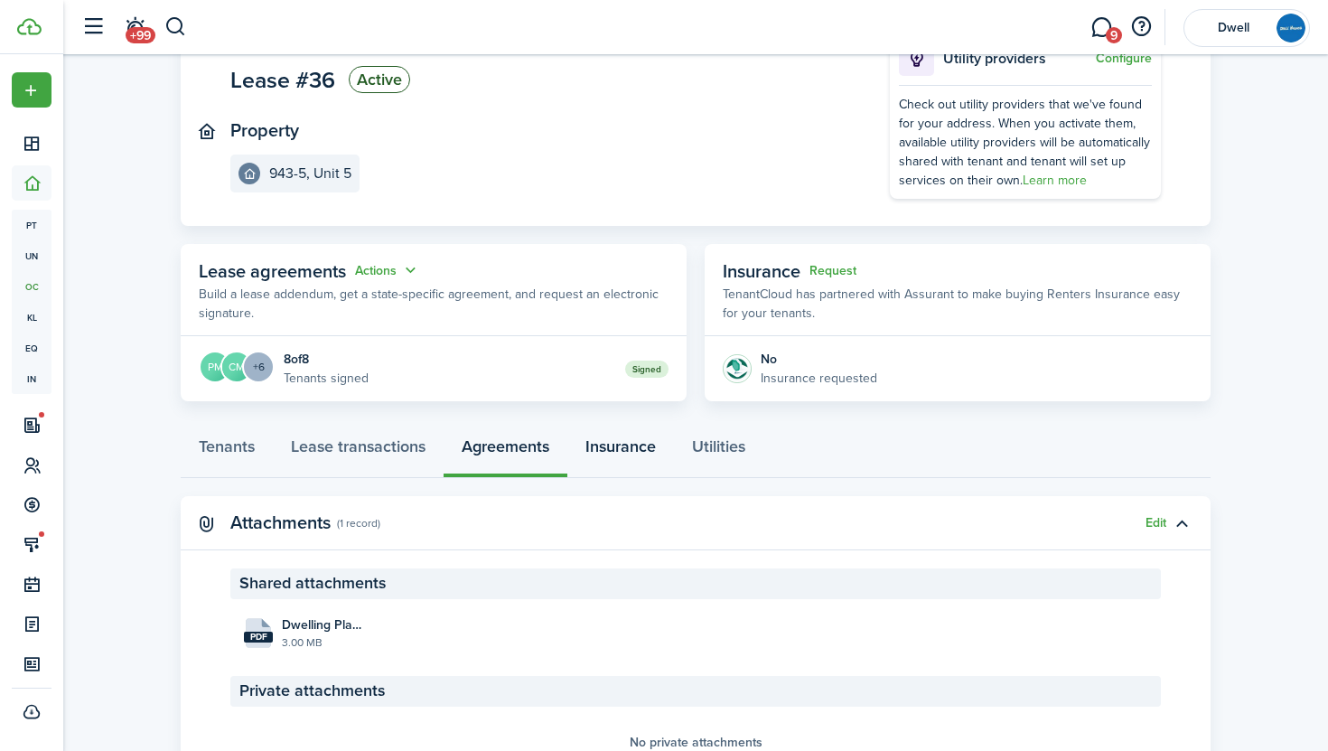
scroll to position [0, 0]
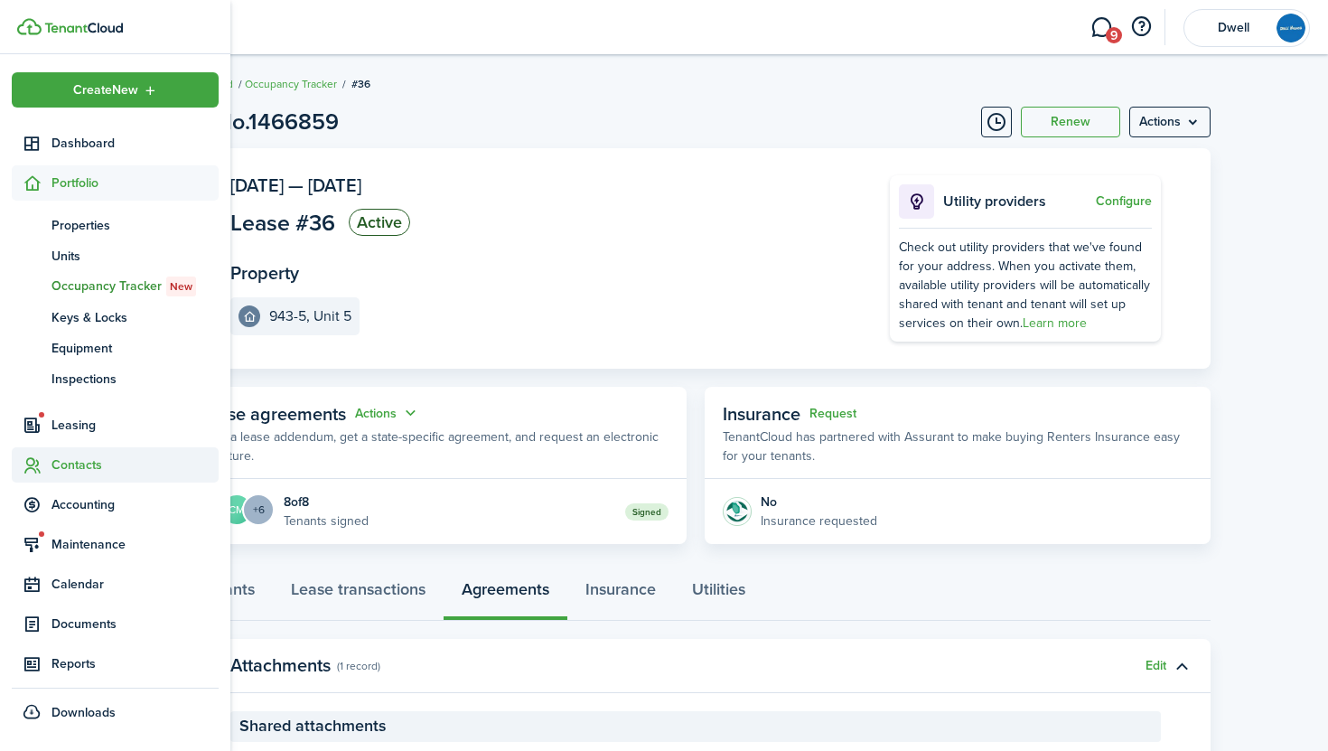
click at [88, 464] on span "Contacts" at bounding box center [135, 464] width 167 height 19
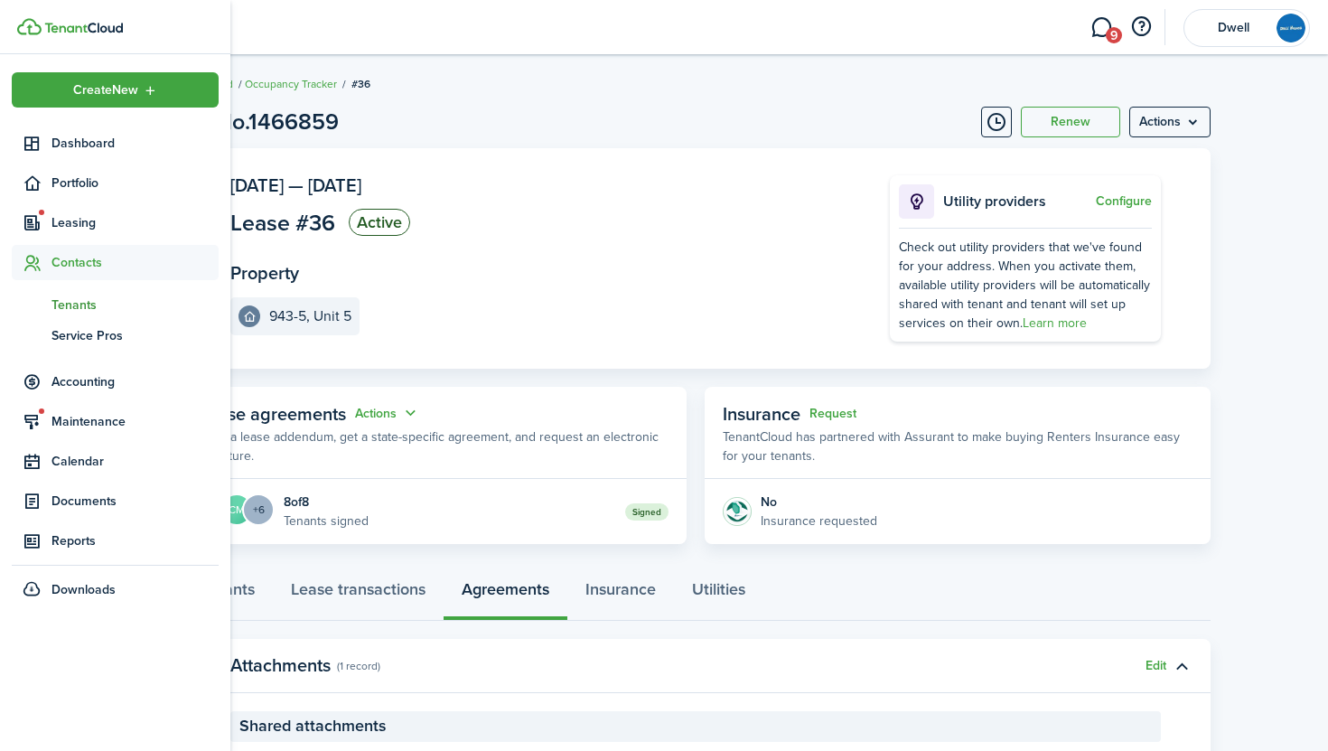
click at [62, 300] on span "Tenants" at bounding box center [135, 304] width 167 height 19
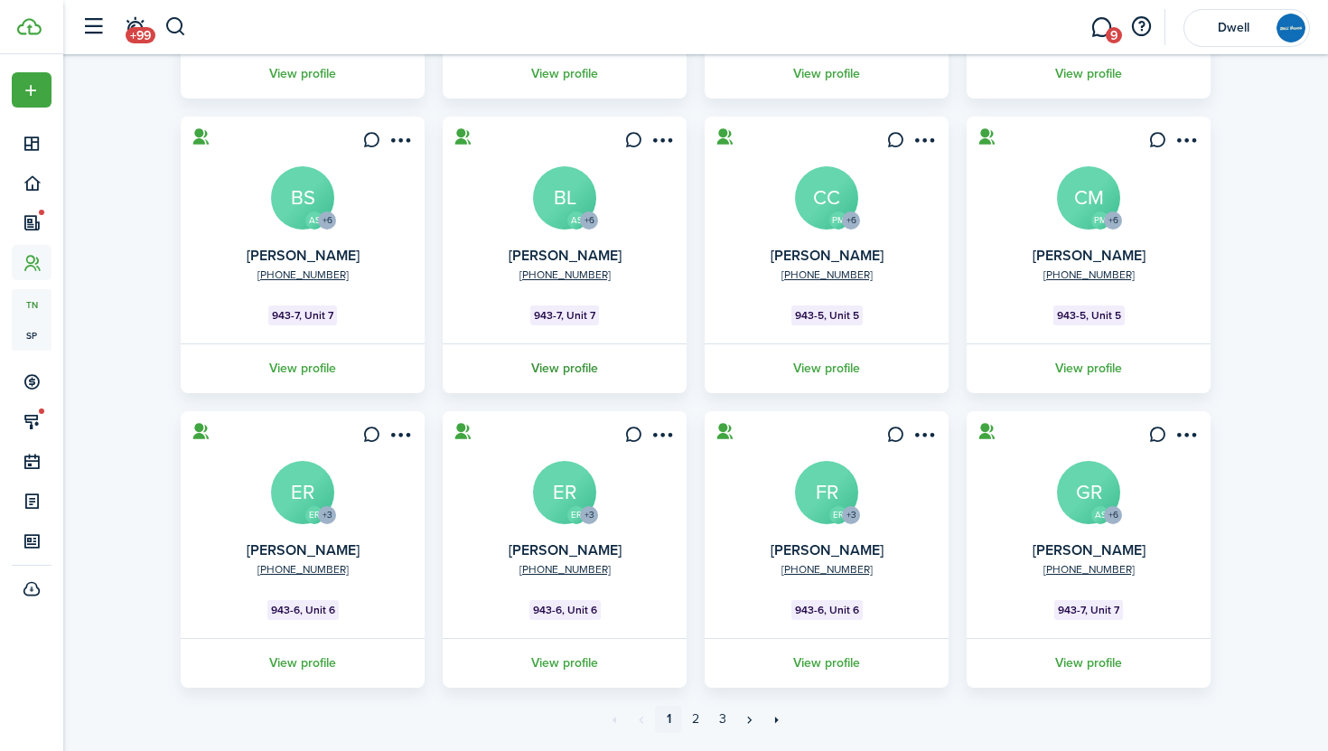
scroll to position [417, 0]
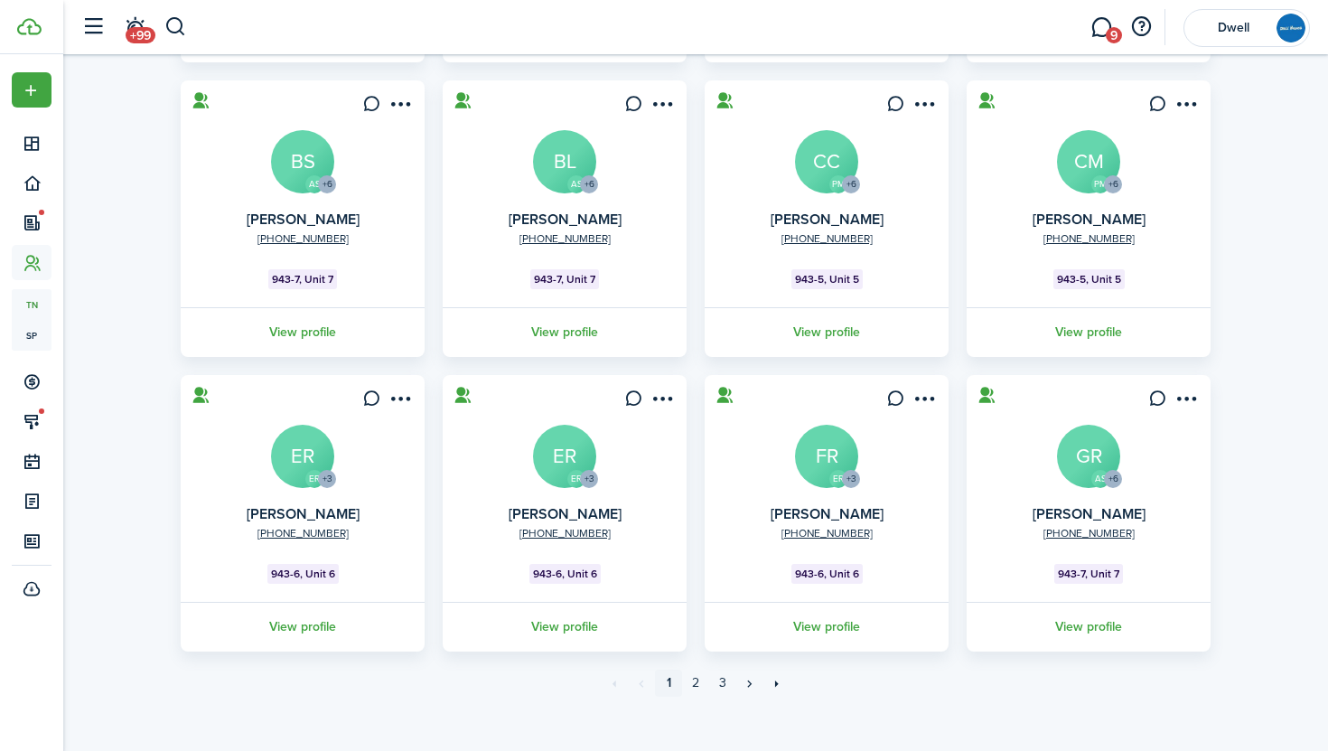
click at [308, 441] on avatar-text "ER" at bounding box center [302, 456] width 63 height 63
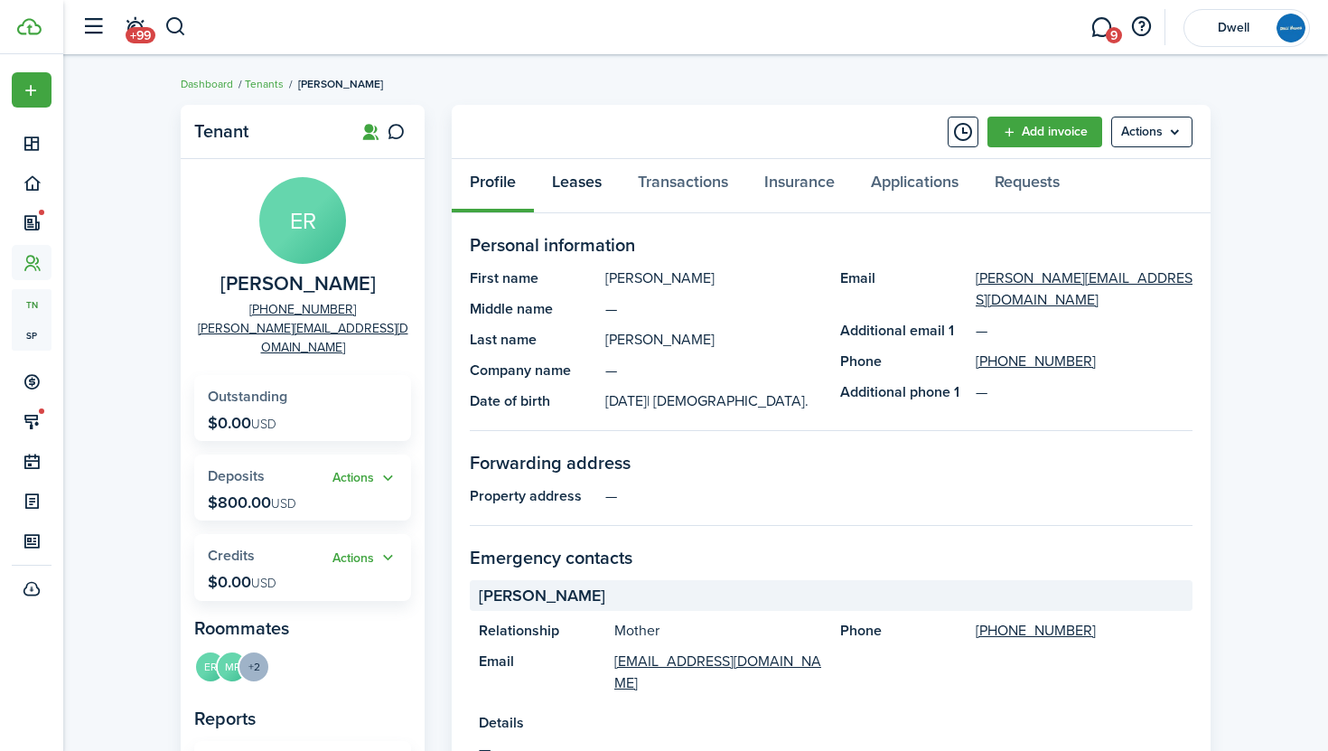
click at [571, 183] on link "Leases" at bounding box center [577, 186] width 86 height 54
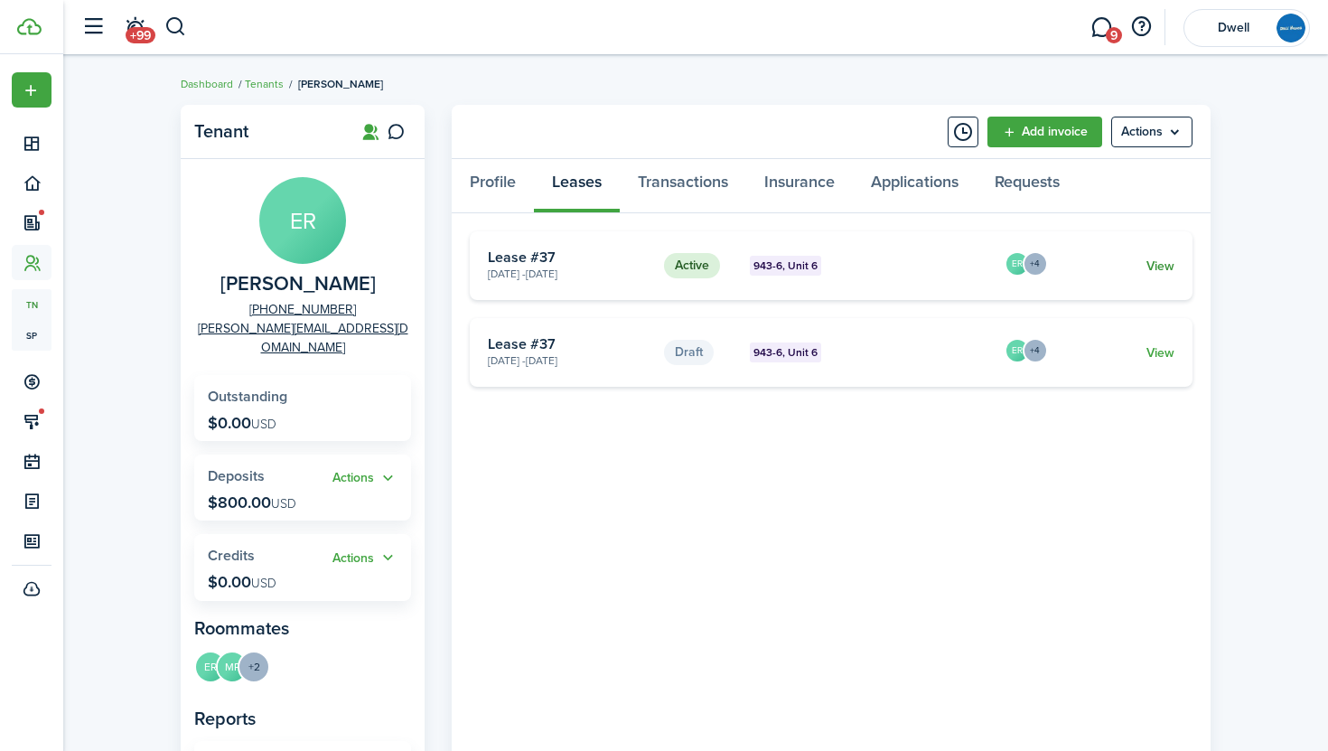
click at [1155, 262] on link "View" at bounding box center [1161, 266] width 28 height 19
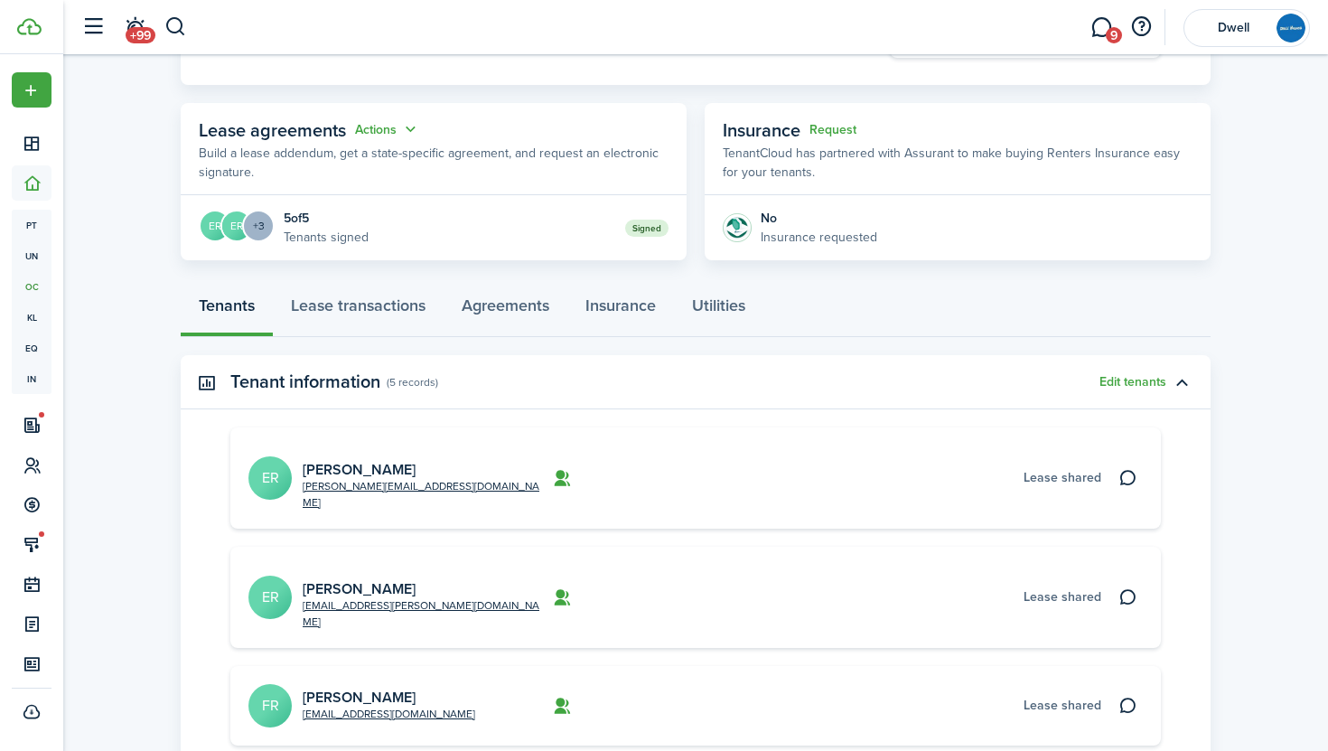
scroll to position [267, 0]
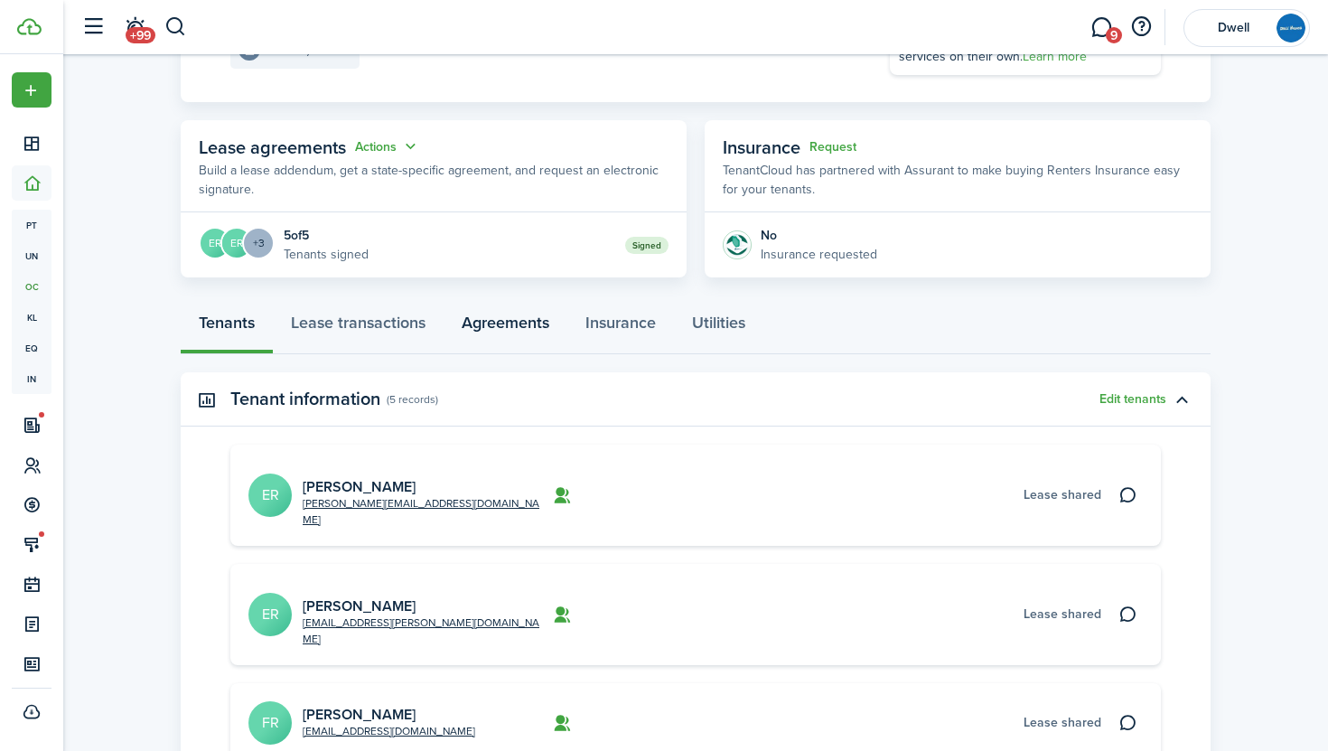
click at [507, 326] on link "Agreements" at bounding box center [506, 327] width 124 height 54
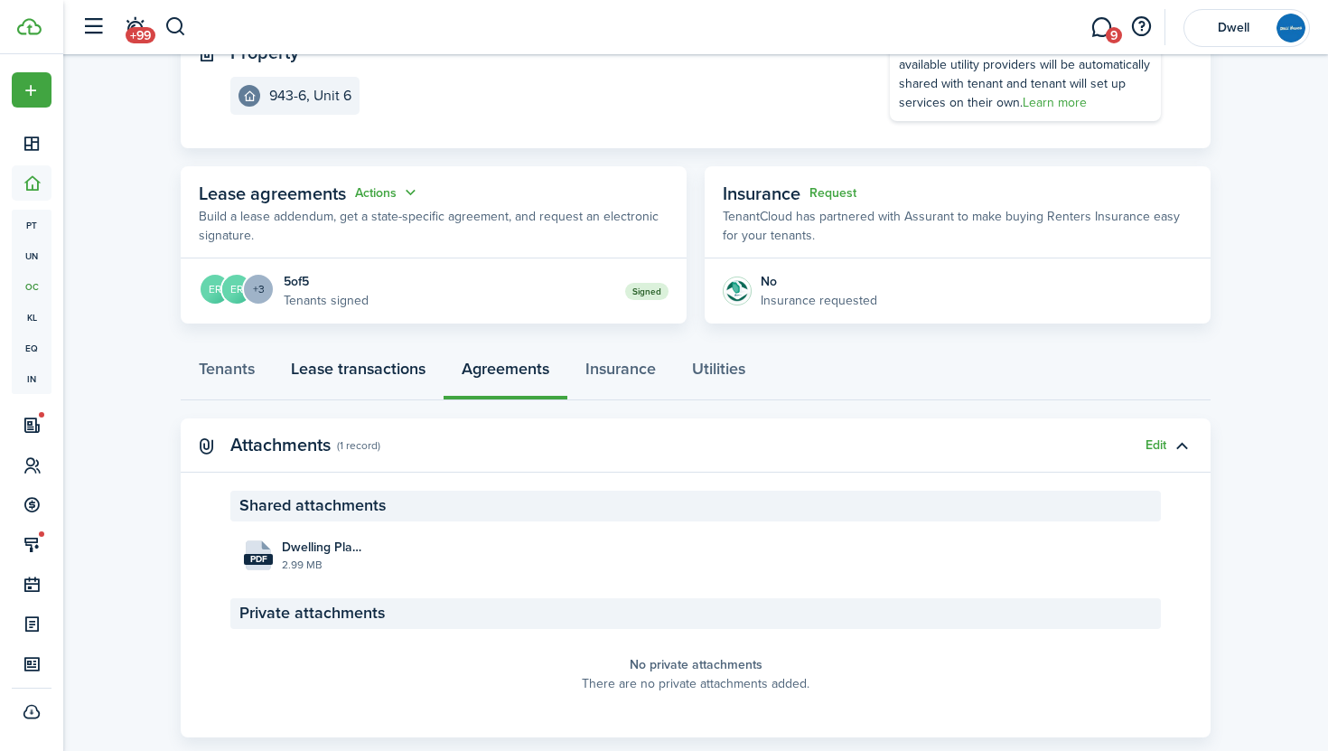
scroll to position [256, 0]
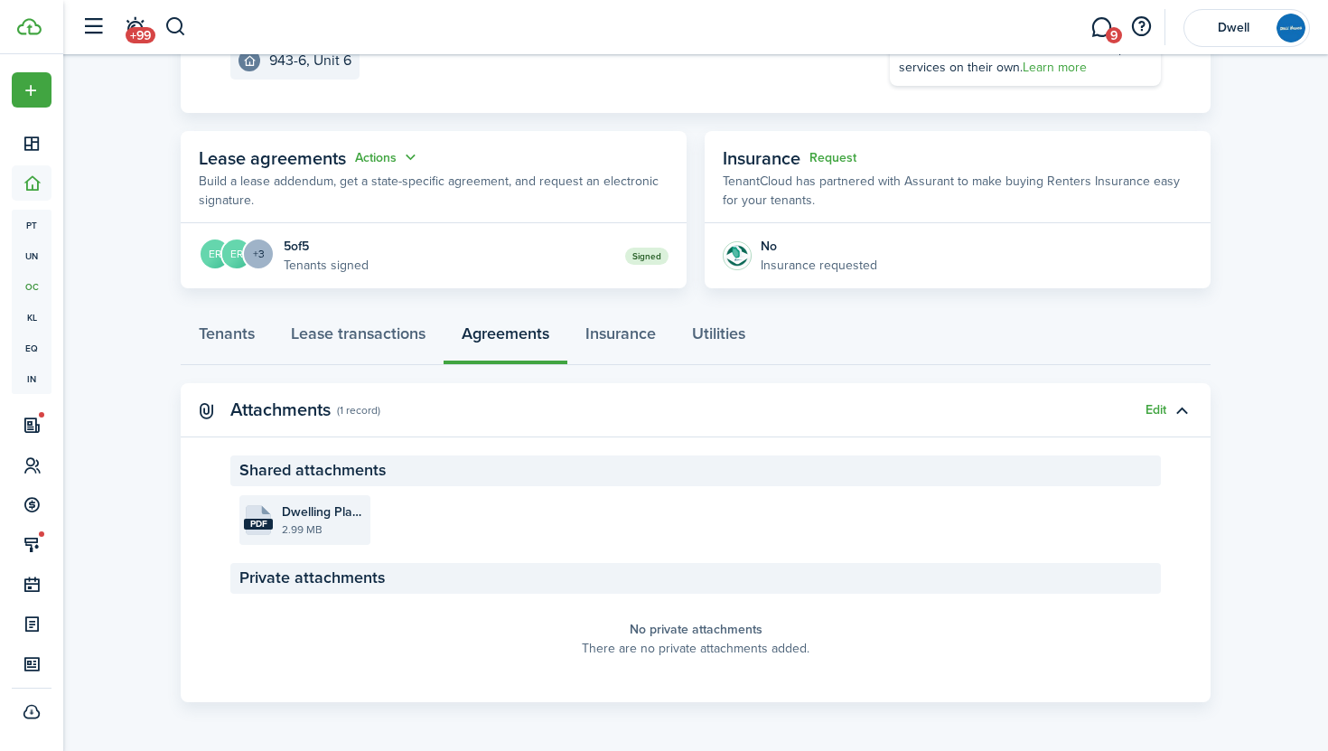
click at [287, 521] on file-size "2.99 MB" at bounding box center [324, 529] width 84 height 16
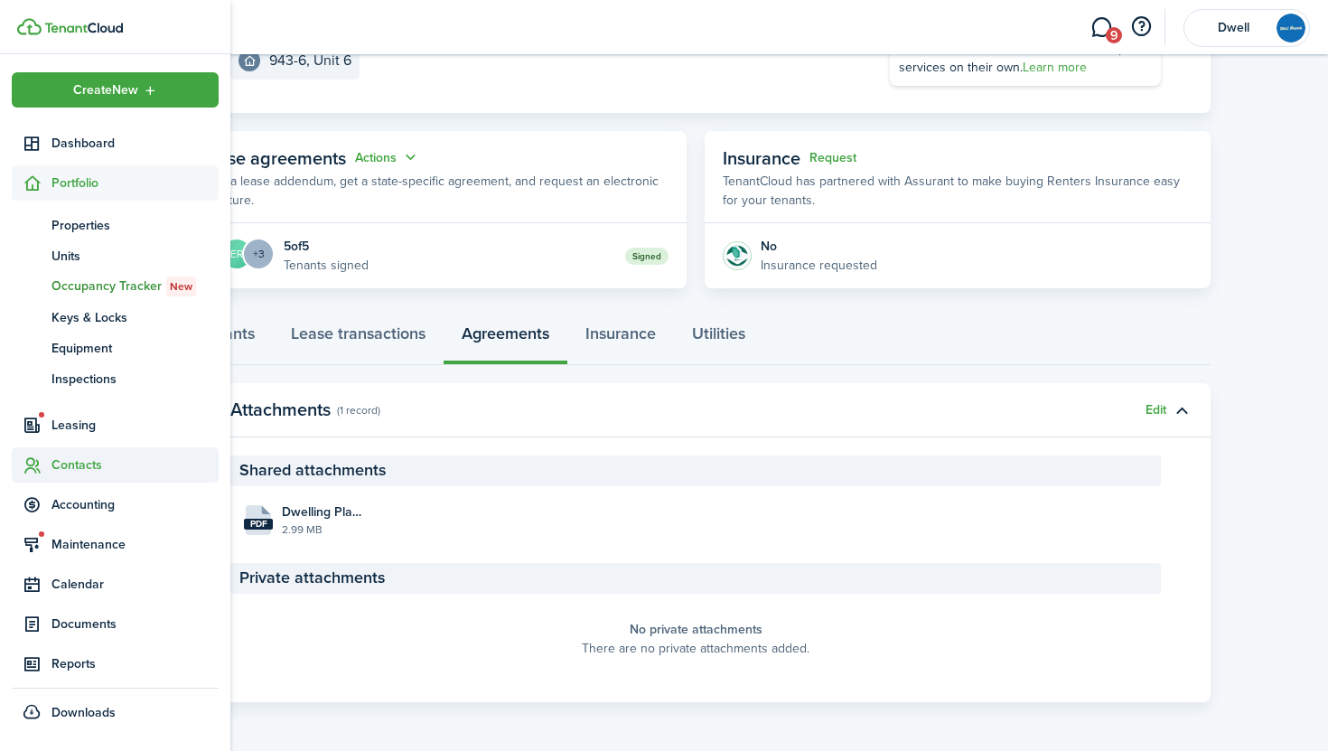
click at [85, 460] on span "Contacts" at bounding box center [135, 464] width 167 height 19
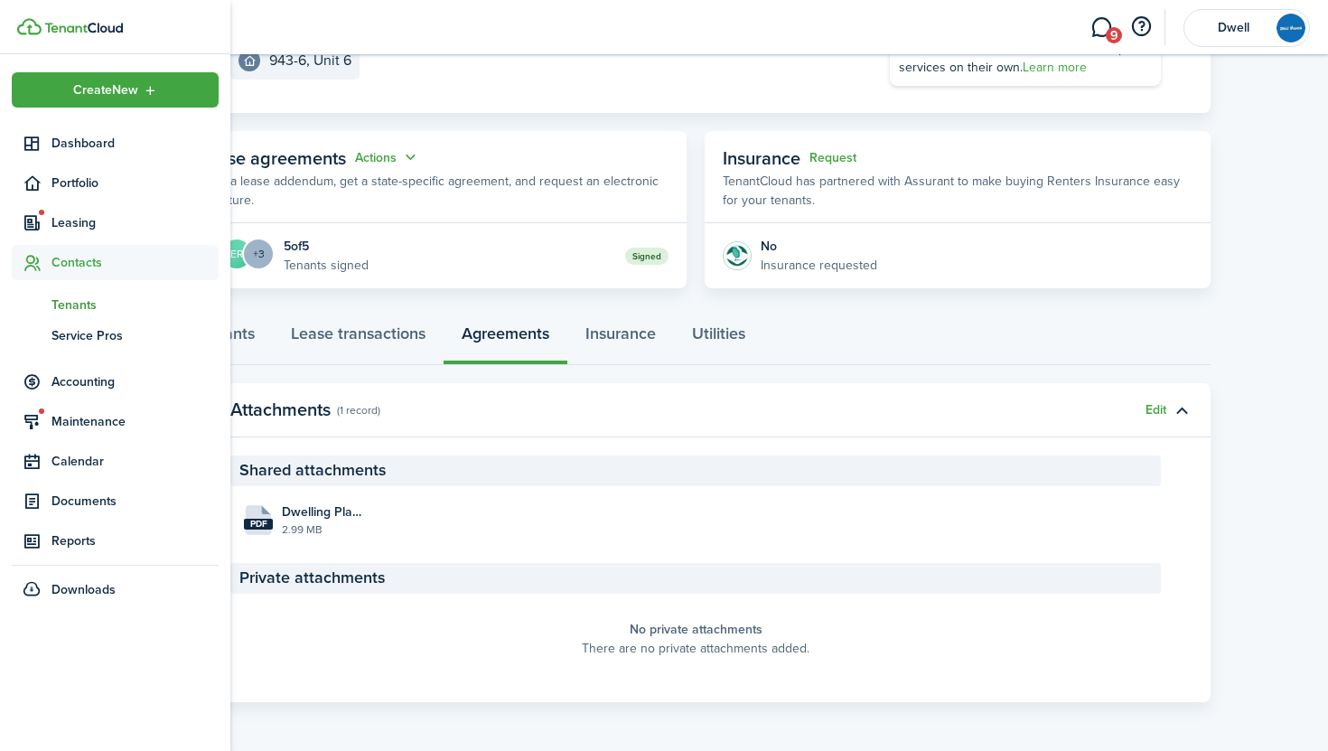
click at [71, 298] on span "Tenants" at bounding box center [135, 304] width 167 height 19
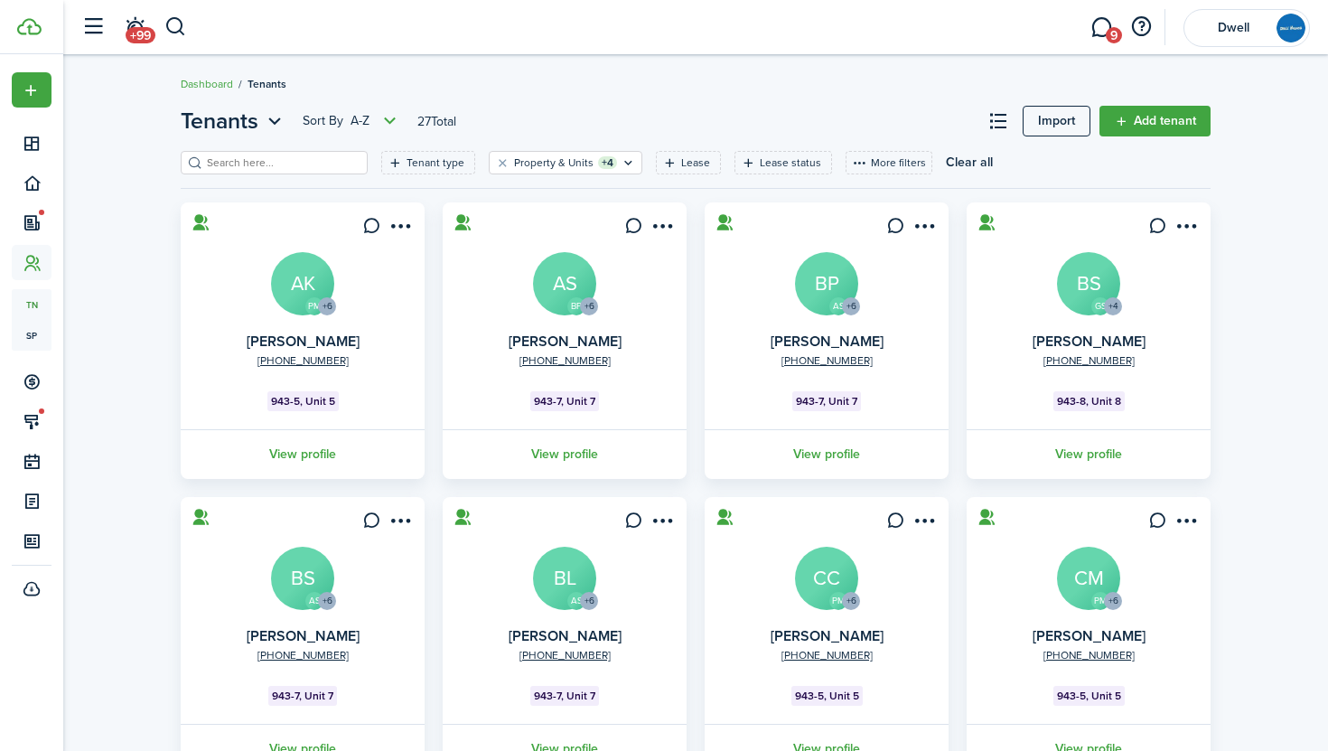
click at [563, 278] on avatar-text "AS" at bounding box center [564, 283] width 63 height 63
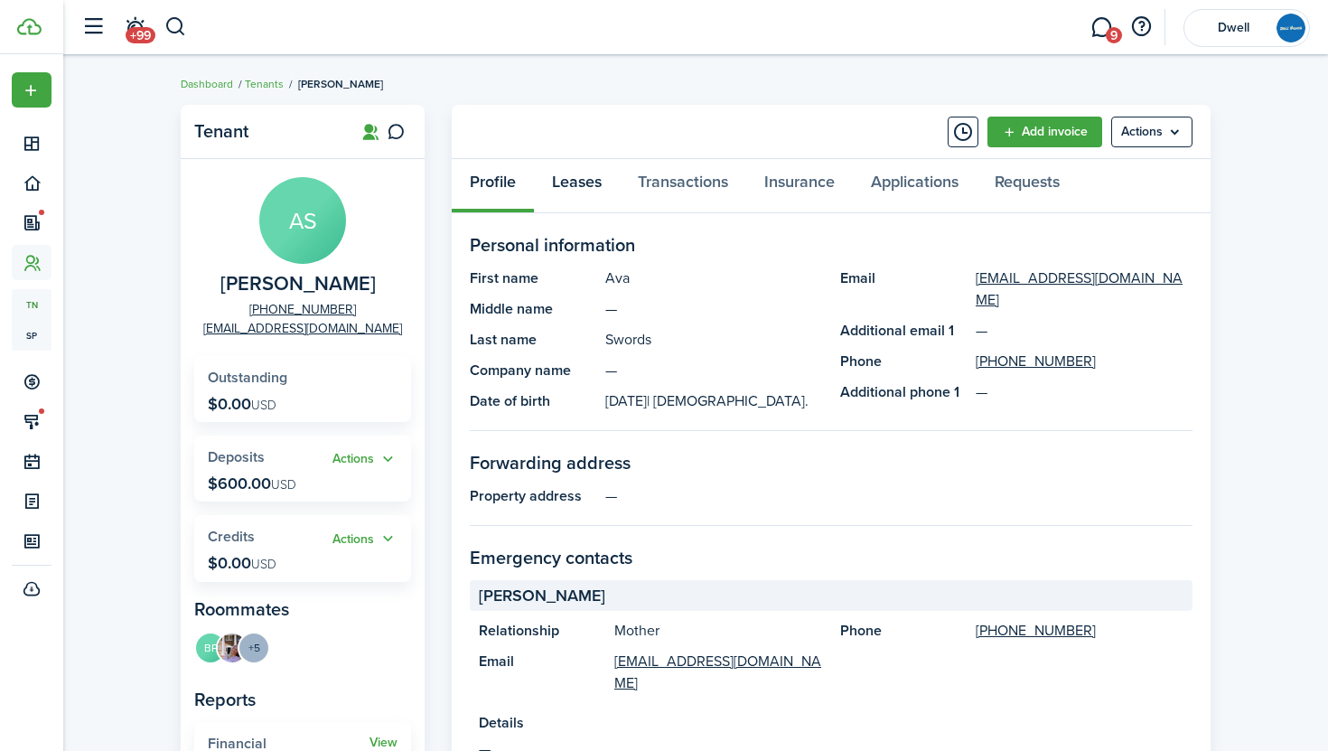
click at [591, 177] on link "Leases" at bounding box center [577, 186] width 86 height 54
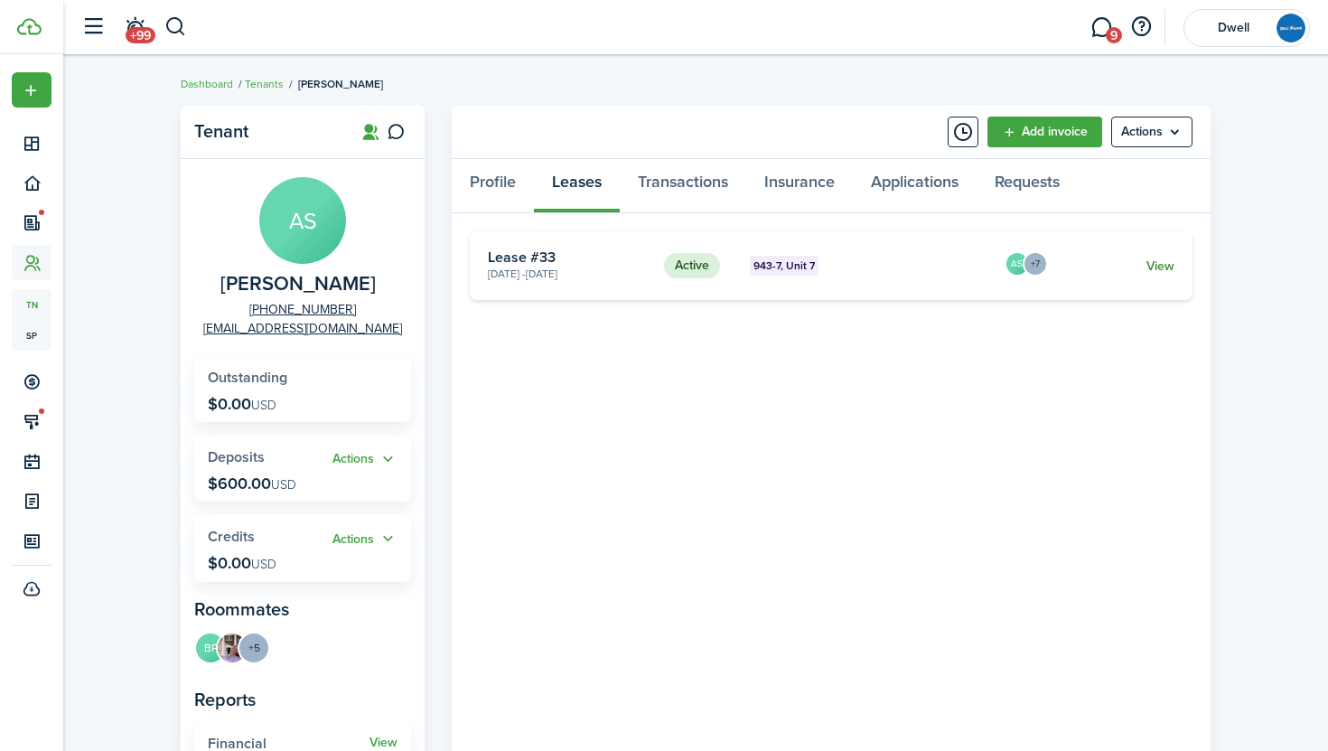
click at [1156, 264] on link "View" at bounding box center [1161, 266] width 28 height 19
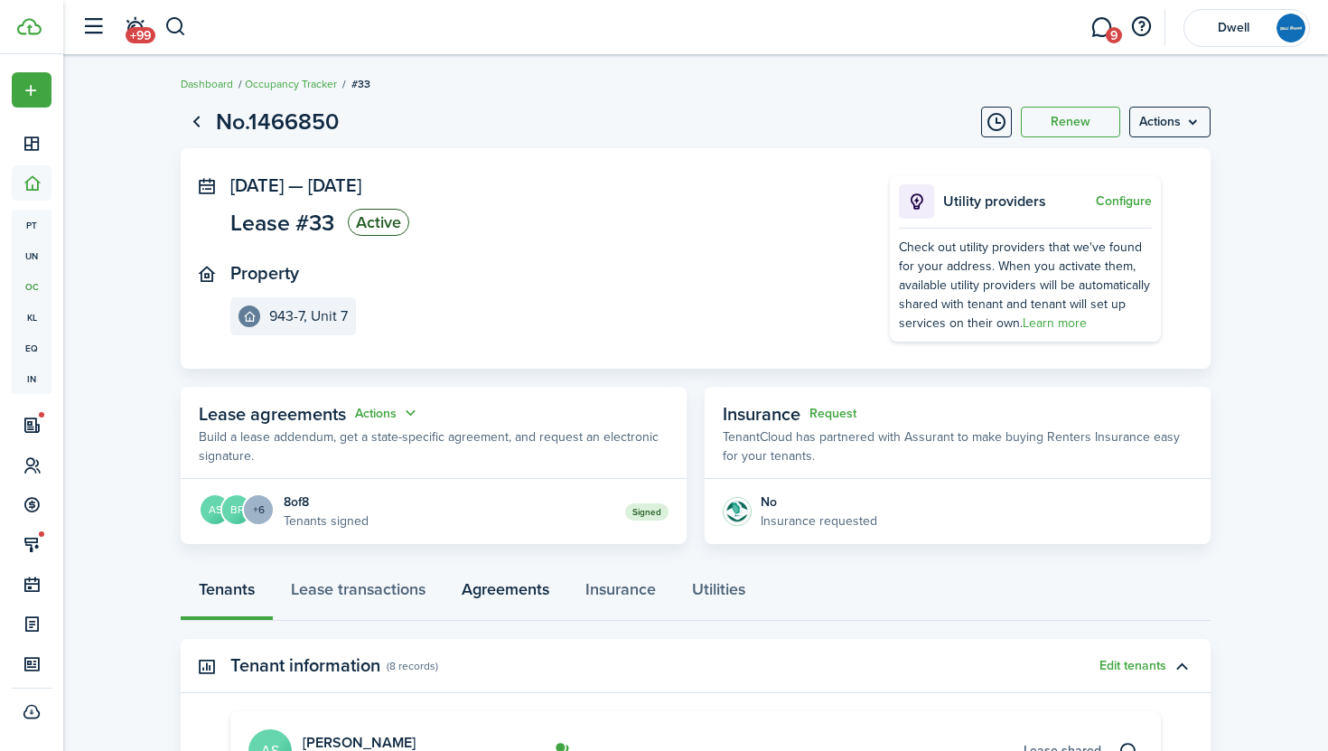
click at [483, 592] on link "Agreements" at bounding box center [506, 594] width 124 height 54
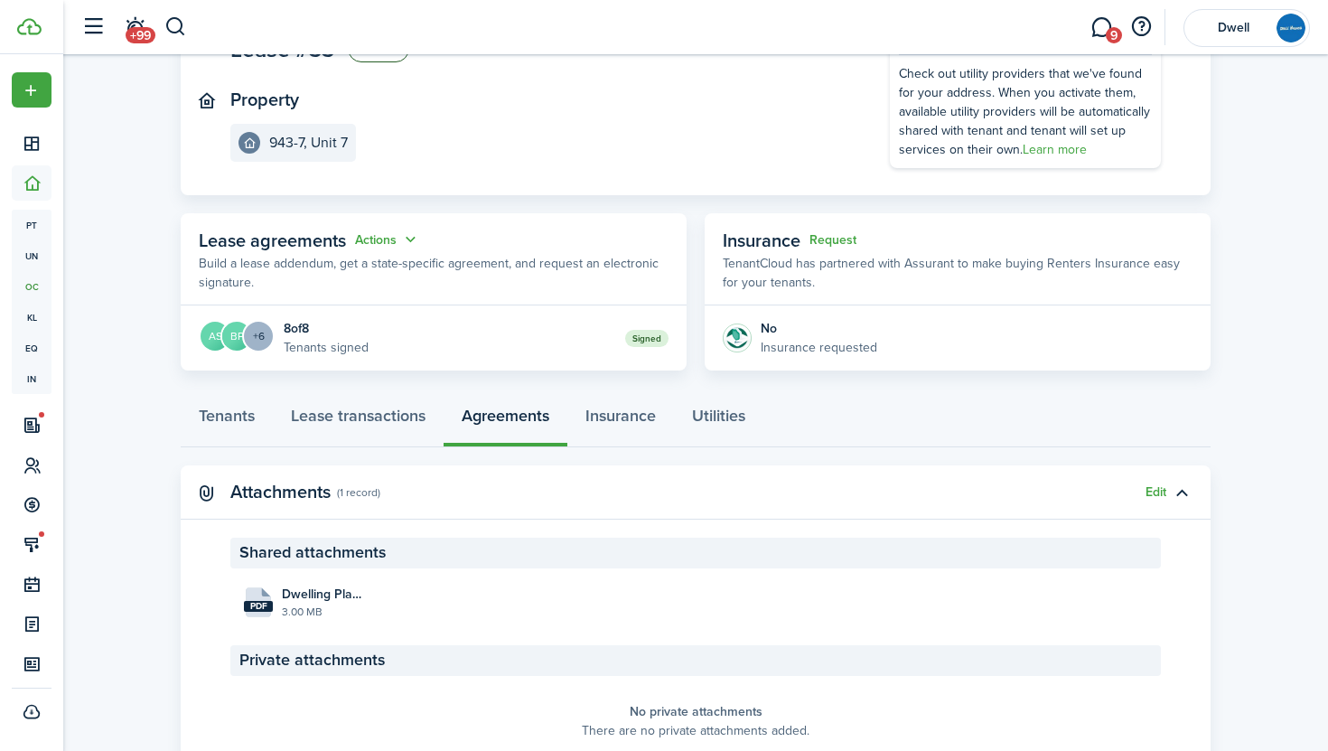
scroll to position [256, 0]
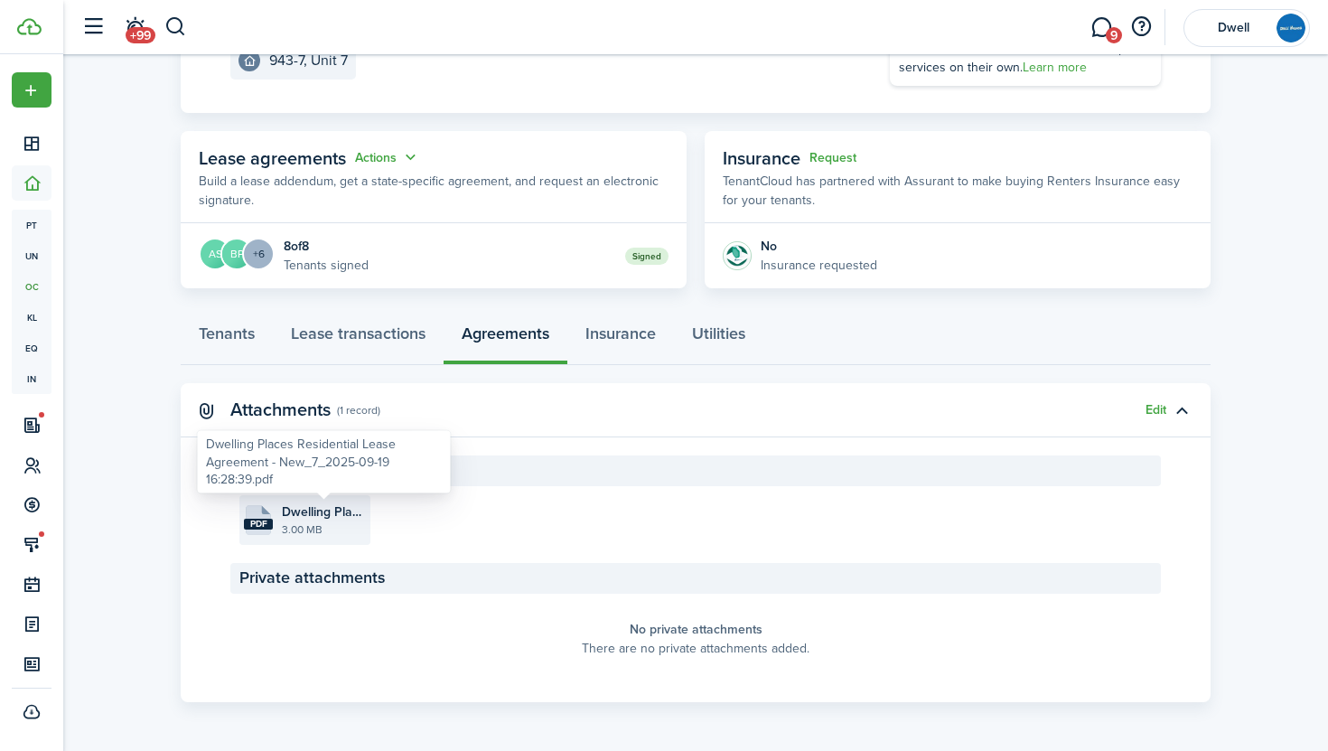
click at [301, 517] on span "Dwelling Places Residential Lease Agreement - New_7_2025-09-19 16:28:39.pdf" at bounding box center [324, 511] width 84 height 19
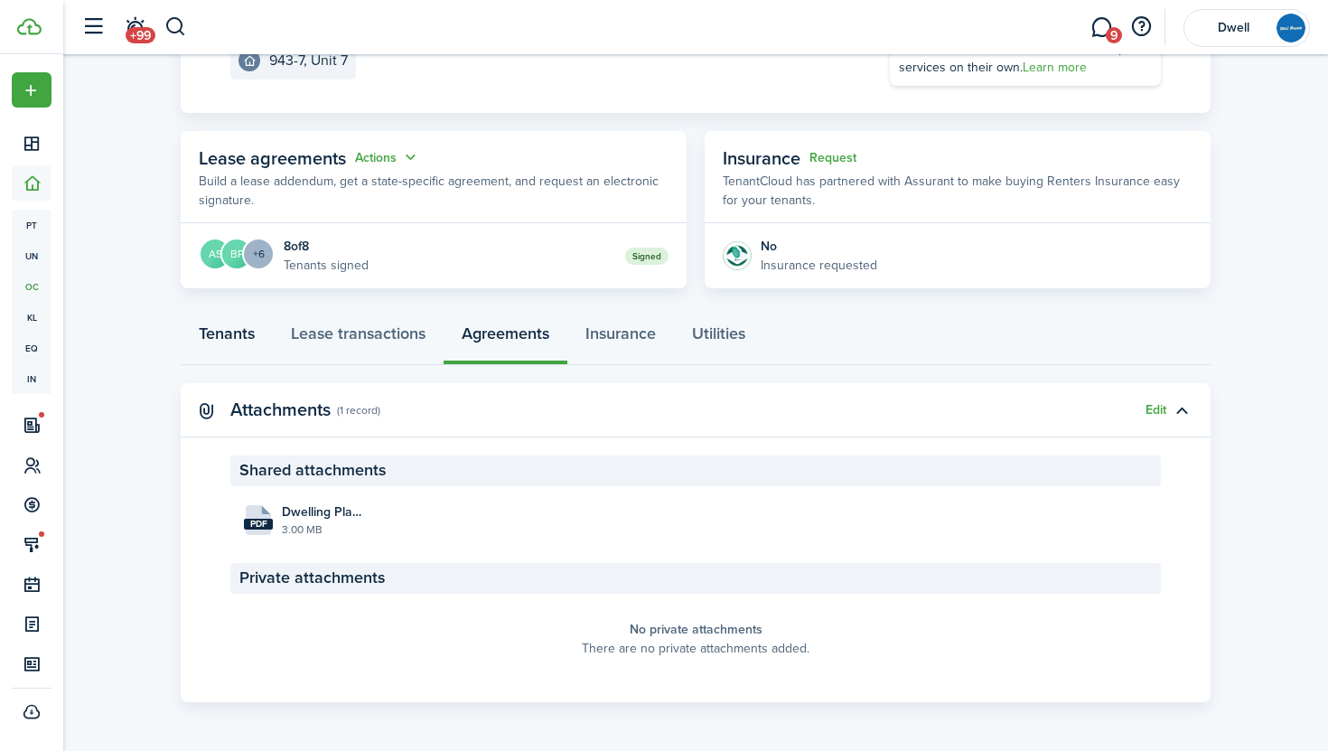
scroll to position [0, 0]
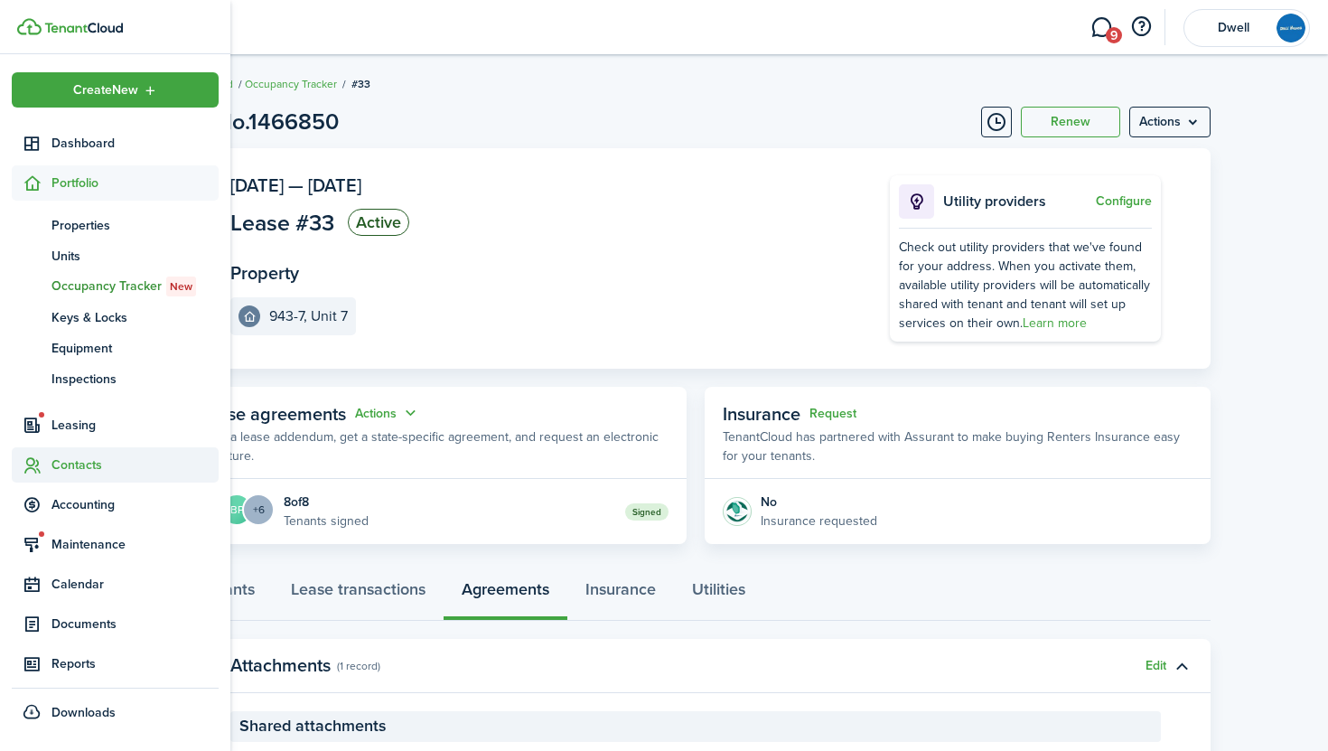
click at [79, 471] on span "Contacts" at bounding box center [135, 464] width 167 height 19
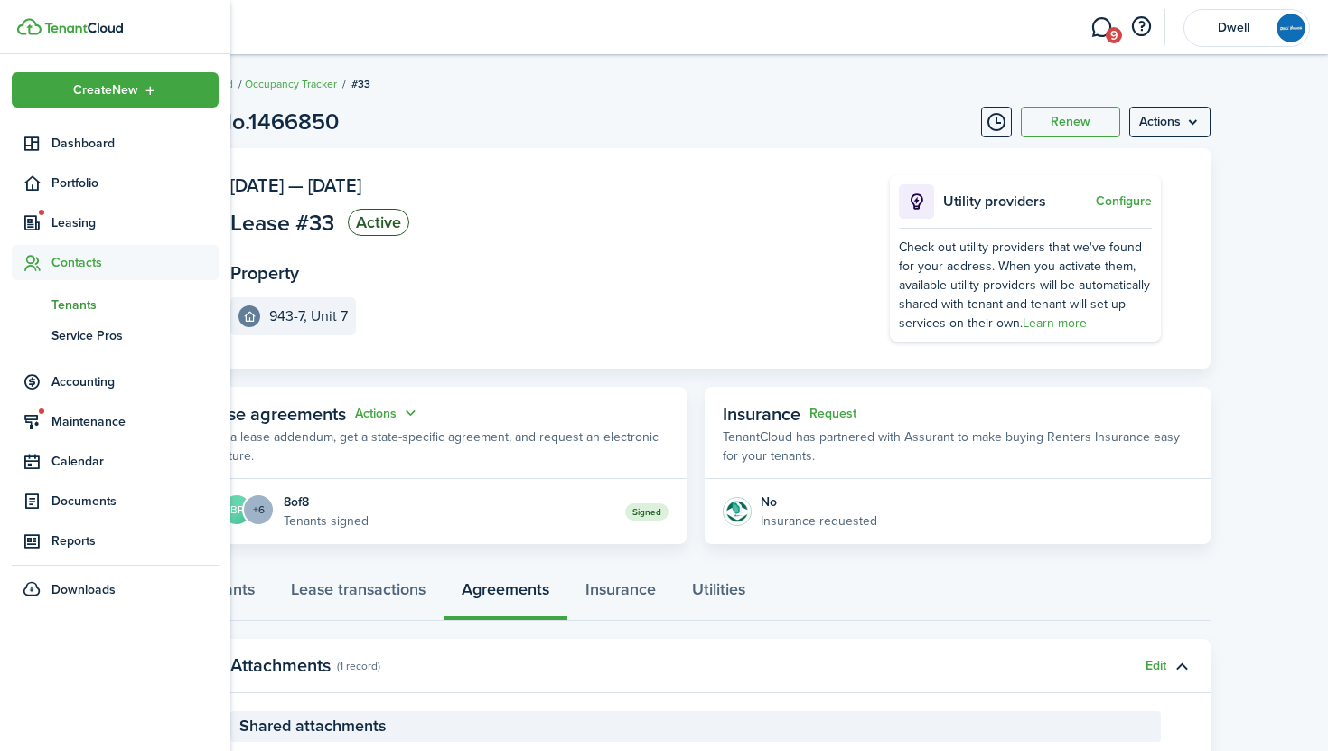
click at [70, 302] on span "Tenants" at bounding box center [135, 304] width 167 height 19
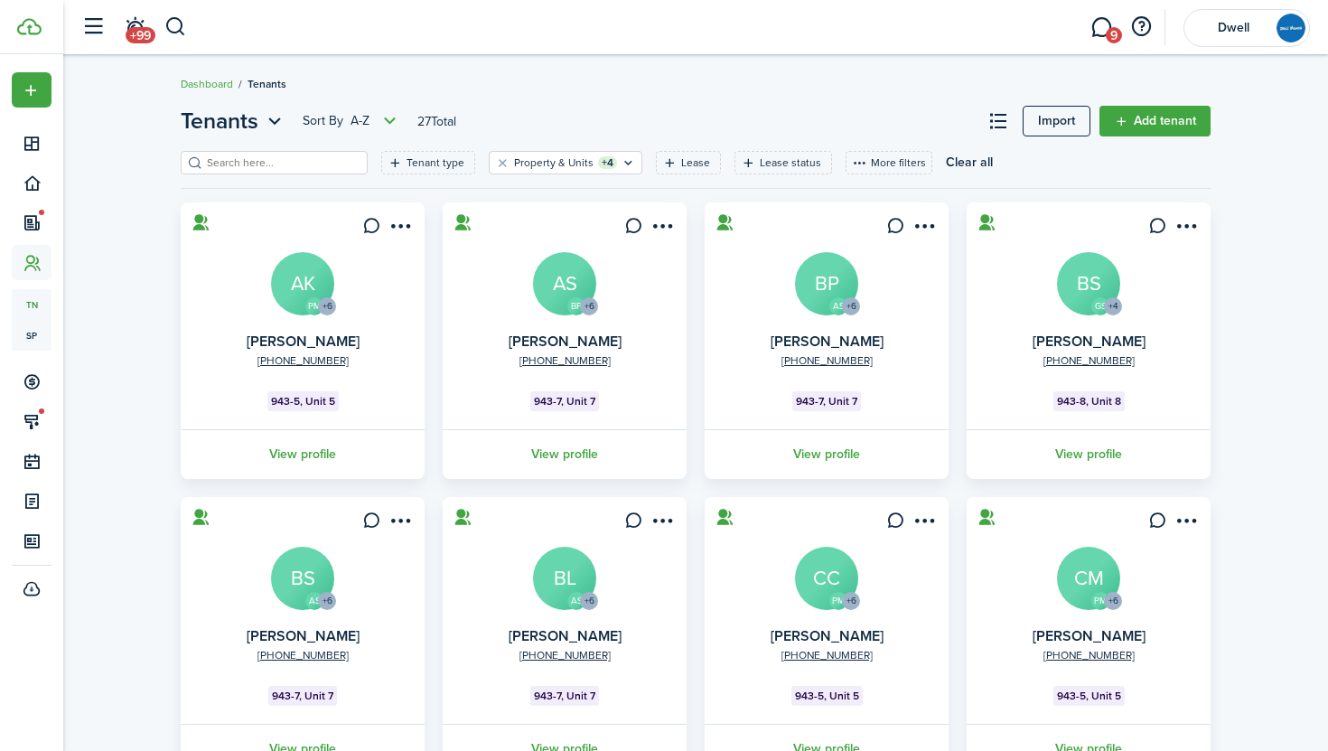
click at [1249, 273] on div "Tenants Sort by A-Z 27 Total Import Add tenant Tenant type Property & Units +4 …" at bounding box center [695, 618] width 1265 height 1045
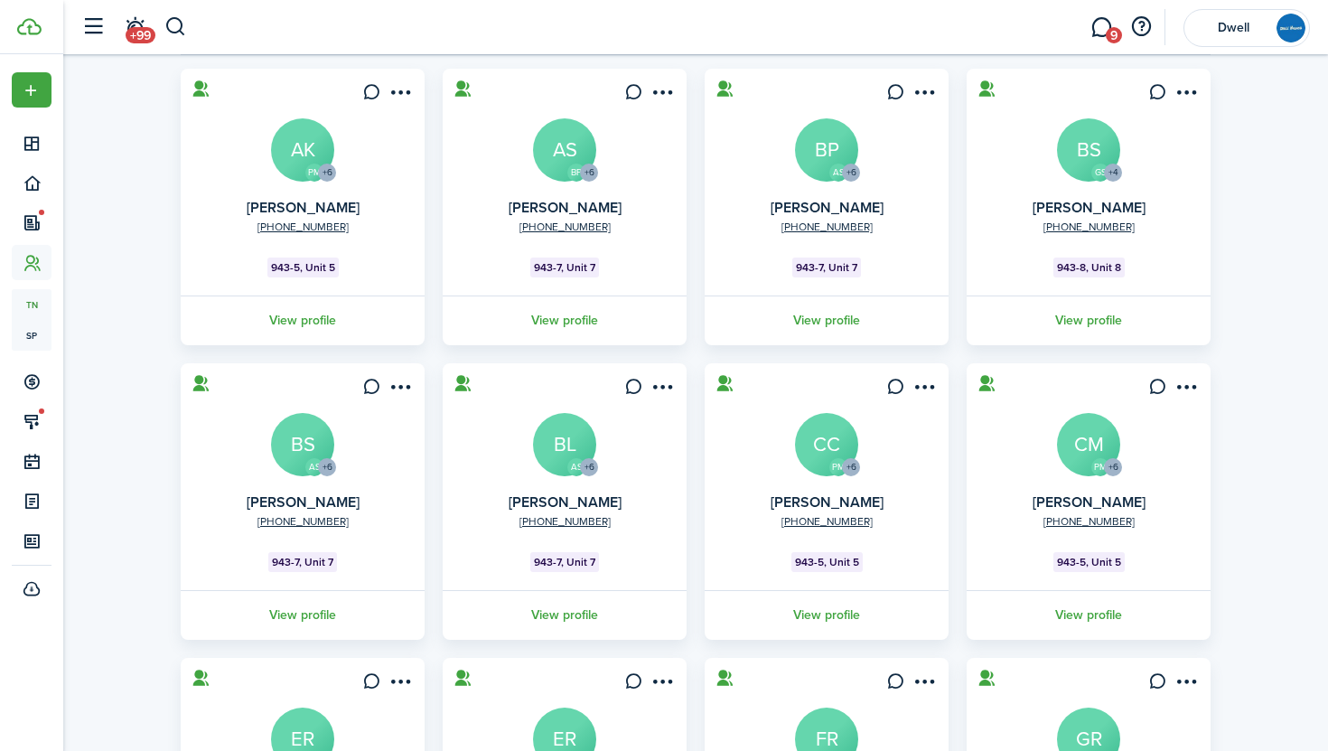
scroll to position [132, 0]
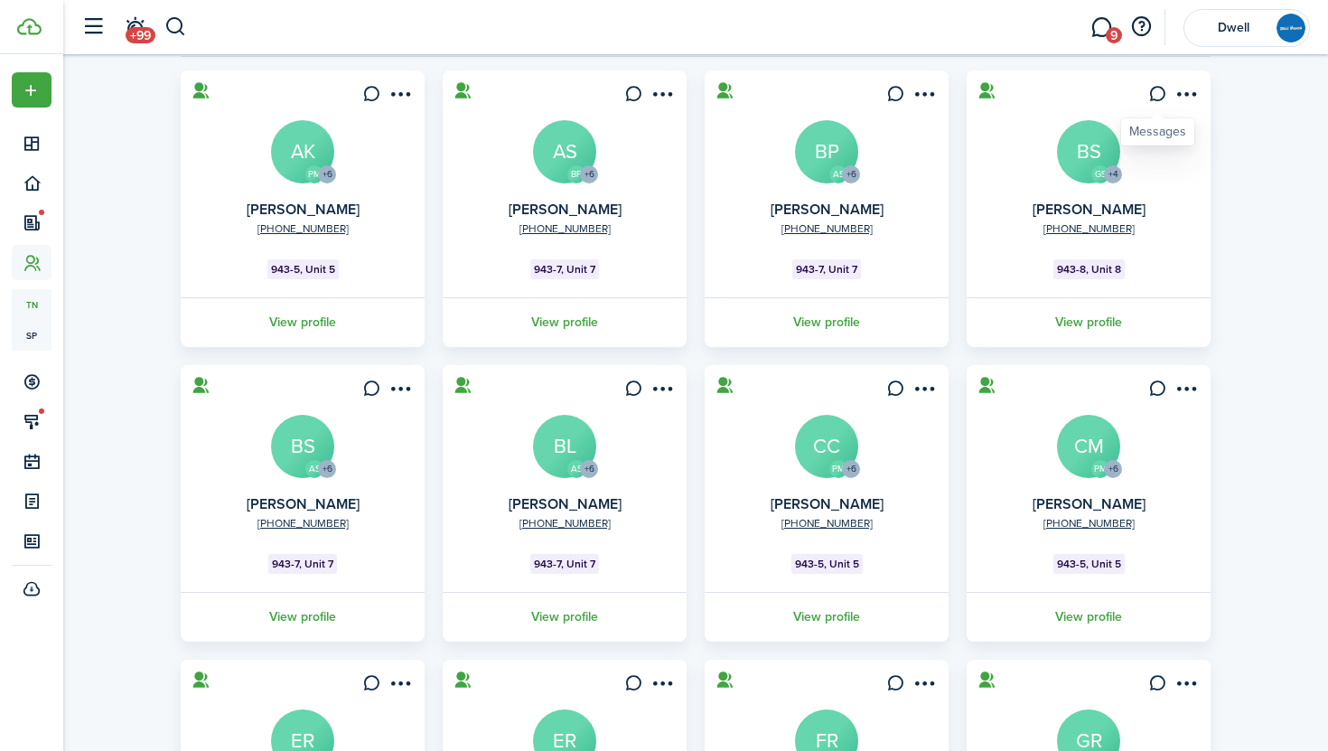
click at [1192, 137] on div "Messages" at bounding box center [1157, 131] width 73 height 27
click at [1275, 181] on div "Tenants Sort by A-Z 27 Total Import Add tenant Tenant type Property & Units +4 …" at bounding box center [695, 486] width 1265 height 1045
click at [764, 62] on tenant-list-filter "Tenant type Property & Units +4 Lease Lease status More filters Save filters Cl…" at bounding box center [696, 45] width 1030 height 52
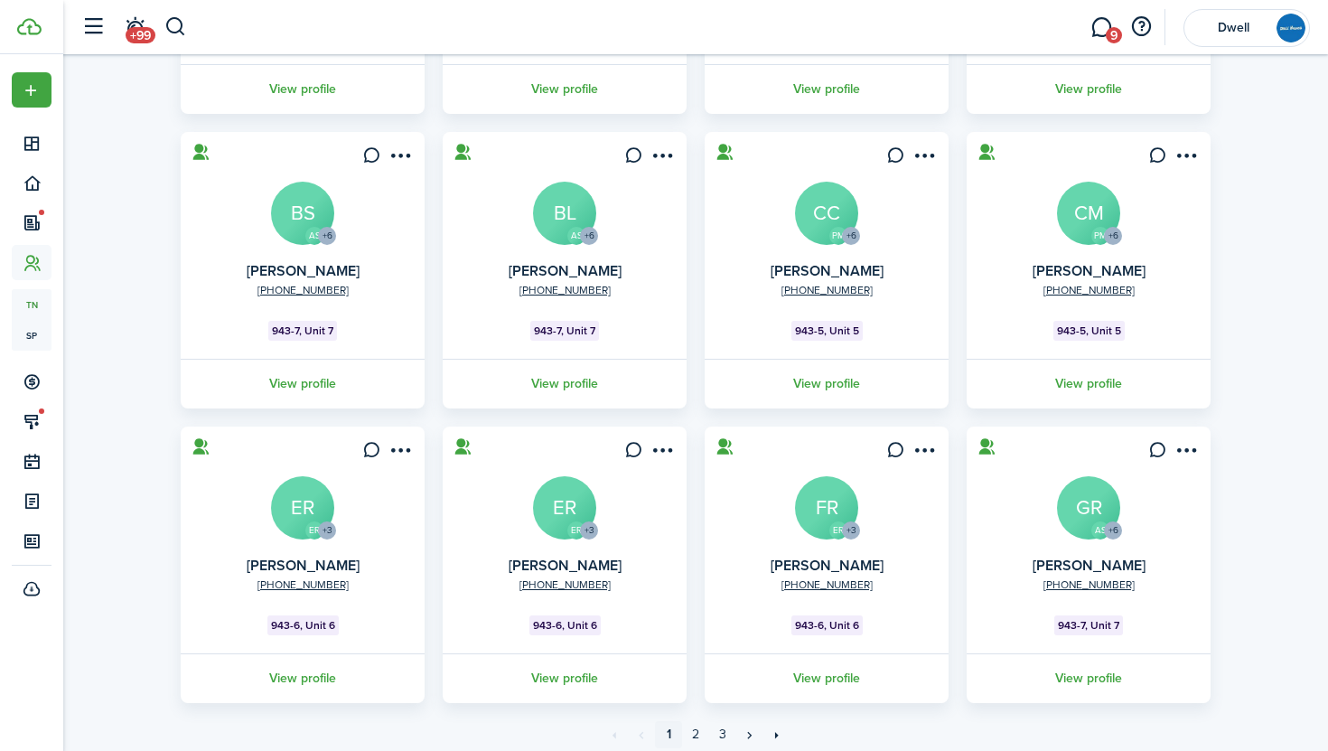
scroll to position [430, 0]
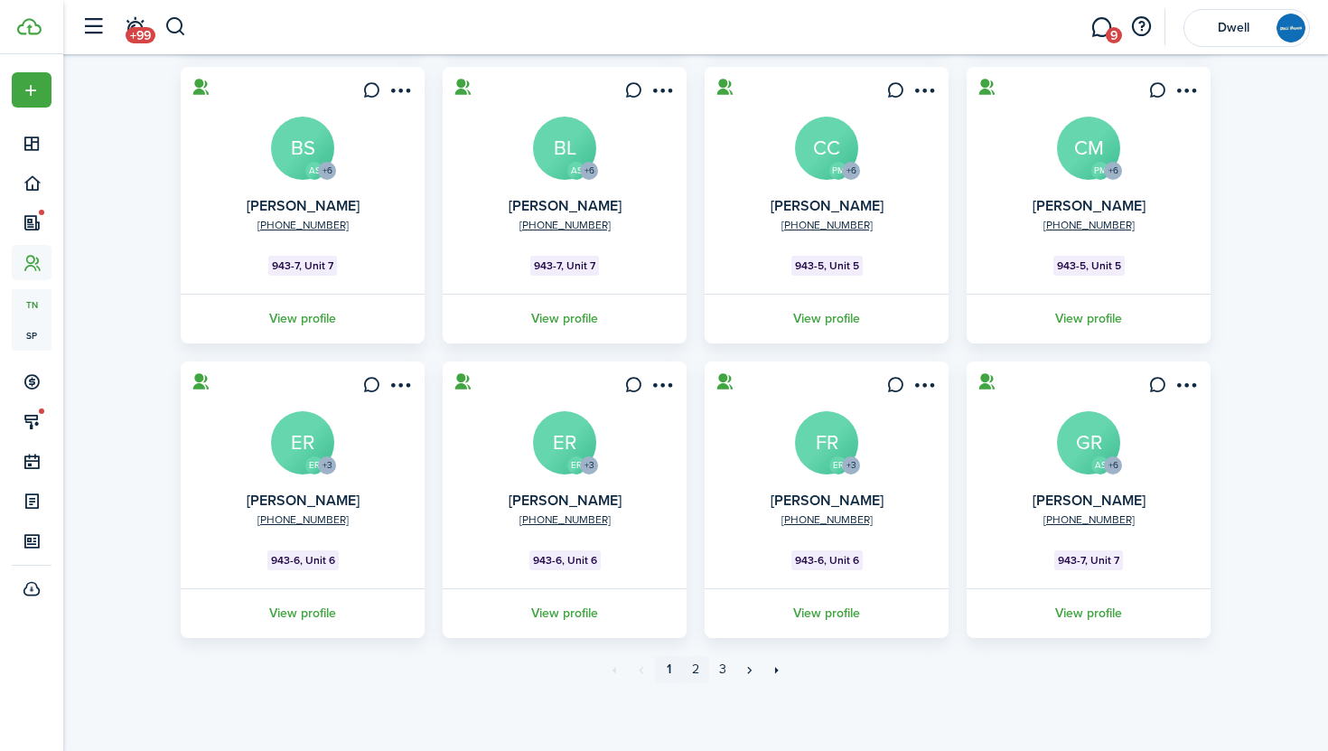
click at [695, 664] on link "2" at bounding box center [695, 669] width 27 height 27
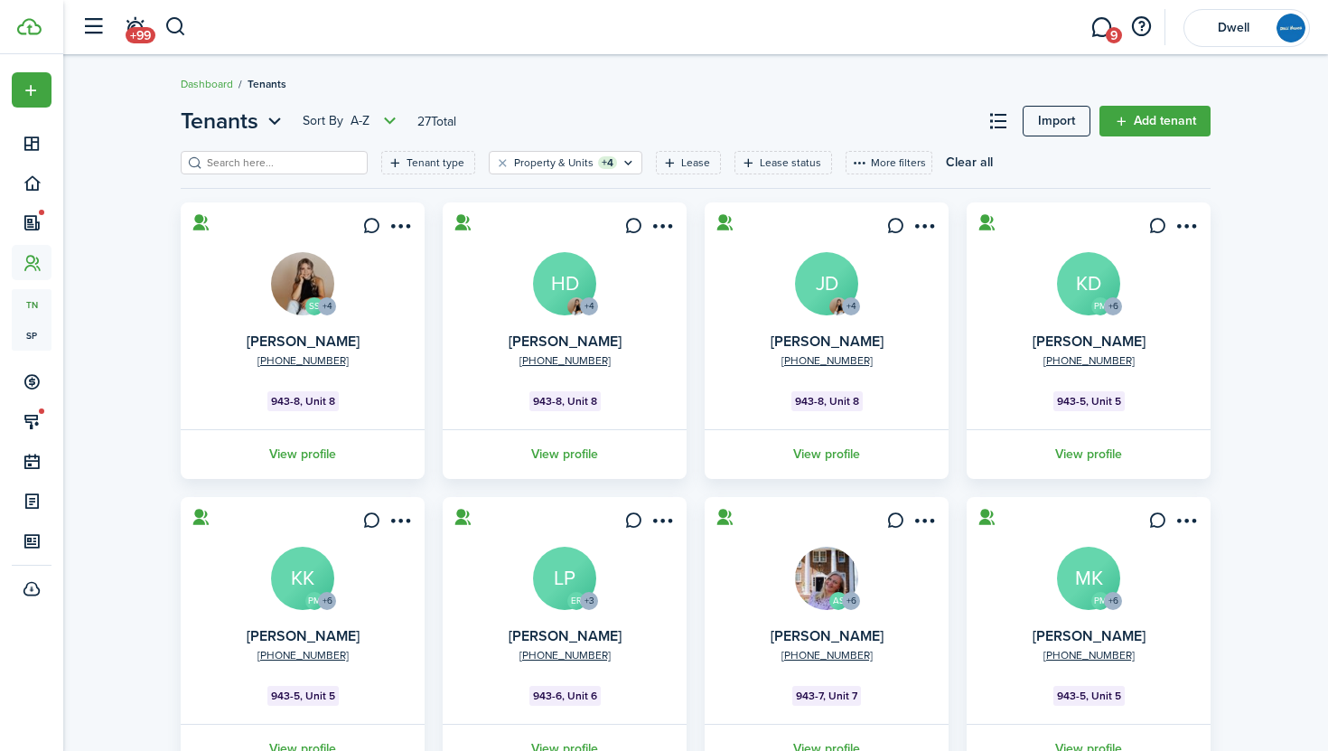
click at [549, 272] on avatar-text "HD" at bounding box center [564, 283] width 63 height 63
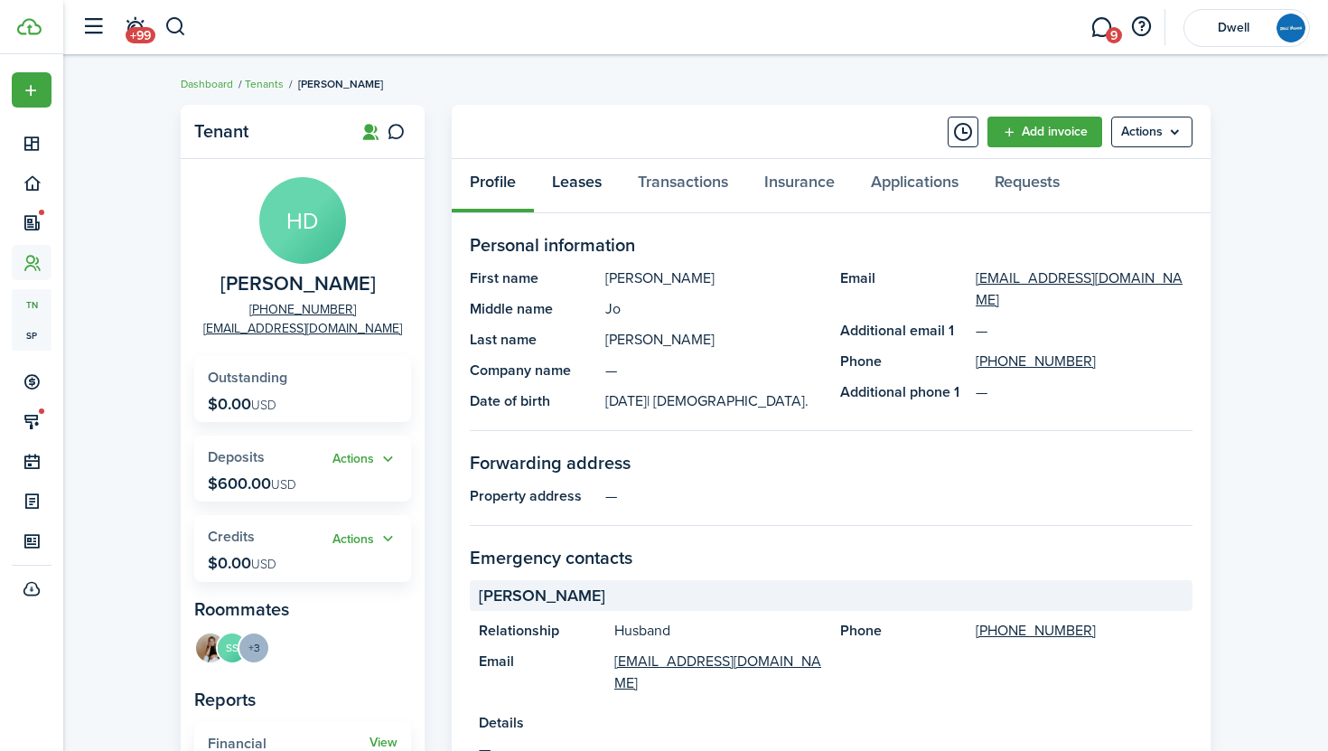
click at [586, 184] on link "Leases" at bounding box center [577, 186] width 86 height 54
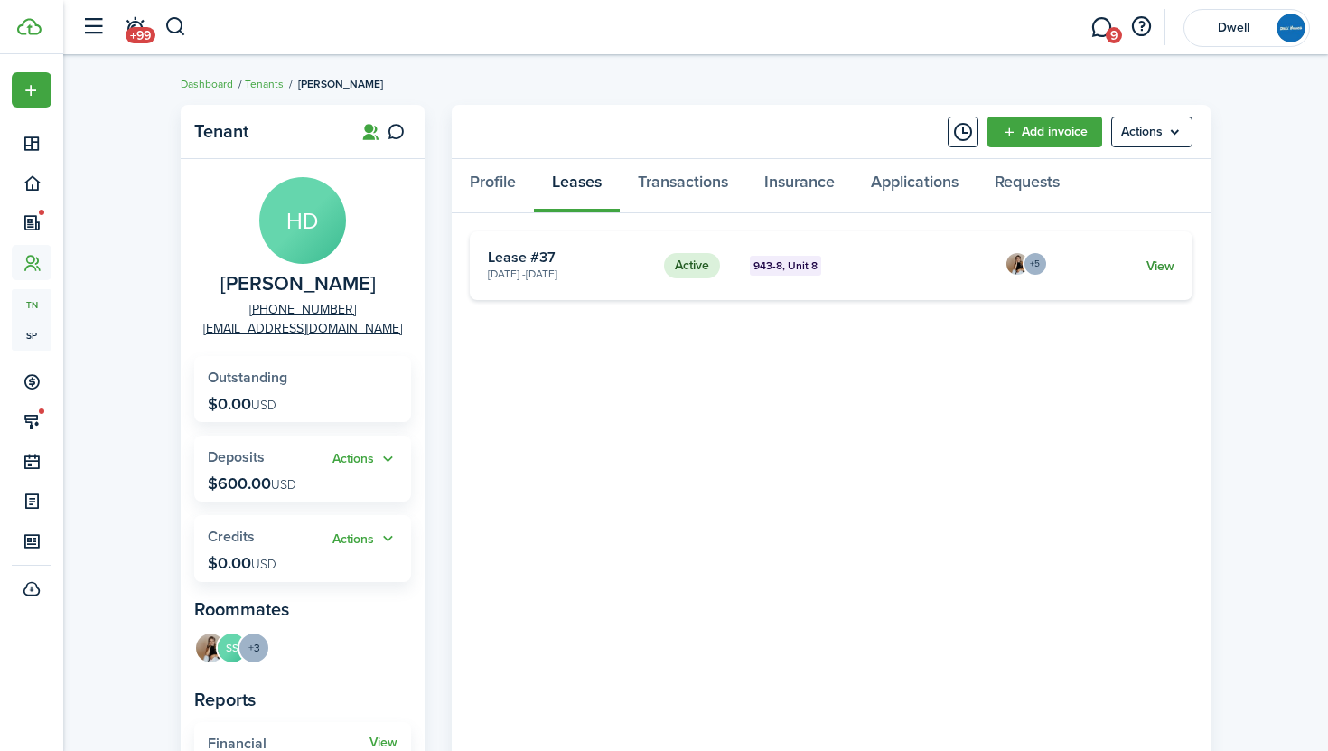
click at [1166, 266] on link "View" at bounding box center [1161, 266] width 28 height 19
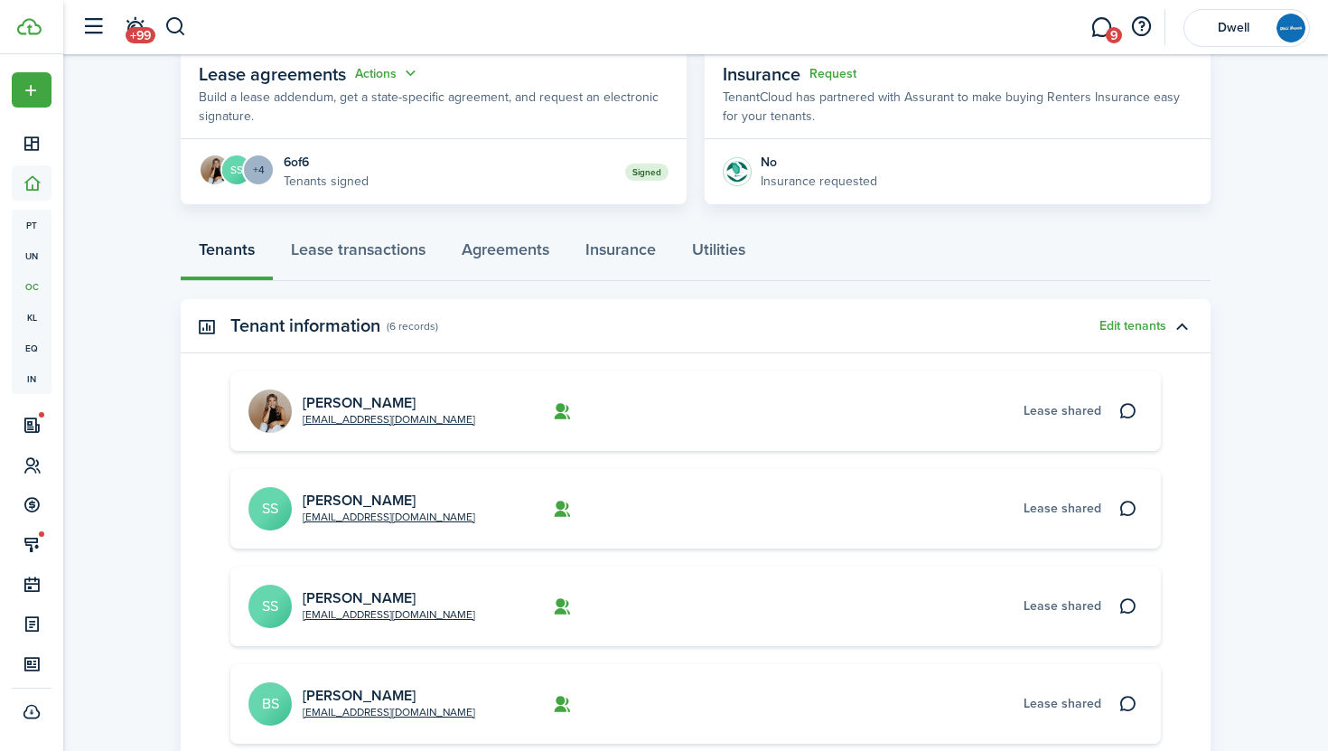
scroll to position [364, 0]
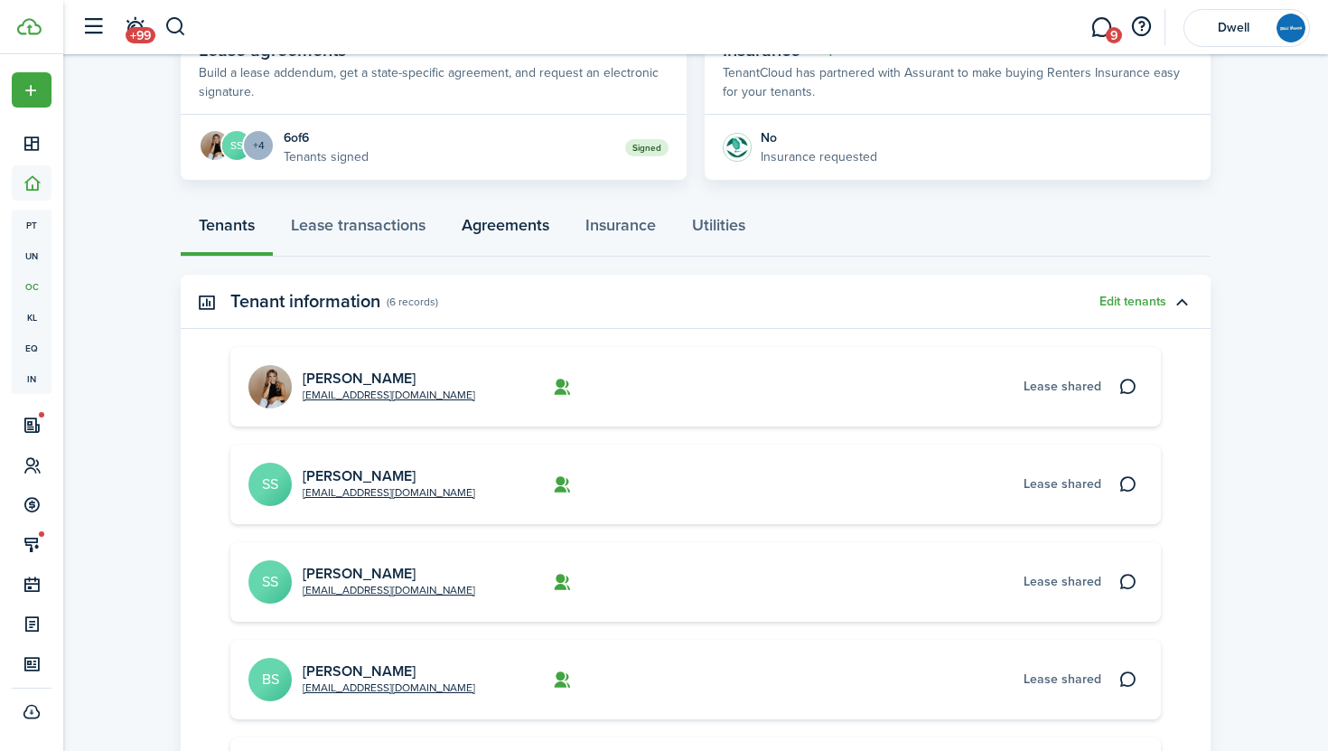
click at [495, 221] on link "Agreements" at bounding box center [506, 229] width 124 height 54
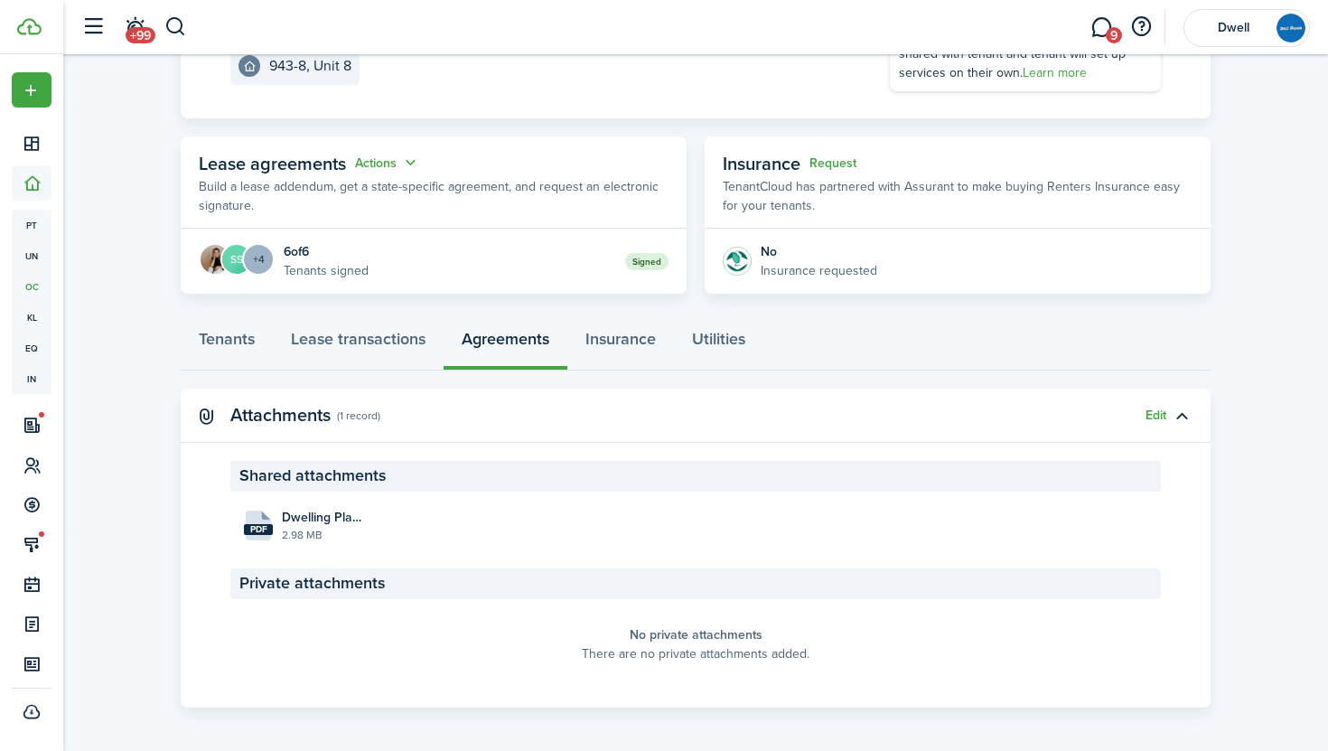
scroll to position [256, 0]
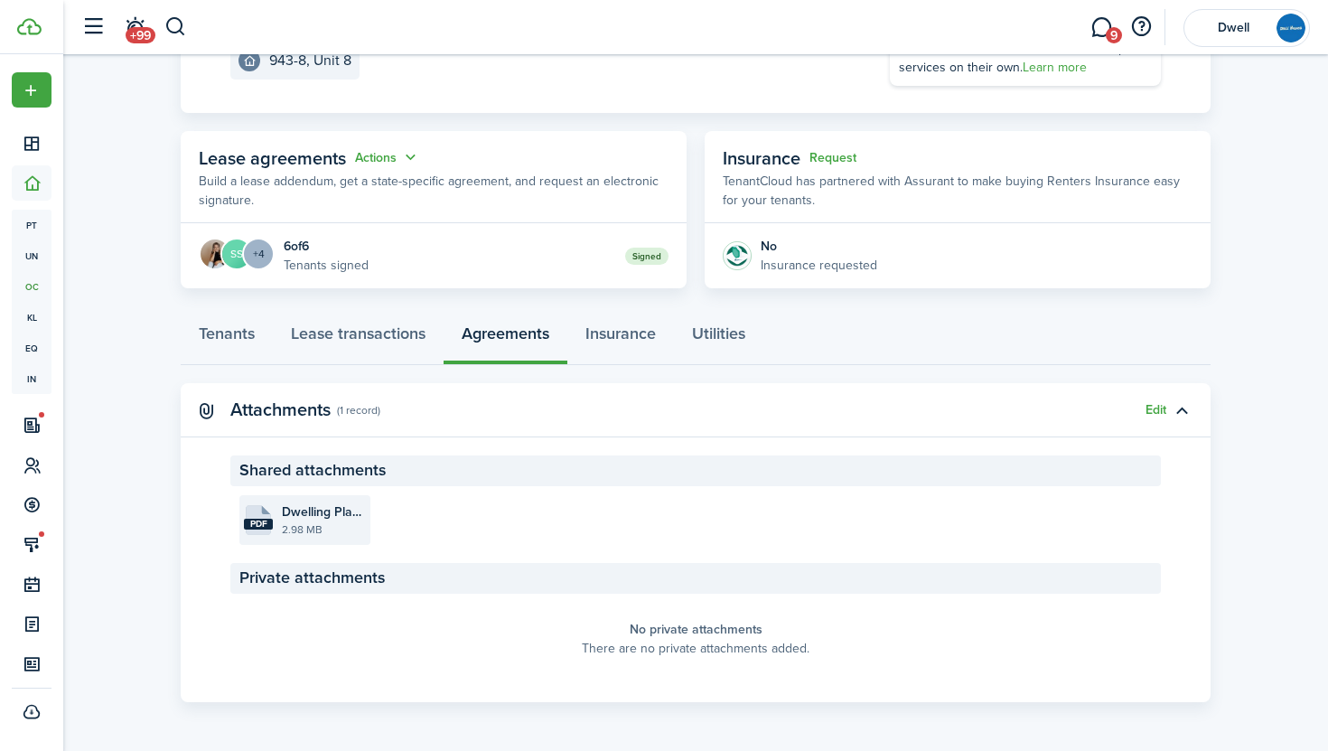
click at [312, 528] on file-size "2.98 MB" at bounding box center [324, 529] width 84 height 16
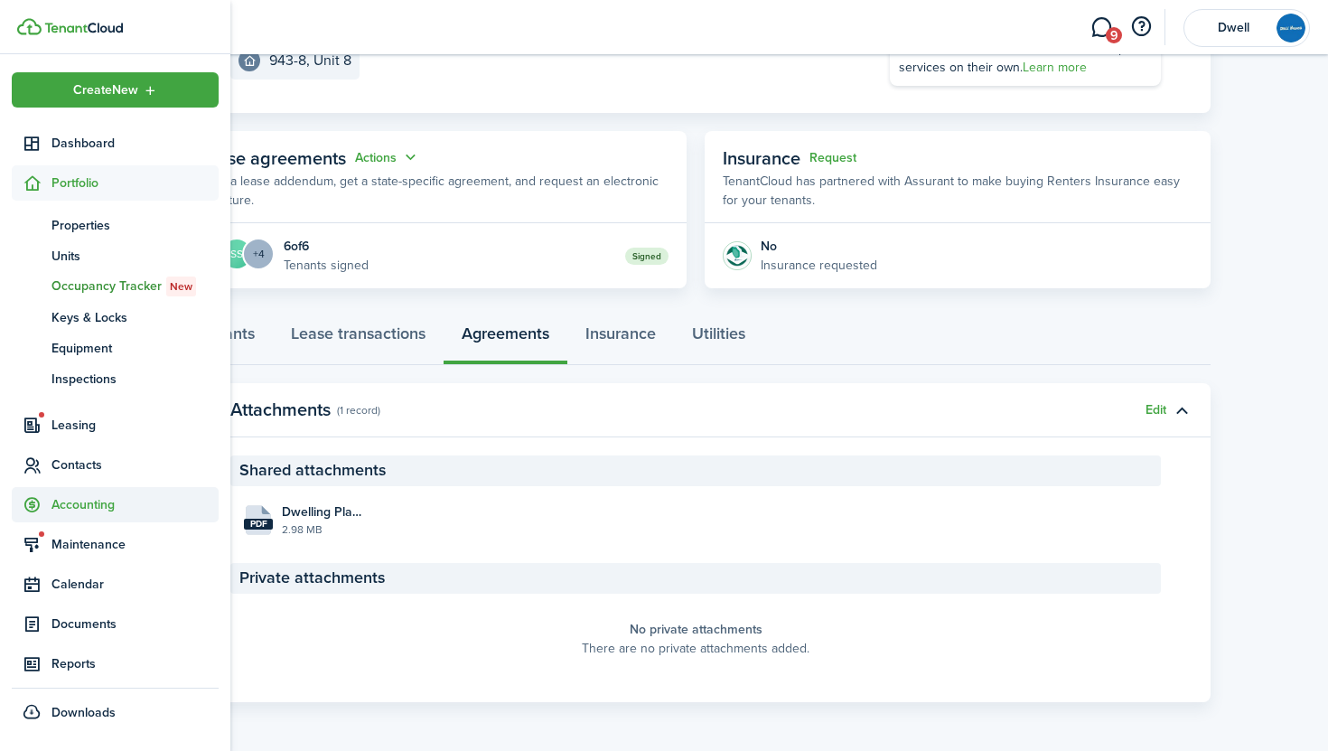
click at [80, 505] on span "Accounting" at bounding box center [135, 504] width 167 height 19
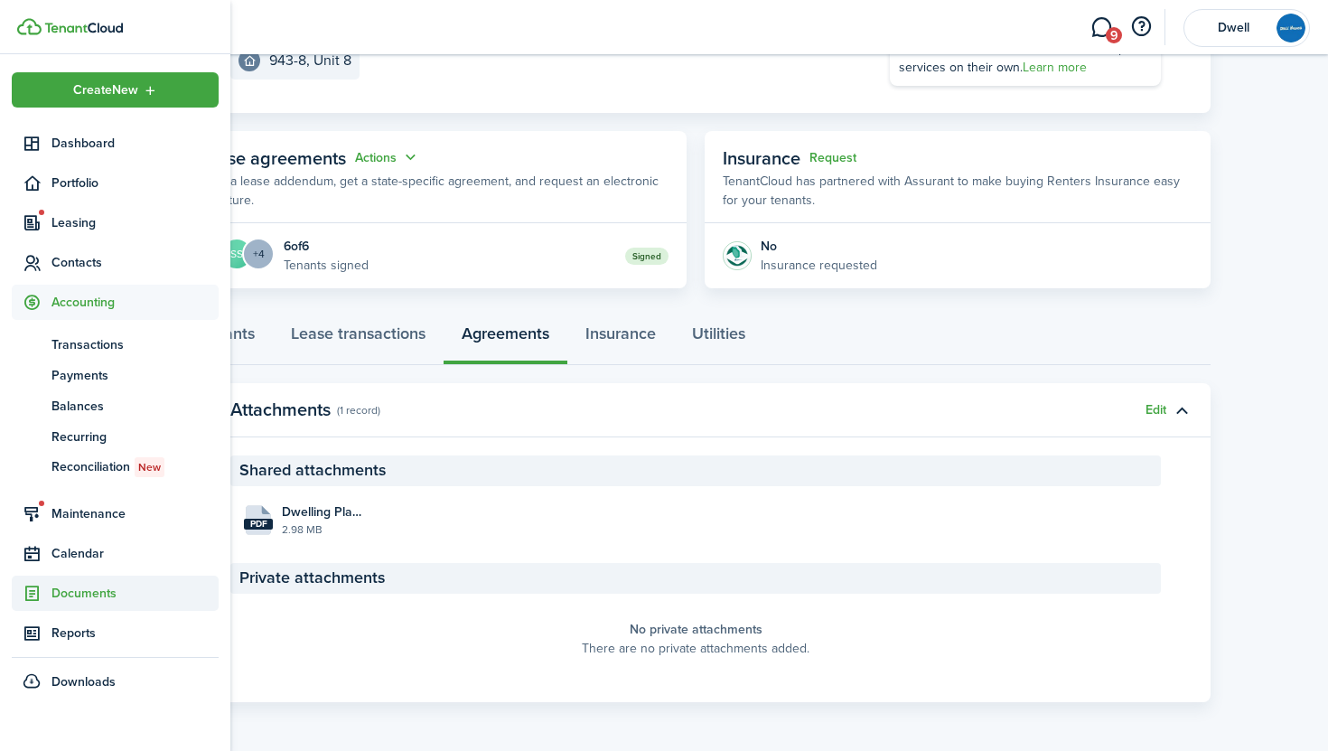
click at [89, 598] on span "Documents" at bounding box center [135, 593] width 167 height 19
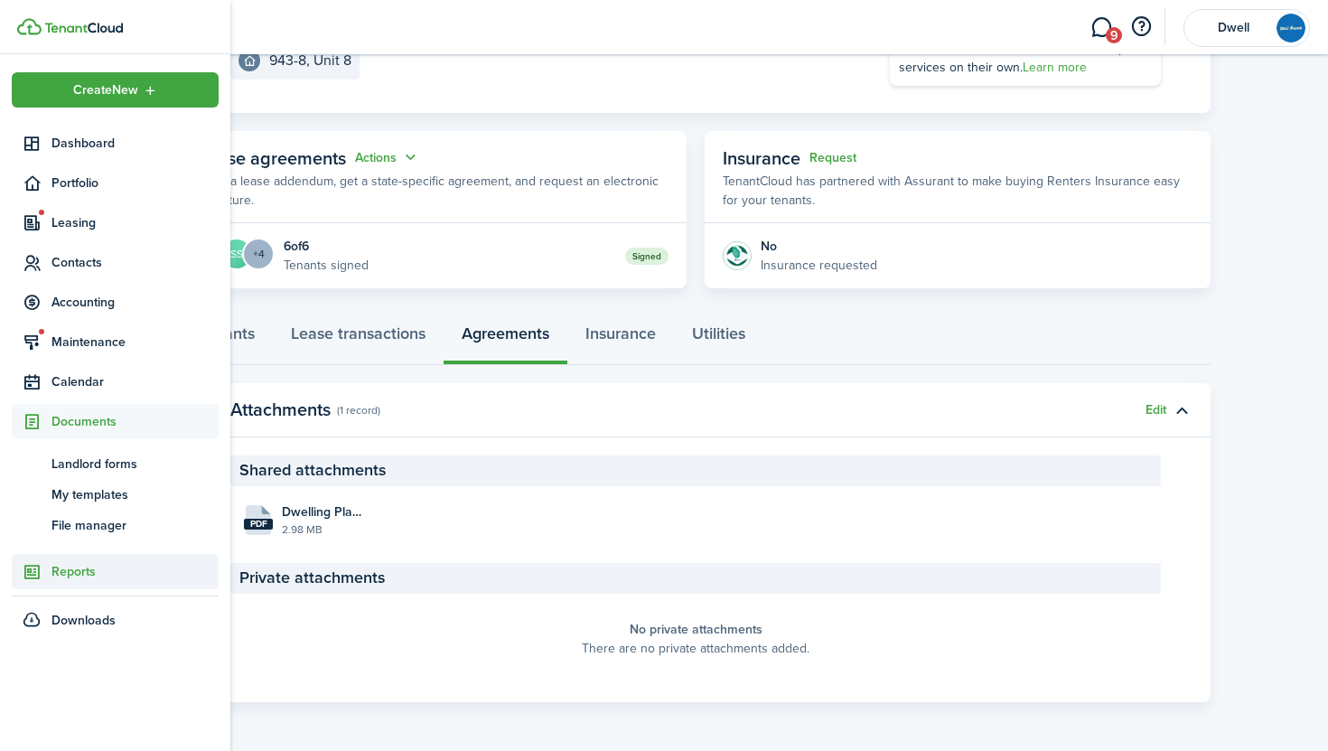
click at [75, 579] on span "Reports" at bounding box center [135, 571] width 167 height 19
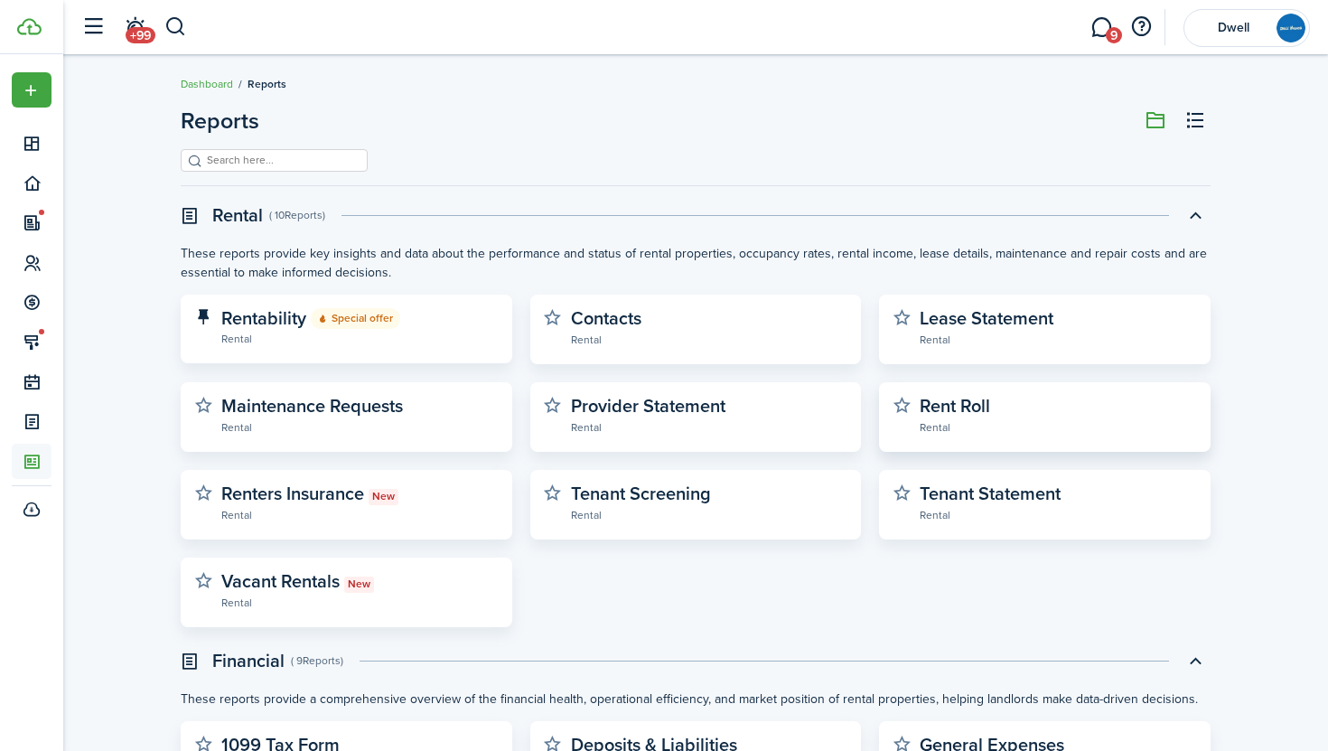
click at [973, 408] on widget-stats-description "Rent Roll" at bounding box center [955, 405] width 70 height 27
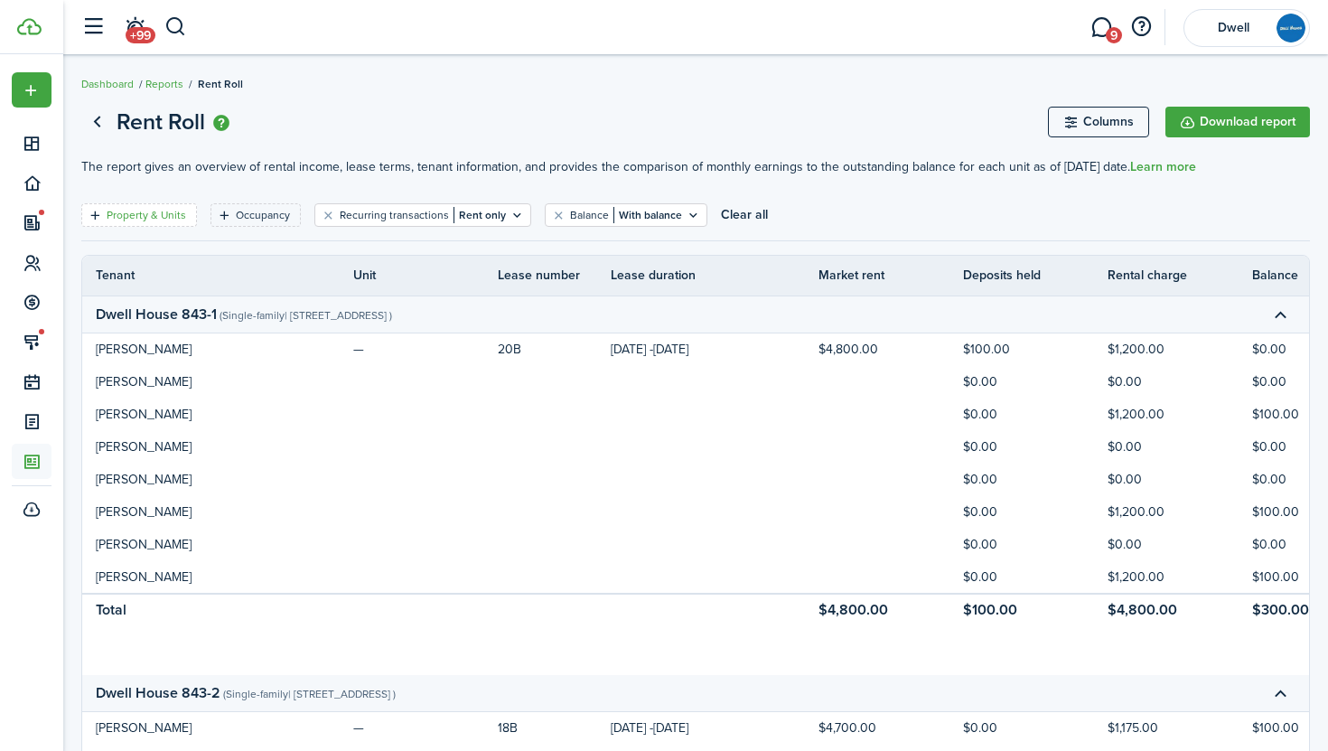
click at [169, 204] on filter-tag "Property & Units" at bounding box center [139, 214] width 116 height 23
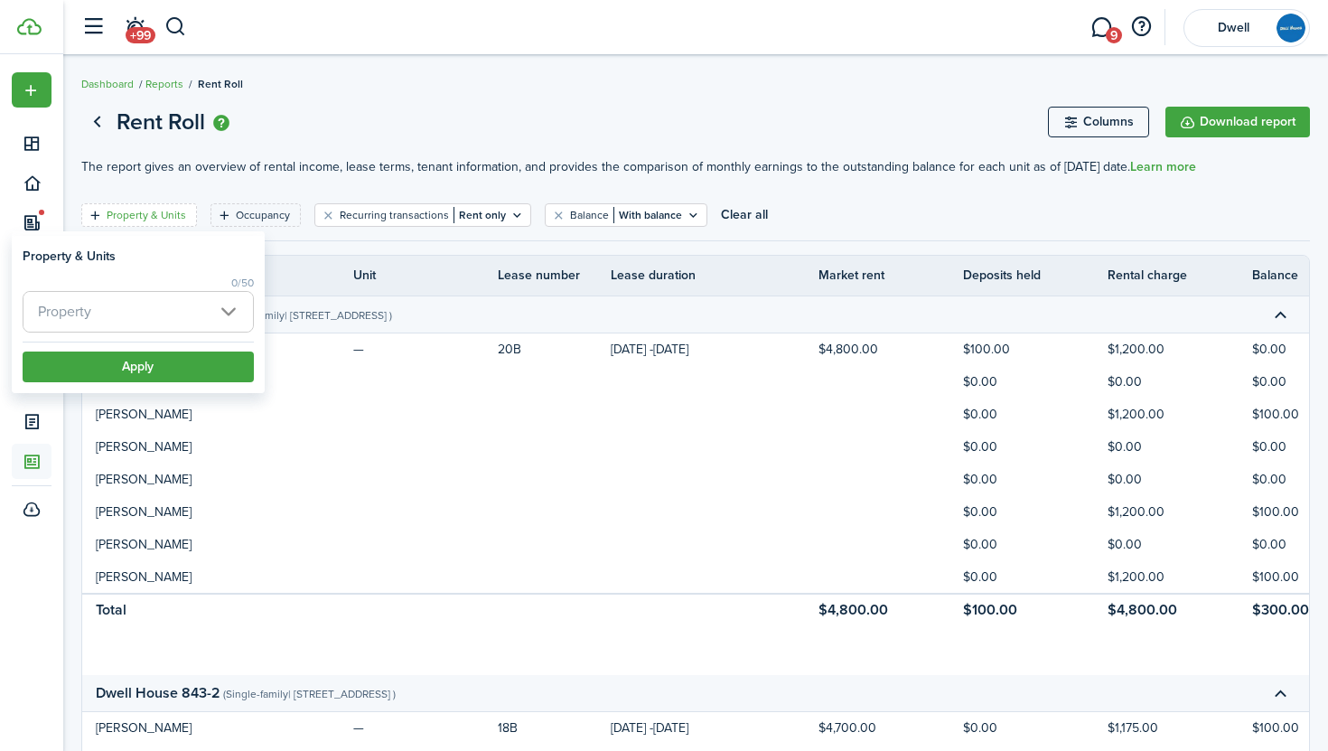
click at [211, 308] on span "Property" at bounding box center [138, 312] width 230 height 40
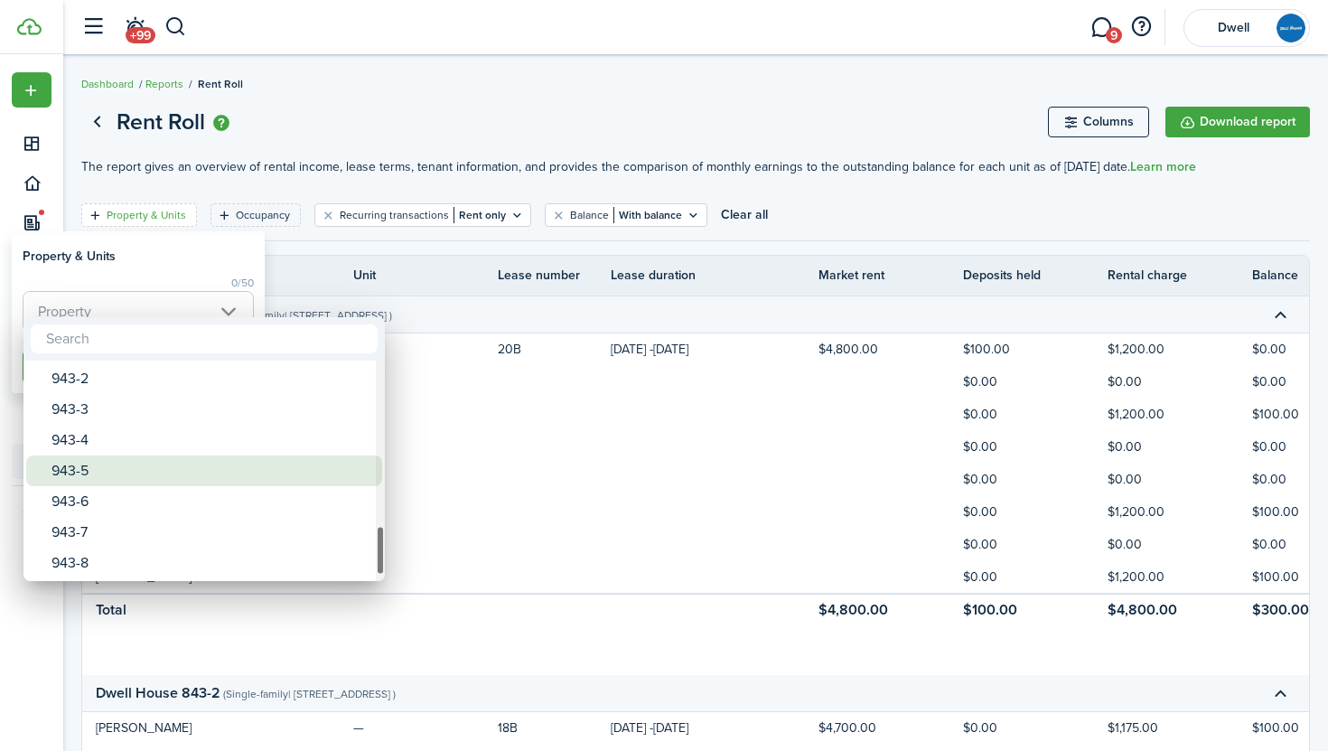
click at [187, 464] on div "943-5" at bounding box center [212, 470] width 320 height 31
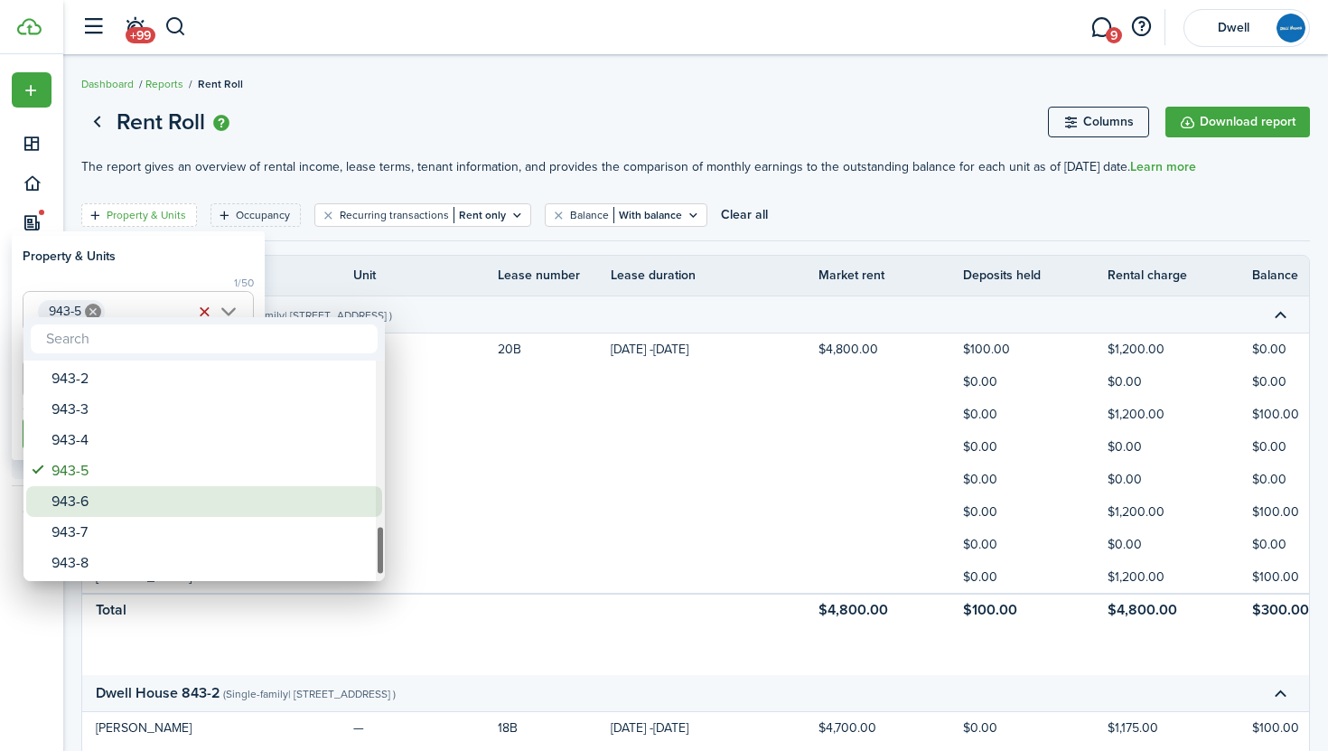
click at [192, 507] on div "943-6" at bounding box center [212, 501] width 320 height 31
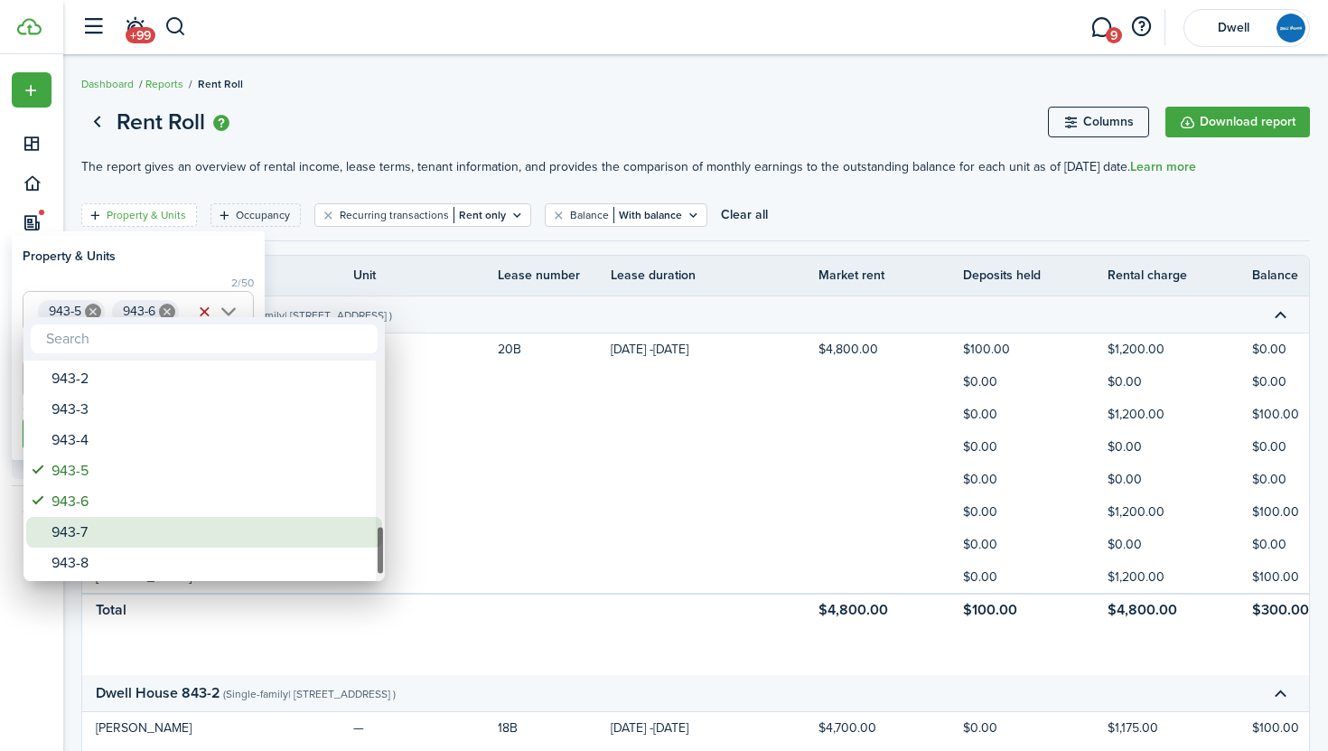
click at [200, 536] on div "943-7" at bounding box center [212, 532] width 320 height 31
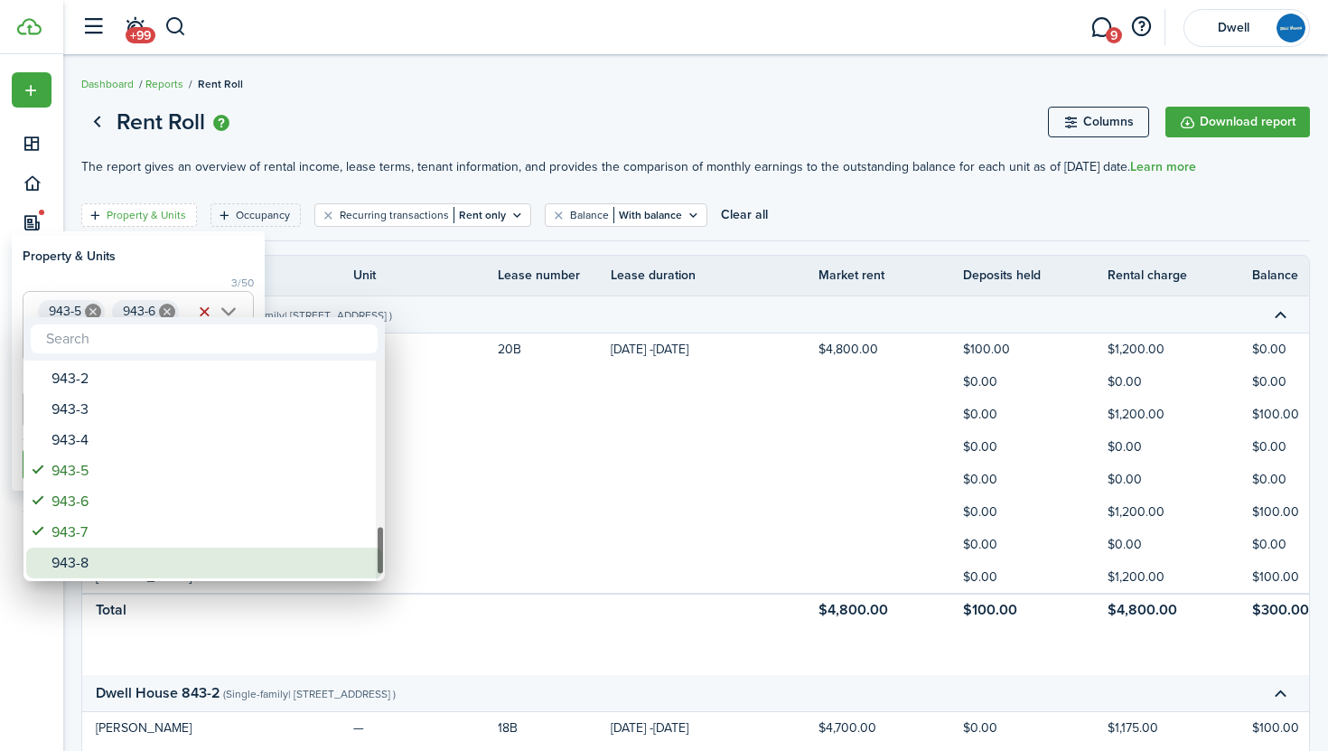
click at [209, 552] on div "943-8" at bounding box center [212, 563] width 320 height 31
type input "943-5, 943-6, 943-7, 943-8"
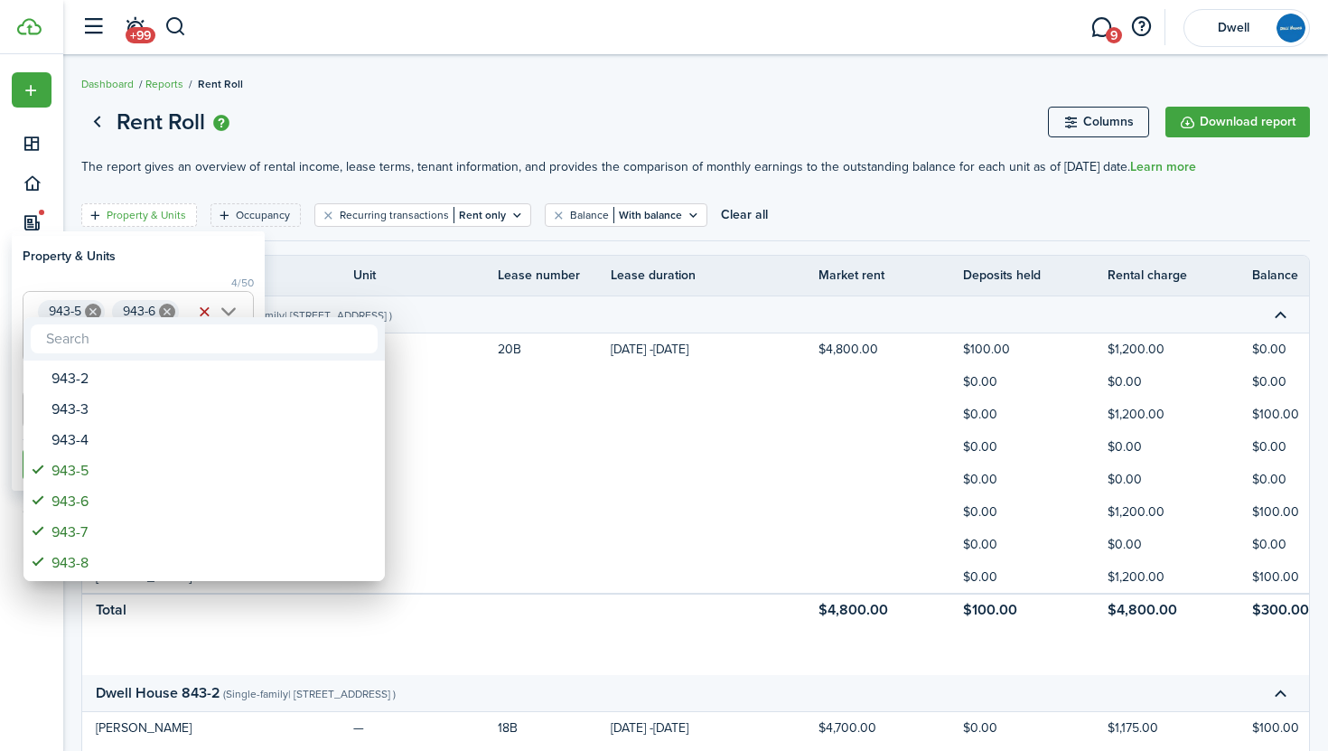
click at [173, 276] on div at bounding box center [664, 375] width 1618 height 1040
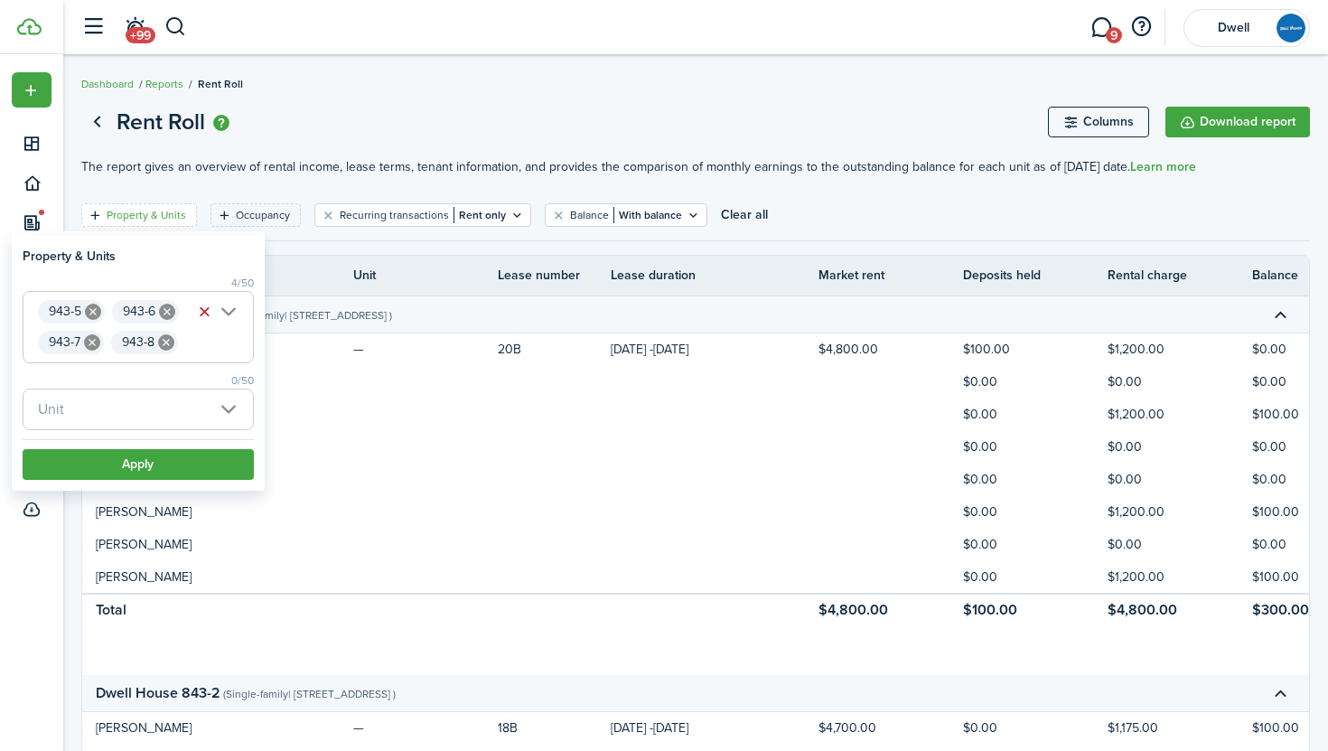
scroll to position [0, 2]
click at [192, 469] on button "Apply" at bounding box center [138, 464] width 231 height 31
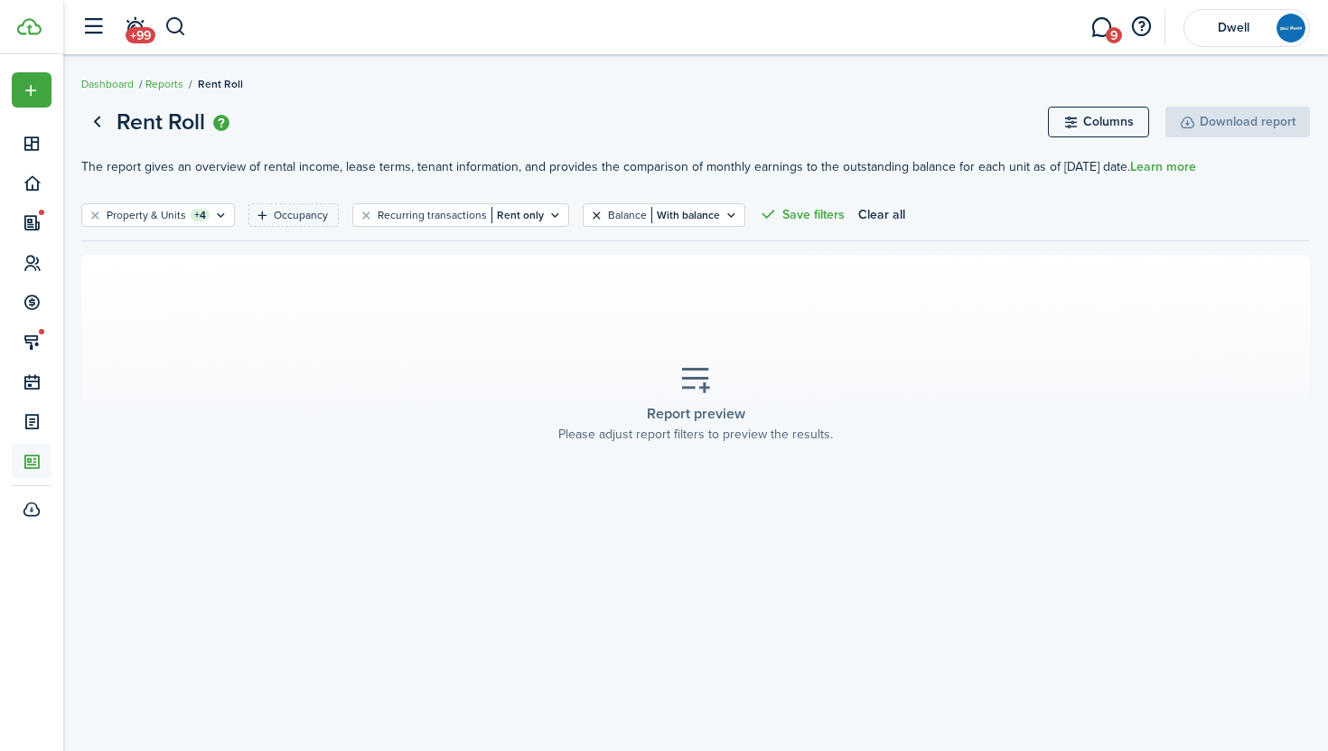
click at [590, 213] on button "Clear filter" at bounding box center [596, 215] width 15 height 14
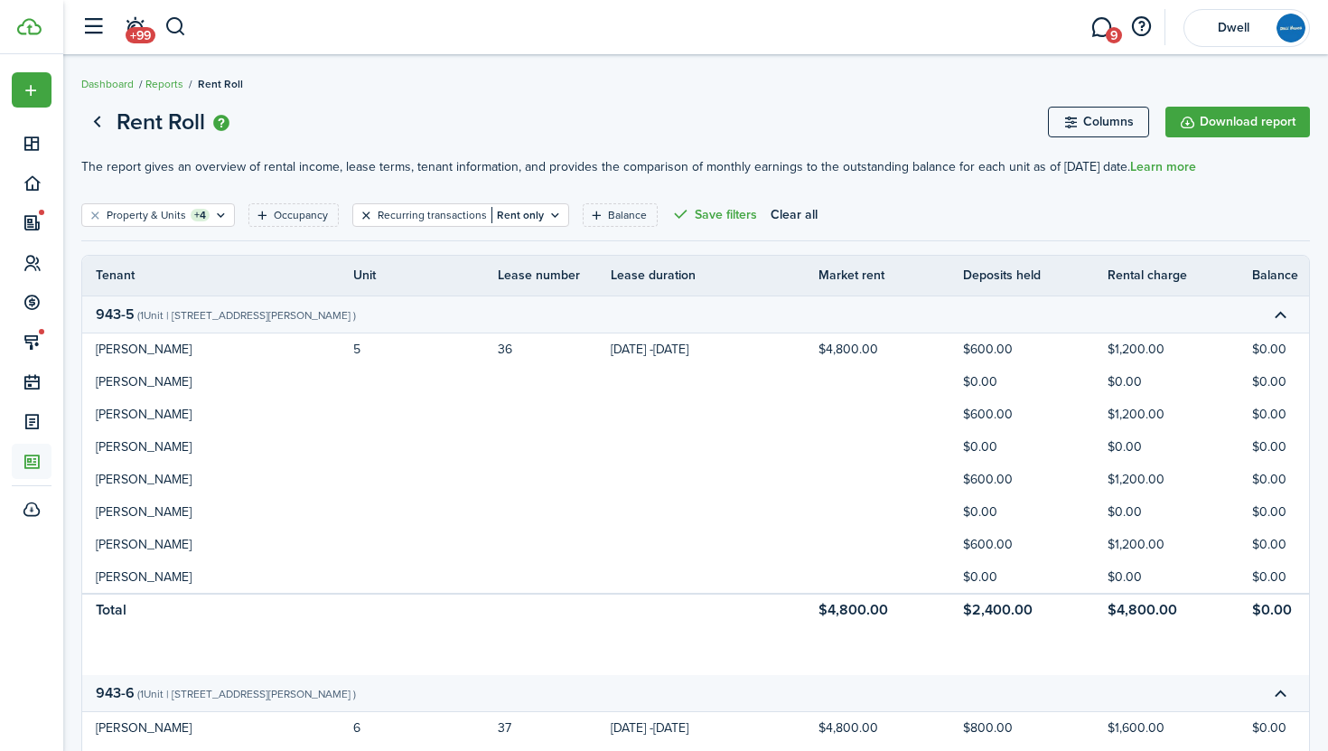
click at [360, 213] on button "Clear filter" at bounding box center [366, 215] width 15 height 14
click at [1229, 117] on button "Download report" at bounding box center [1238, 122] width 145 height 31
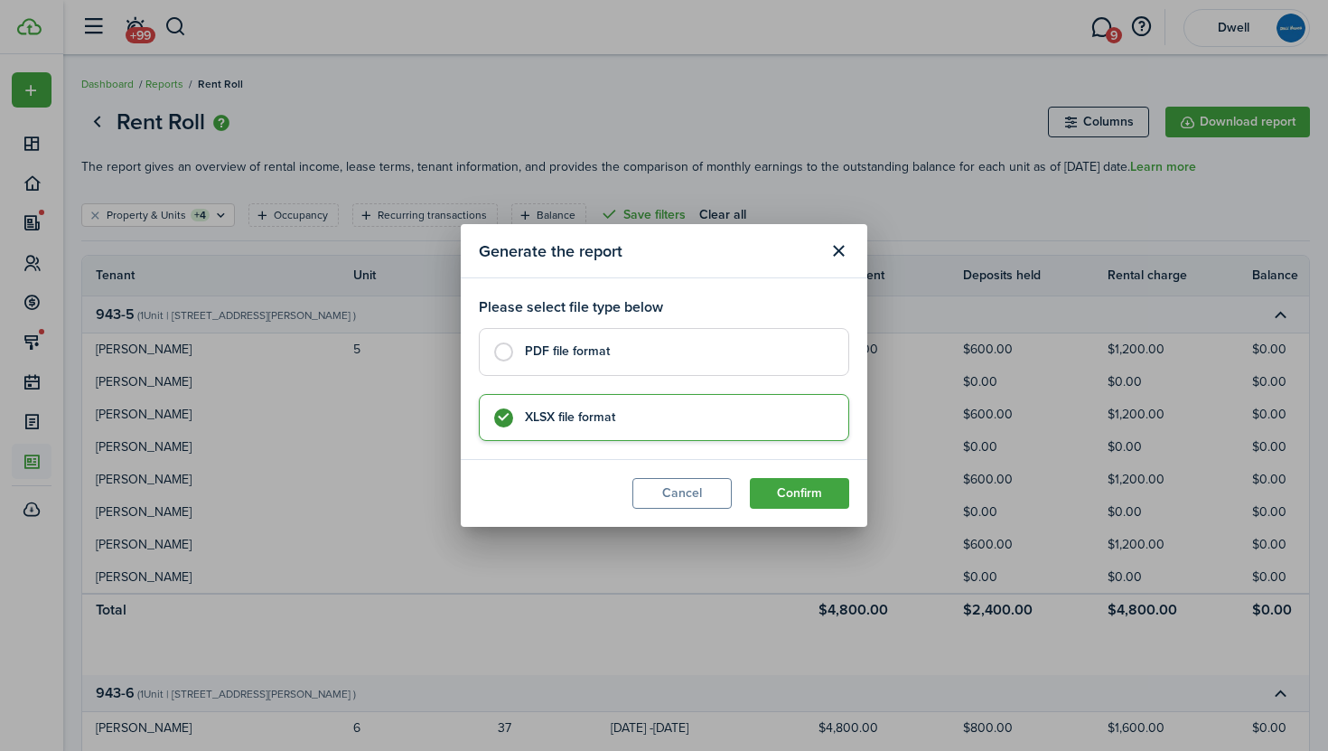
click at [586, 355] on control-radio-card-title "PDF file format" at bounding box center [677, 351] width 305 height 18
radio input "true"
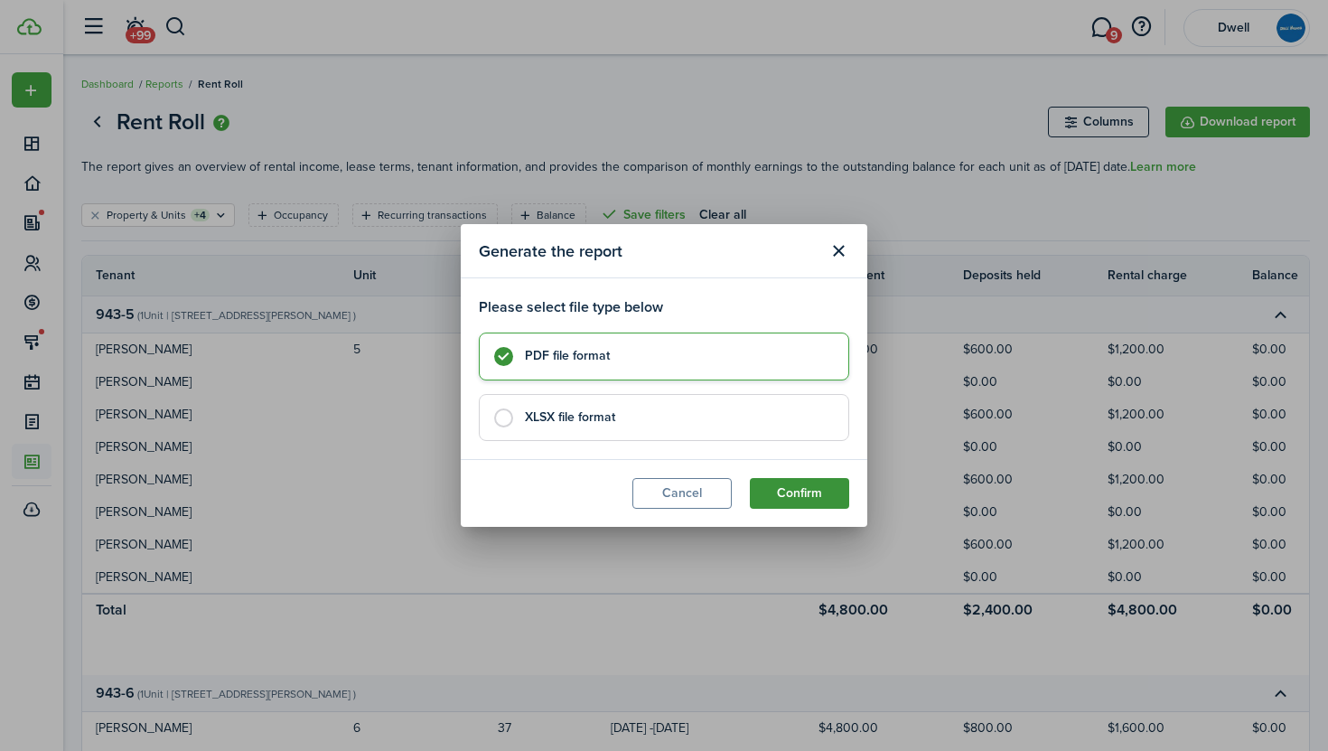
click at [808, 488] on button "Confirm" at bounding box center [799, 493] width 99 height 31
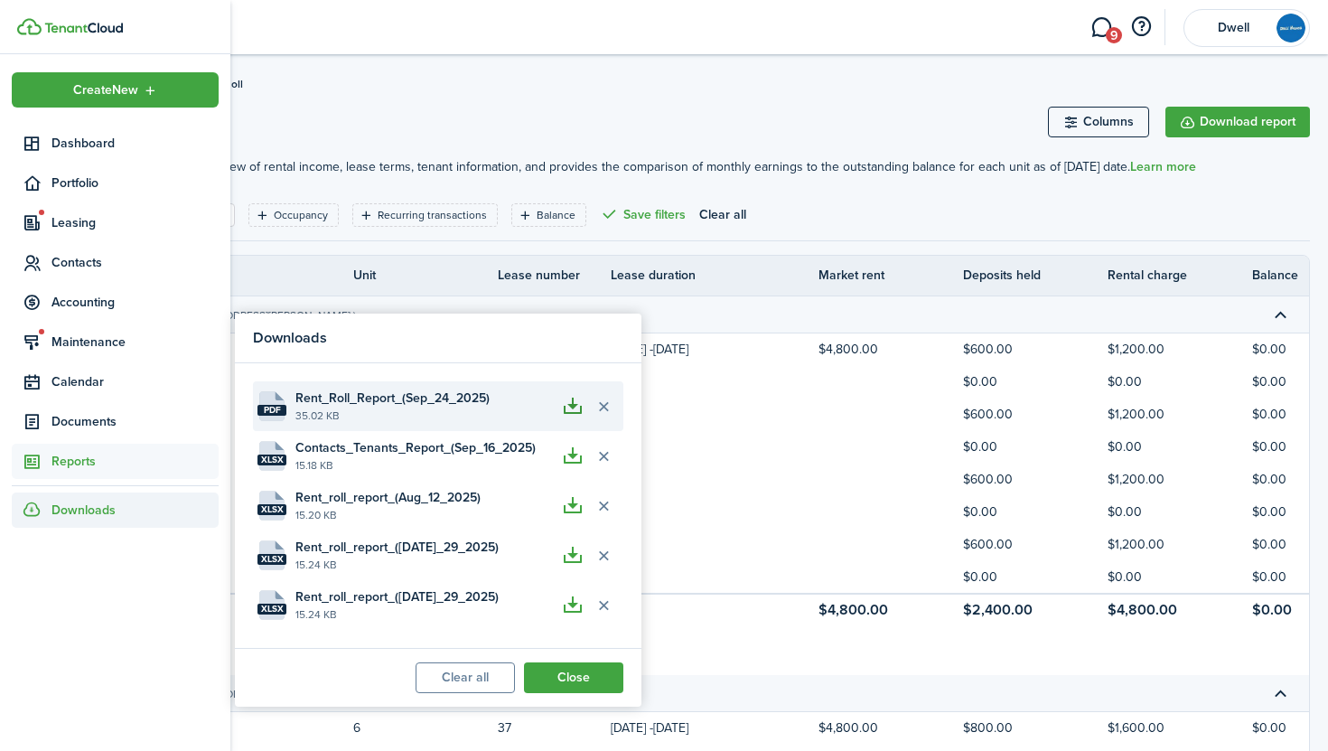
click at [567, 407] on button "button" at bounding box center [573, 406] width 31 height 31
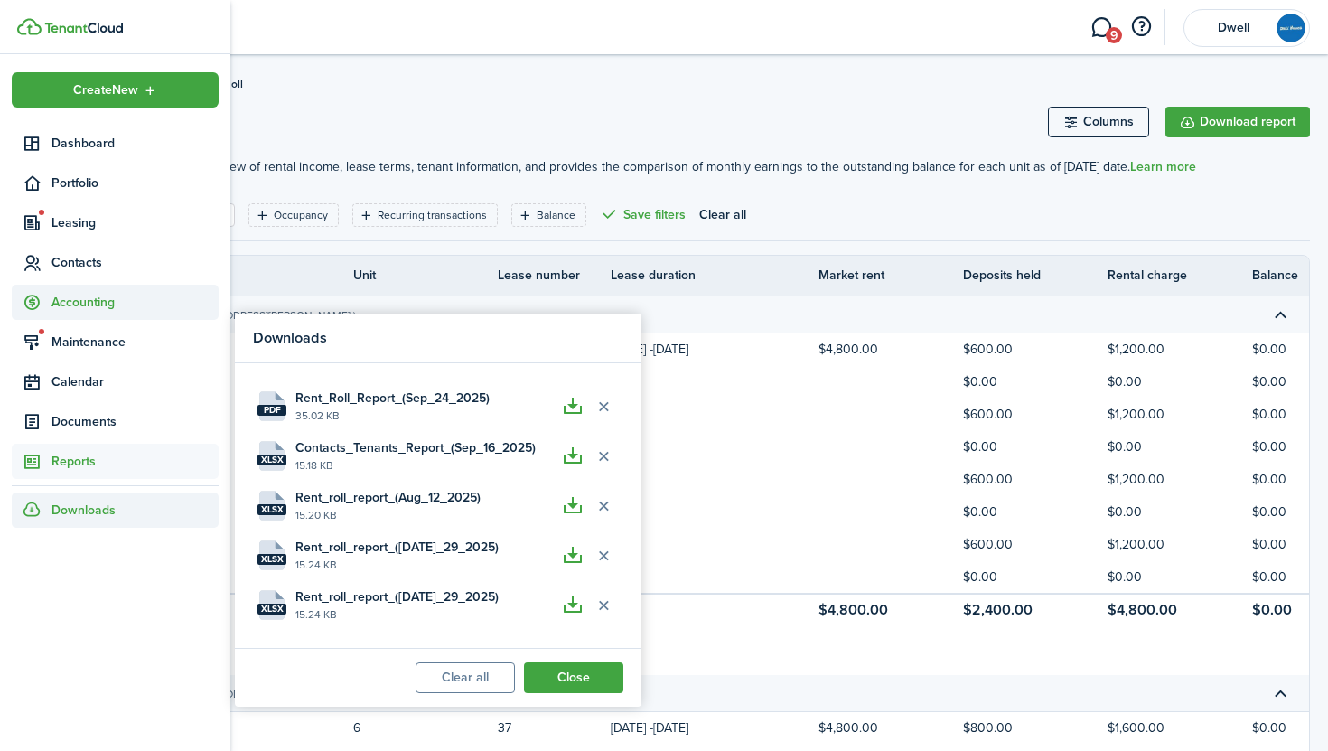
click at [89, 299] on span "Accounting" at bounding box center [135, 302] width 167 height 19
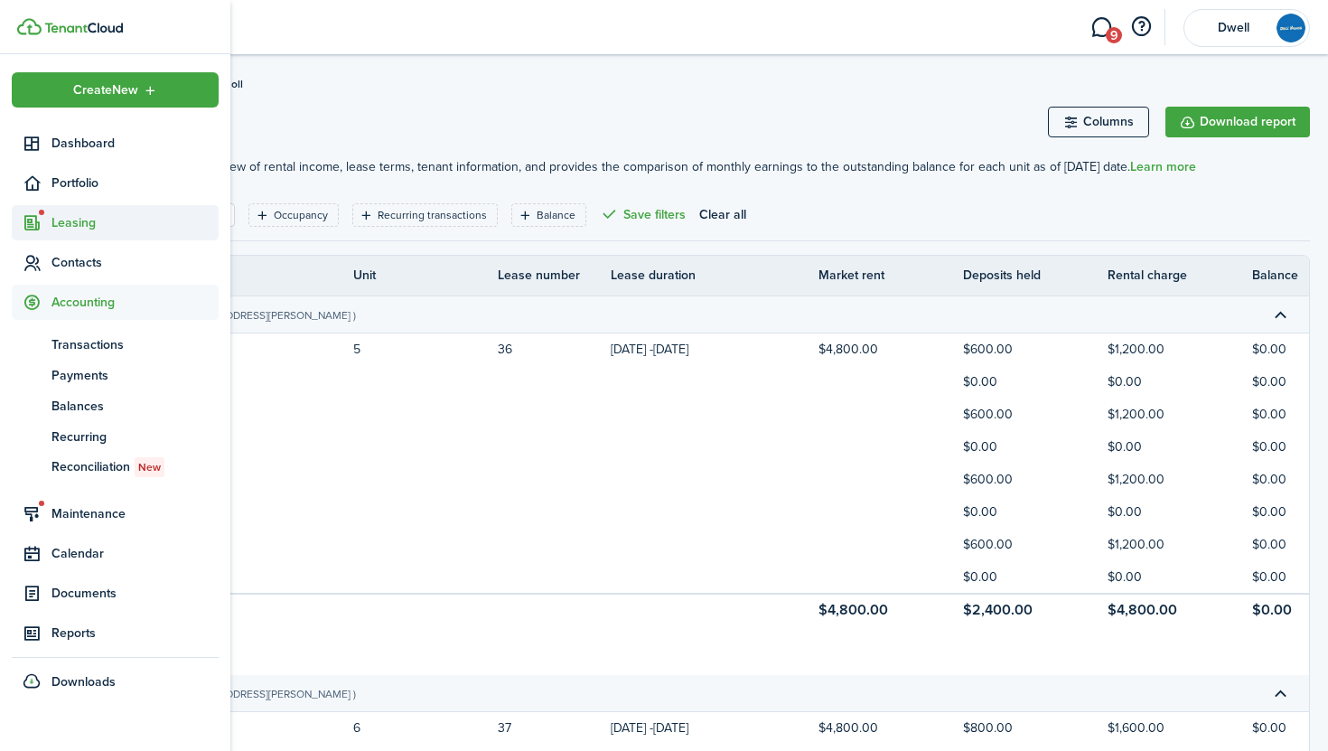
click at [85, 230] on span "Leasing" at bounding box center [135, 222] width 167 height 19
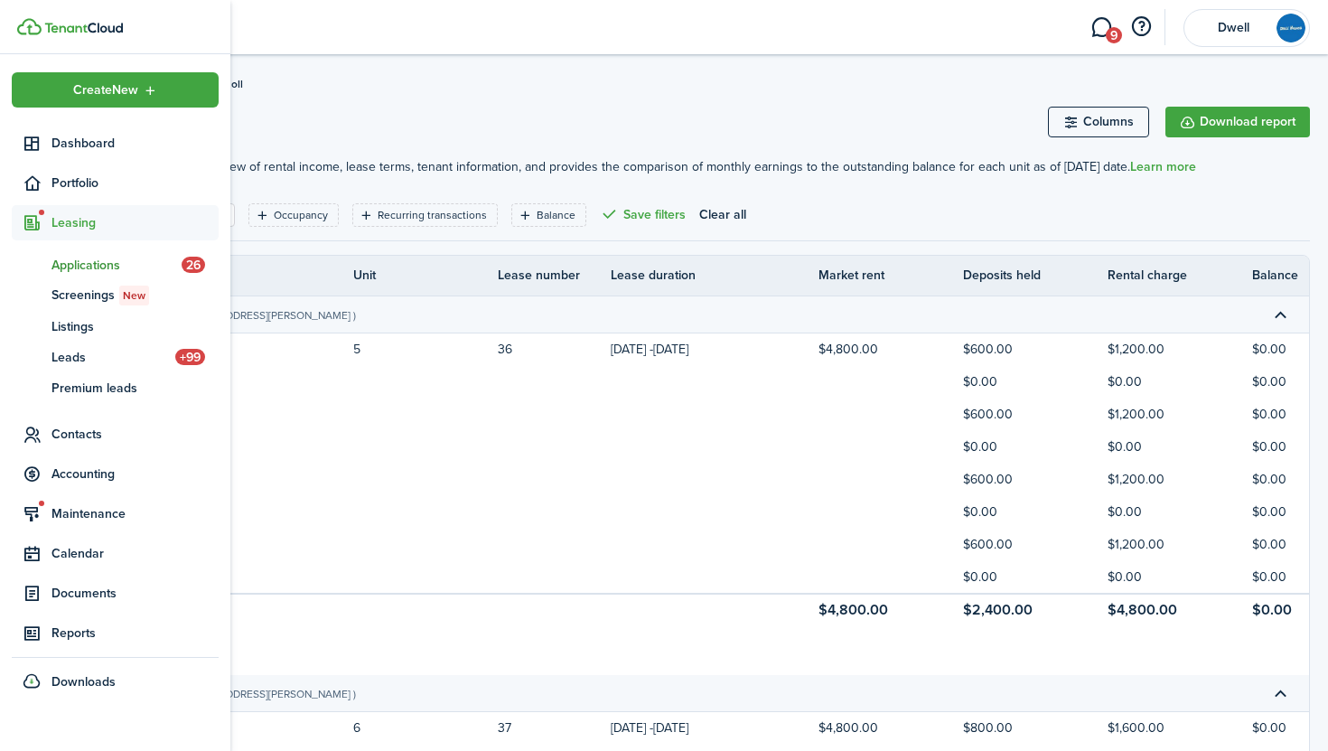
click at [95, 264] on span "Applications" at bounding box center [117, 265] width 130 height 19
